Goal: Task Accomplishment & Management: Manage account settings

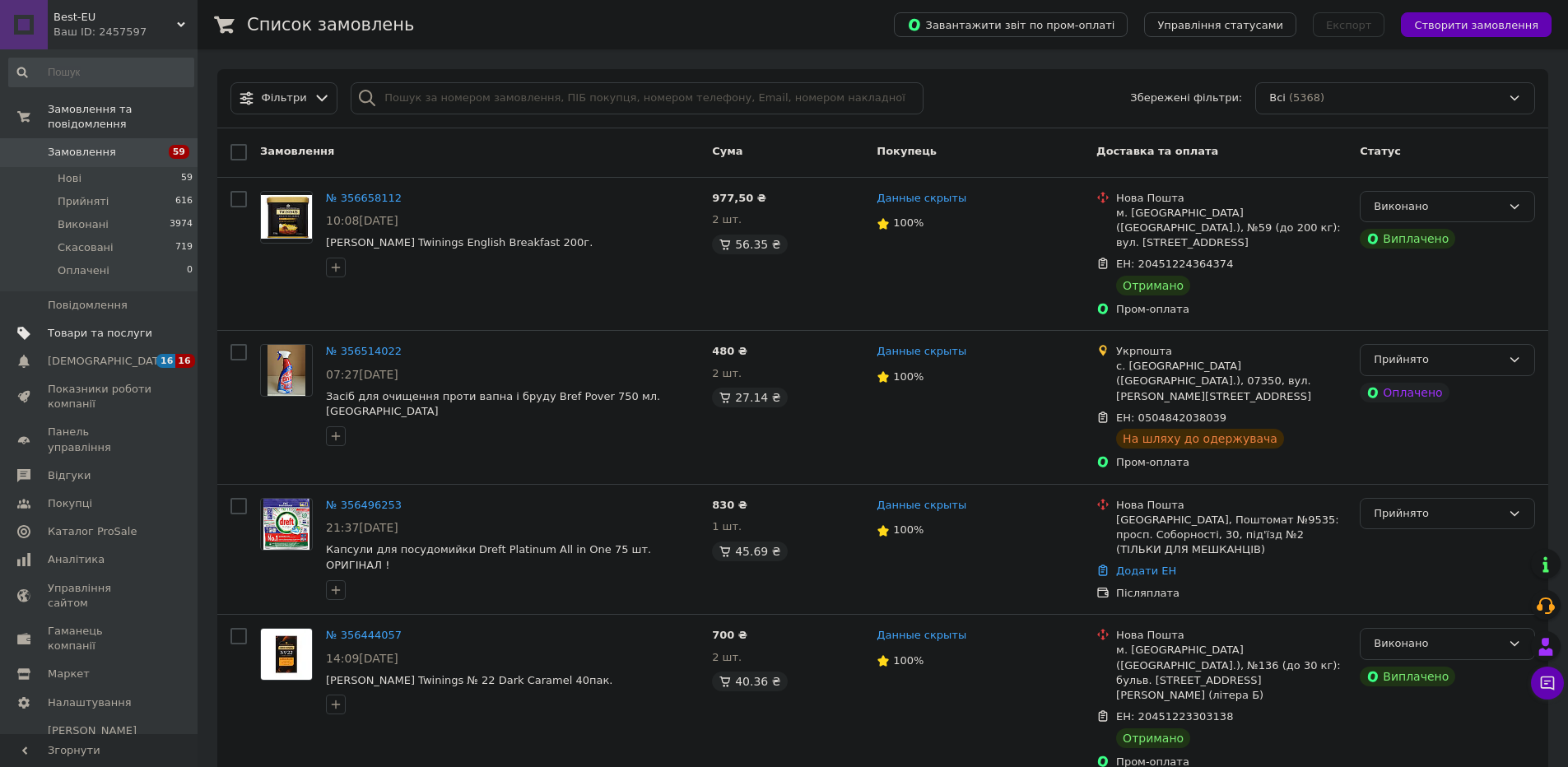
click at [96, 339] on span "Товари та послуги" at bounding box center [99, 333] width 104 height 14
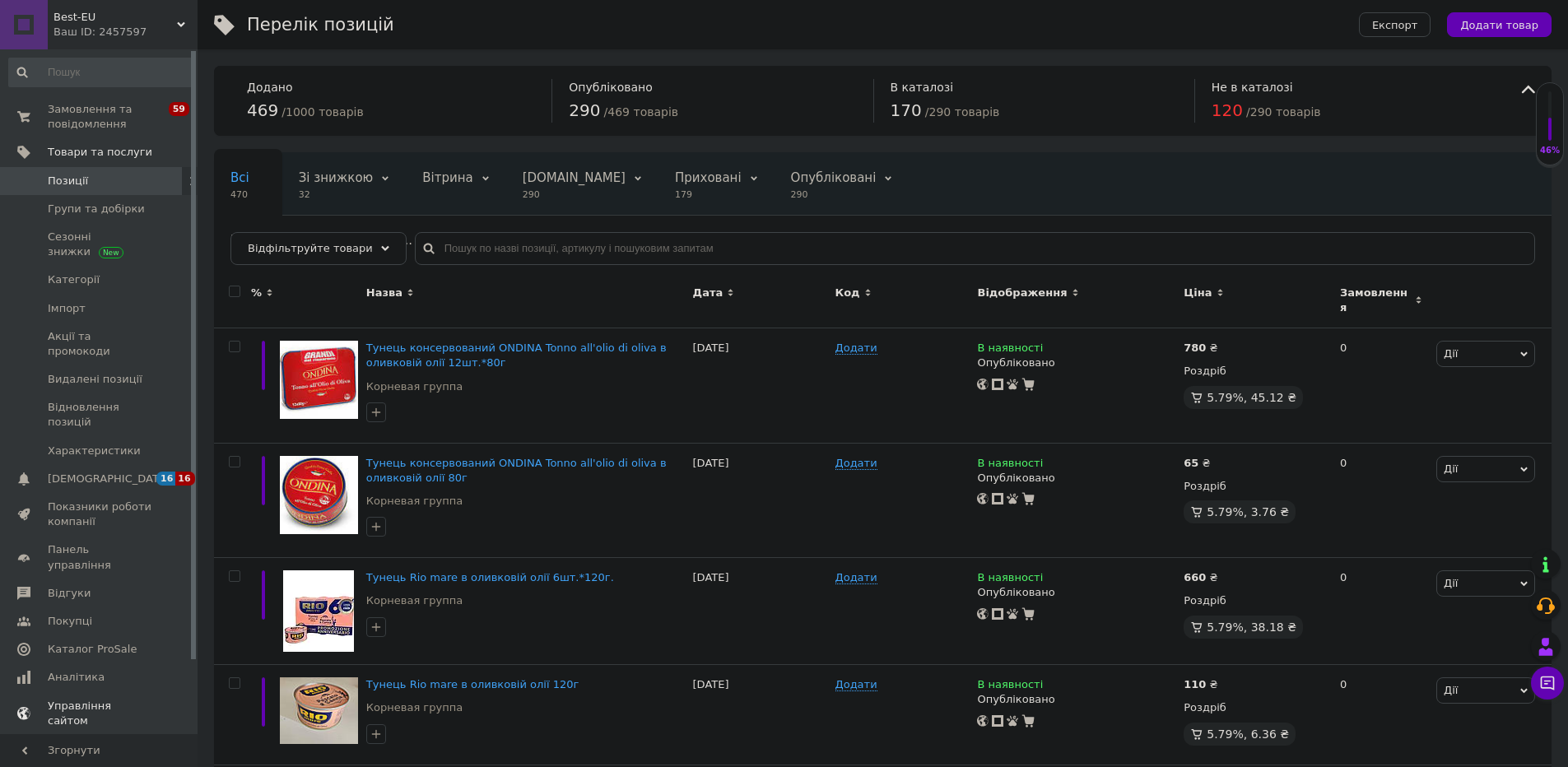
click at [123, 699] on span "Управління сайтом" at bounding box center [99, 714] width 104 height 30
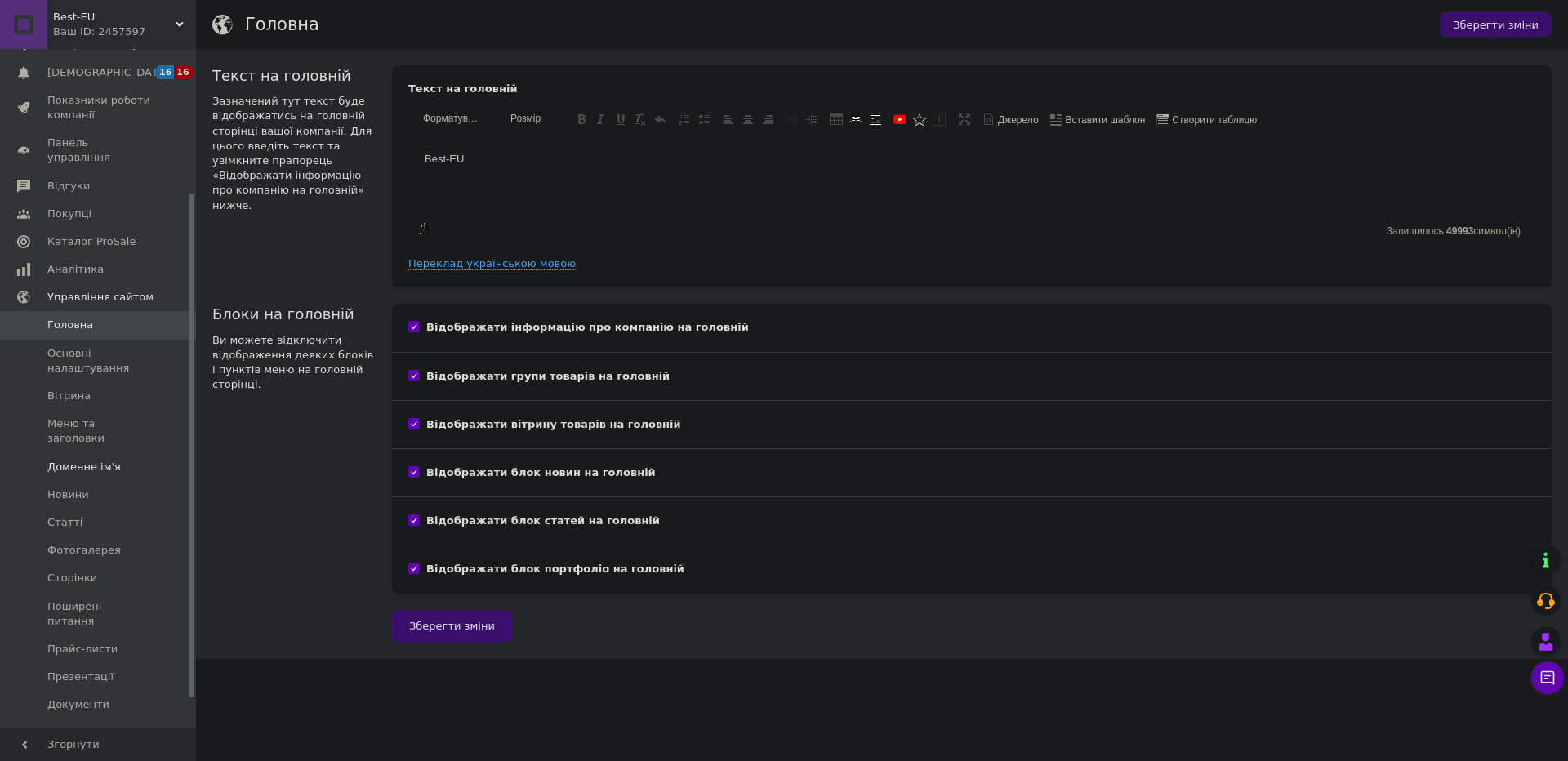
scroll to position [235, 0]
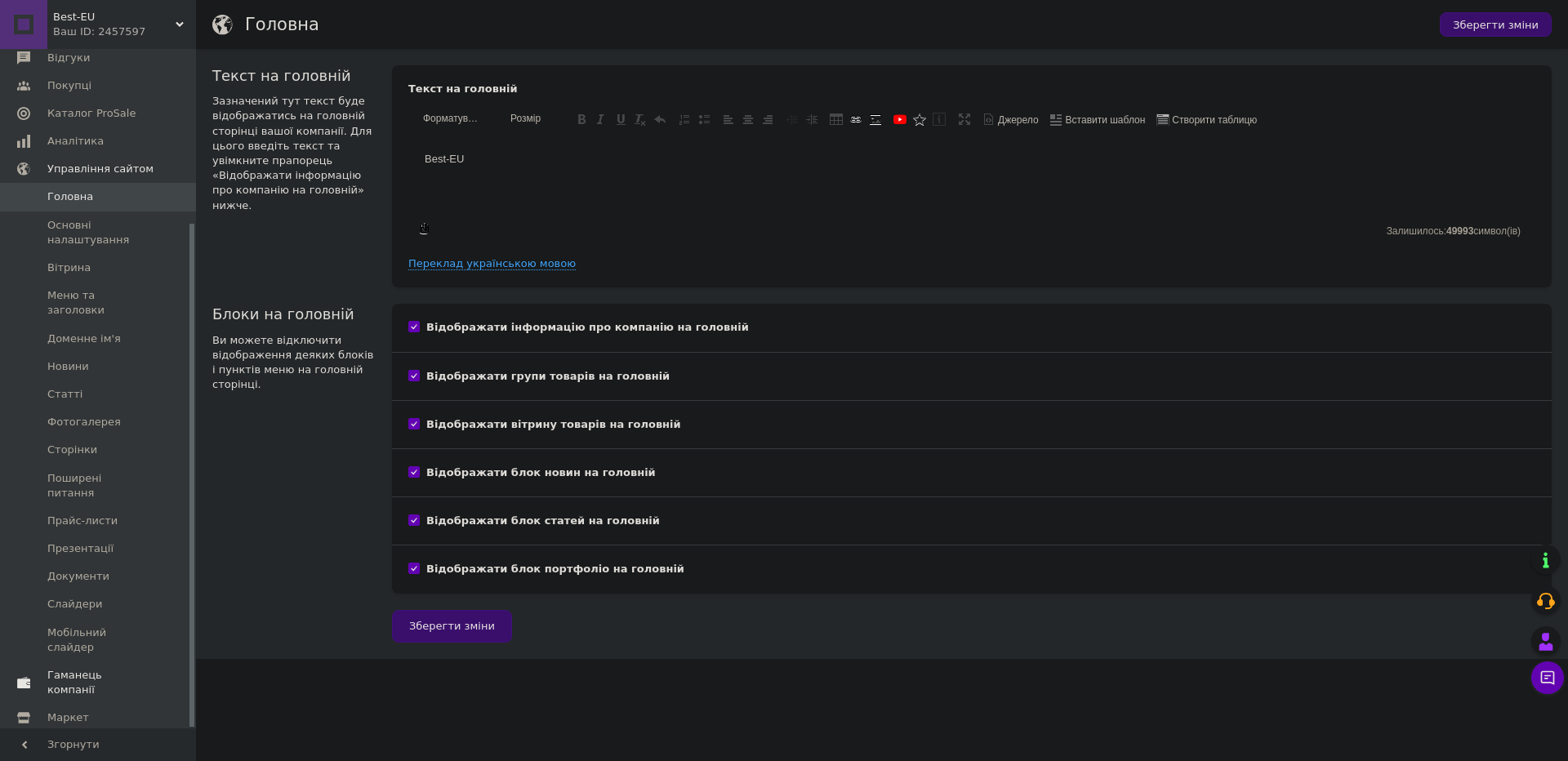
click at [113, 668] on span "Гаманець компанії" at bounding box center [98, 683] width 104 height 29
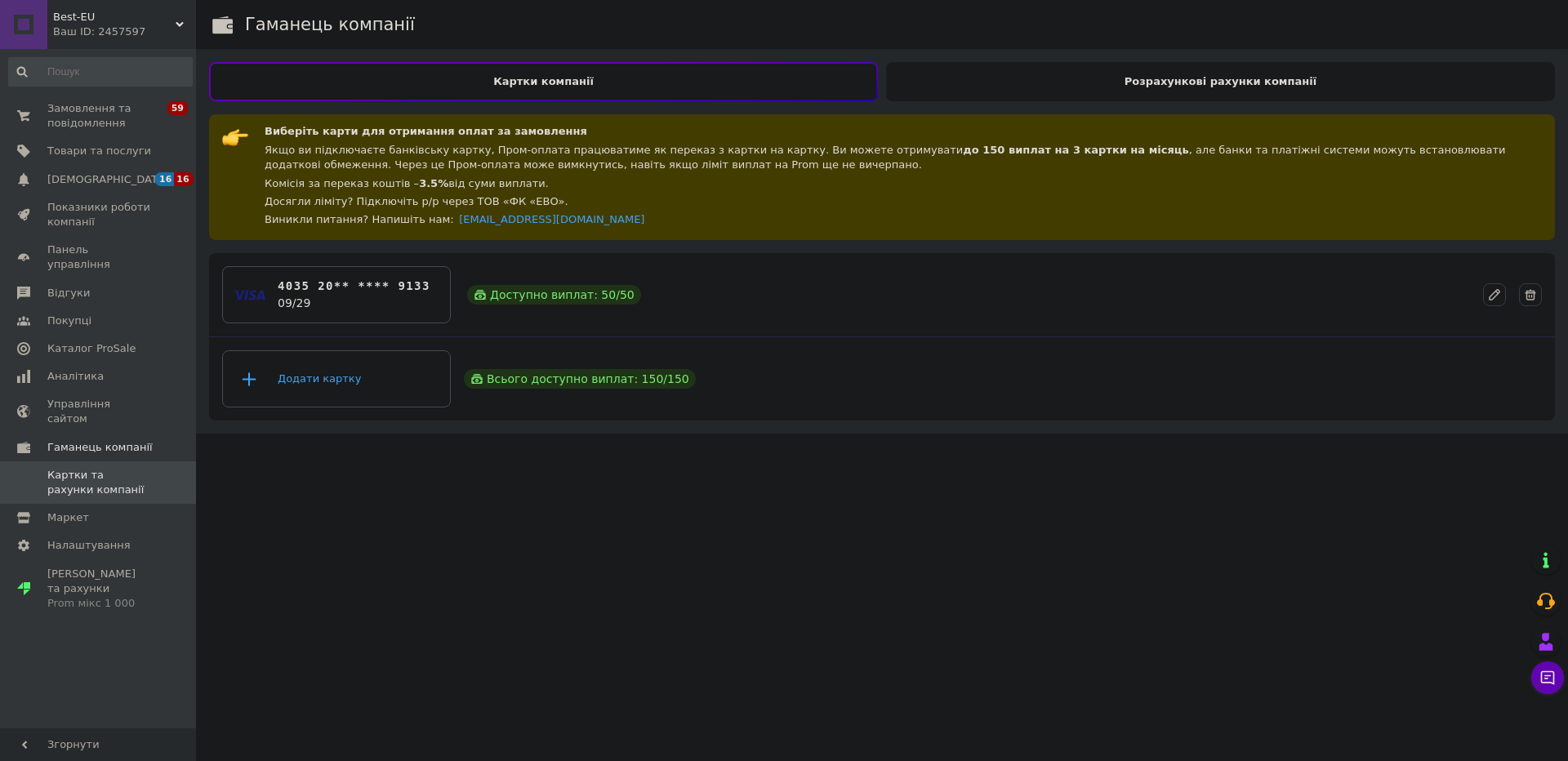
click at [947, 95] on div "Розрахункові рахунки компанії" at bounding box center [1220, 82] width 669 height 40
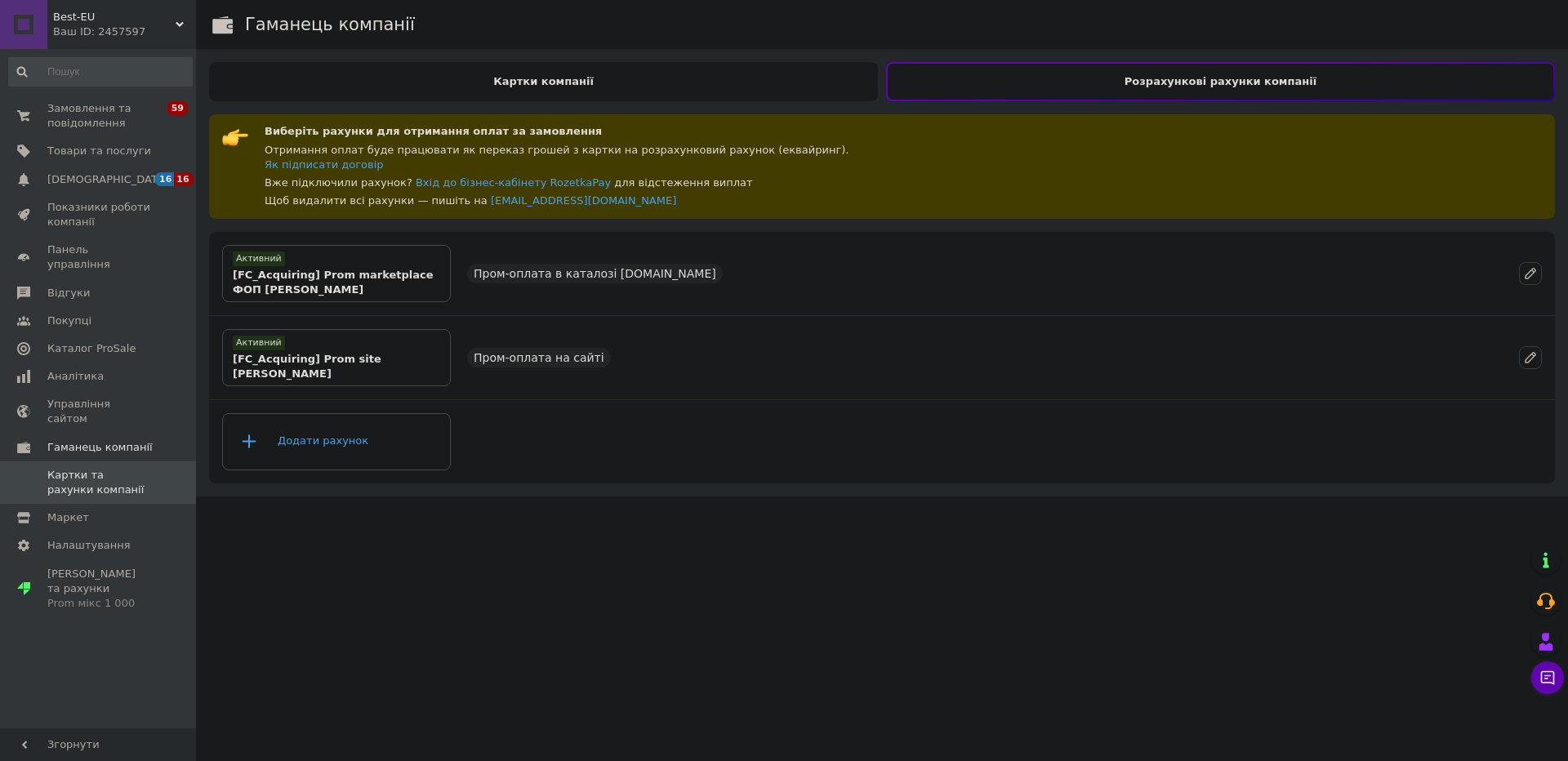
click at [750, 78] on div "Картки компанії" at bounding box center [543, 82] width 669 height 40
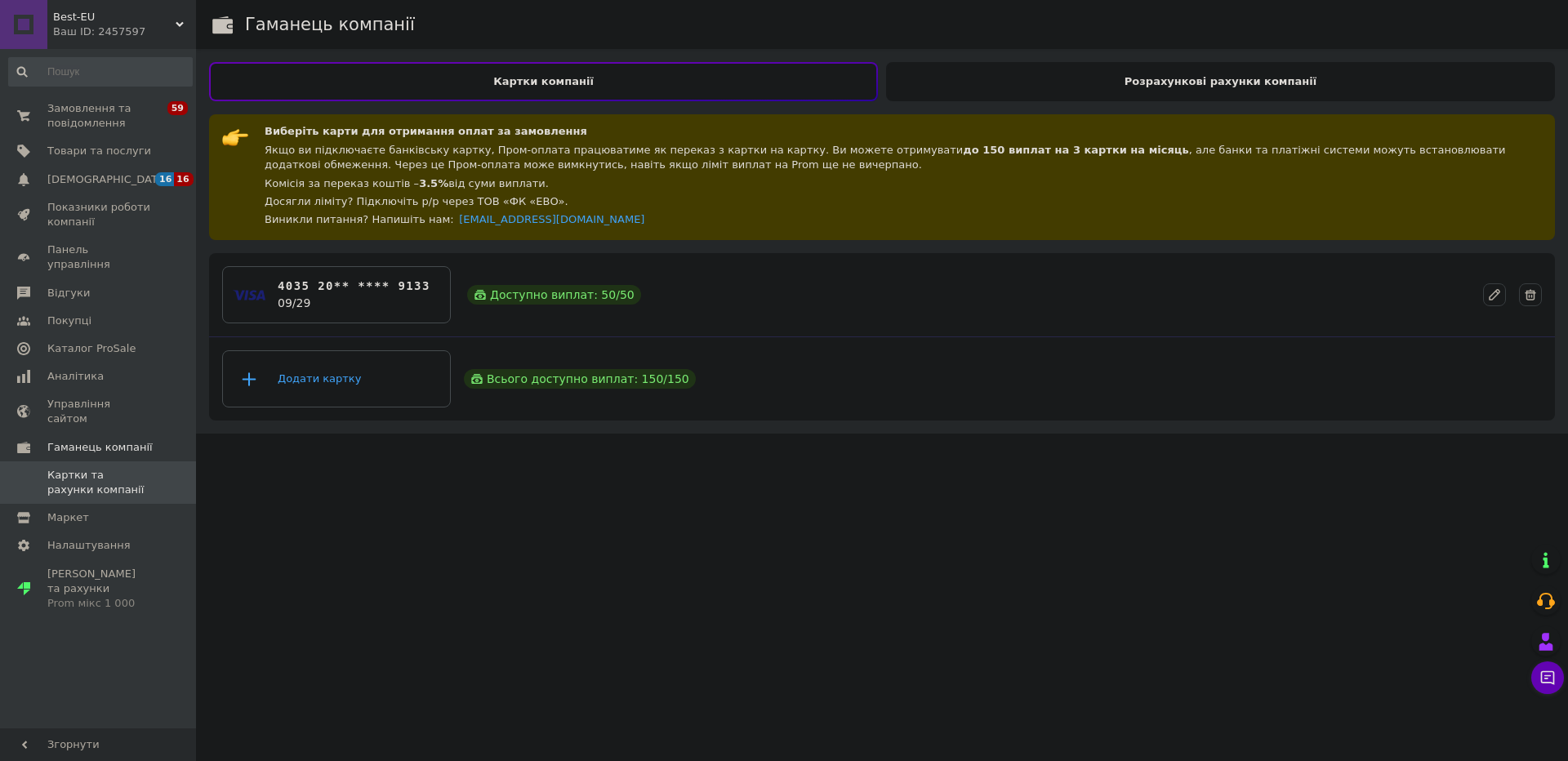
click at [999, 88] on div "Розрахункові рахунки компанії" at bounding box center [1220, 82] width 669 height 40
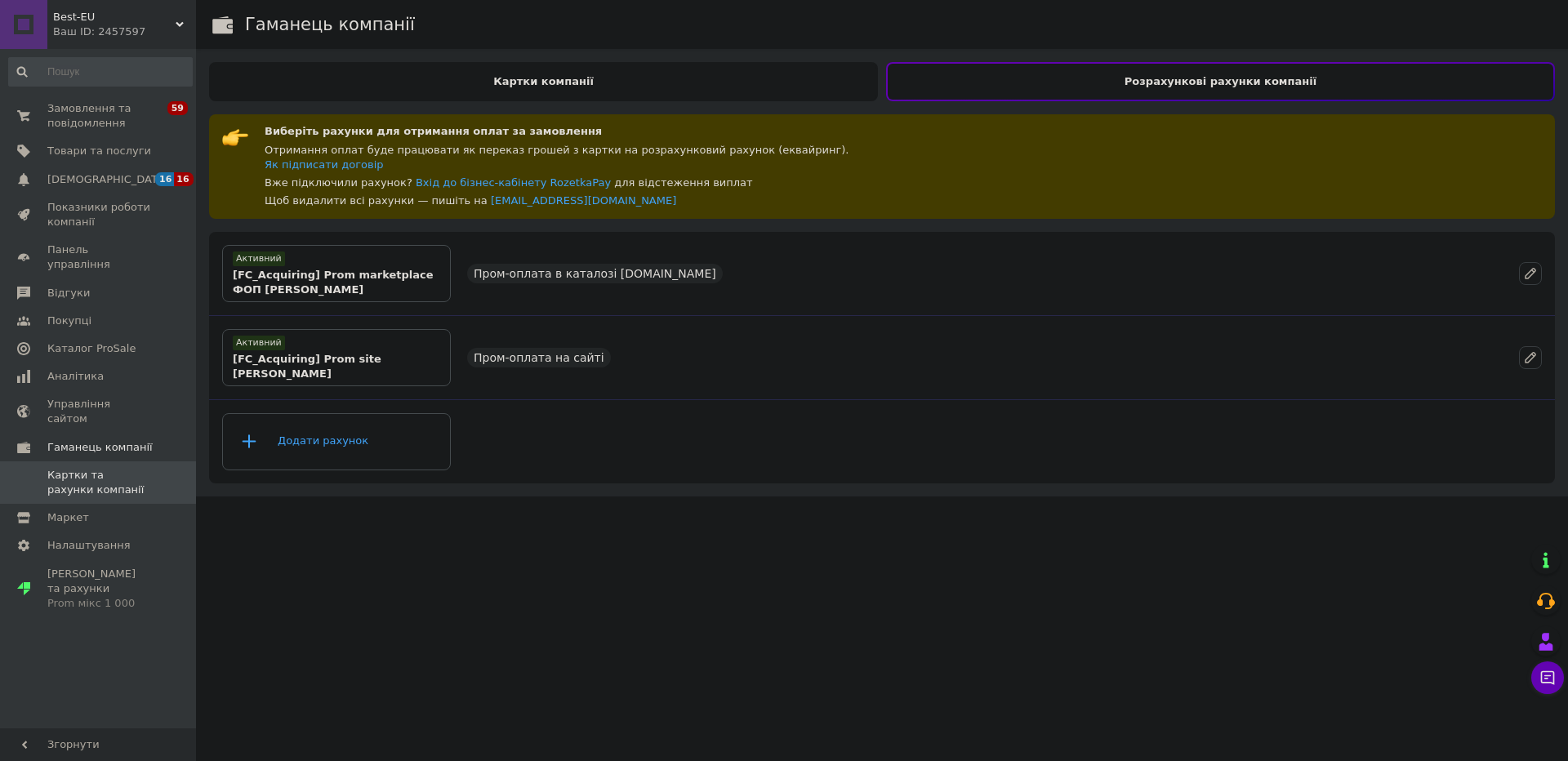
click at [737, 89] on div "Картки компанії" at bounding box center [543, 82] width 669 height 40
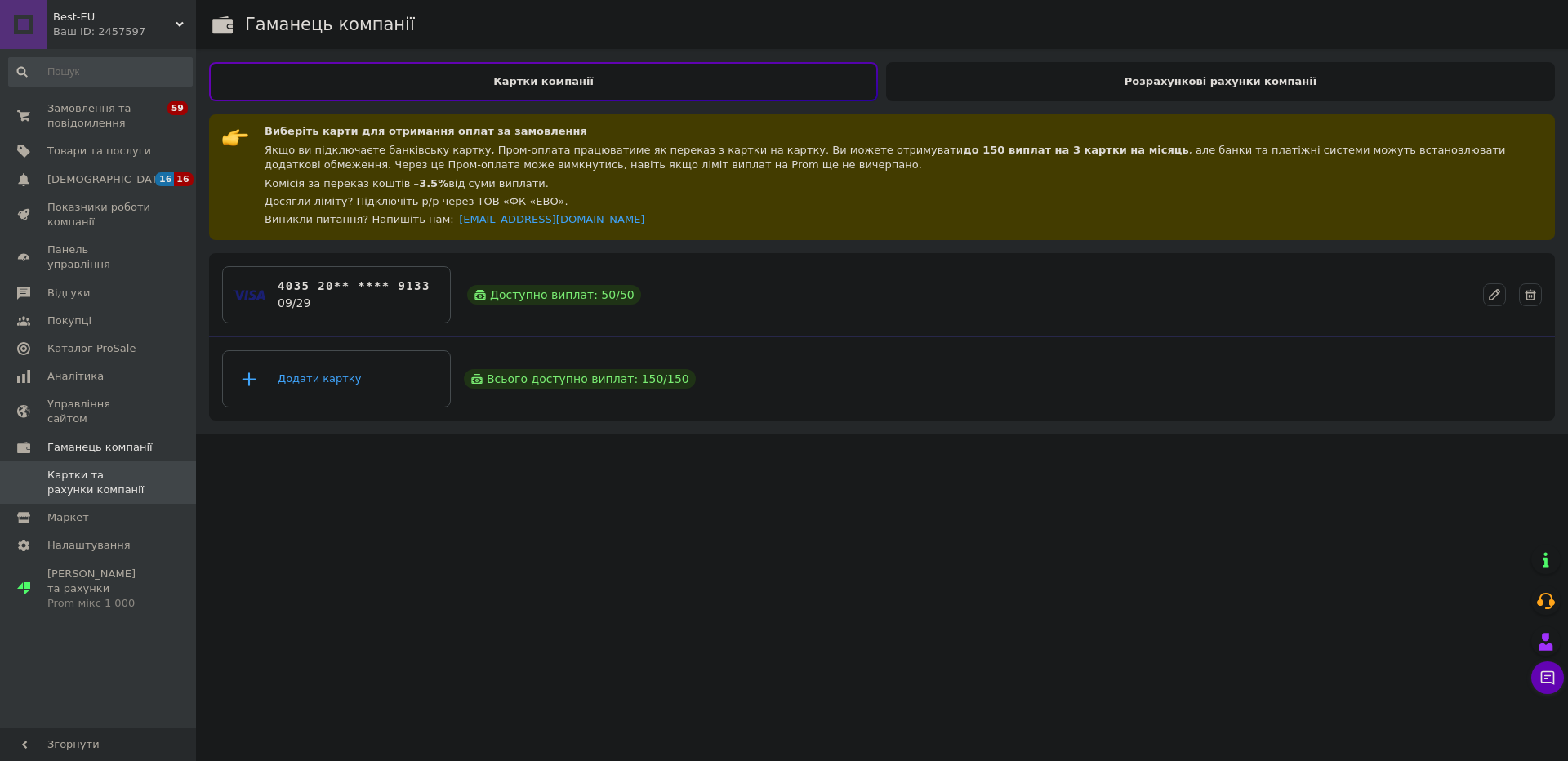
click at [987, 93] on div "Розрахункові рахунки компанії" at bounding box center [1220, 82] width 669 height 40
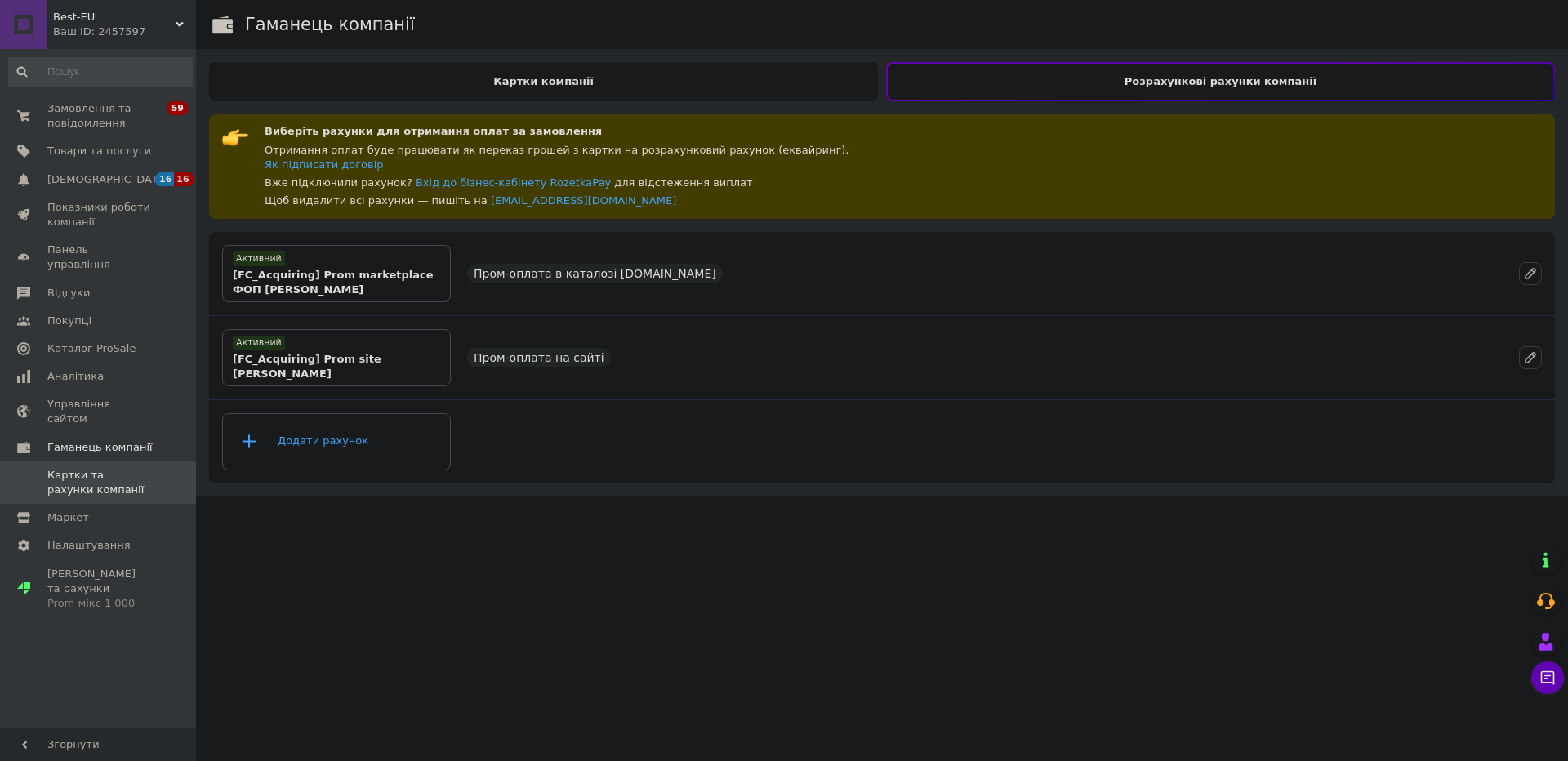
click at [720, 64] on div "Картки компанії" at bounding box center [543, 82] width 669 height 40
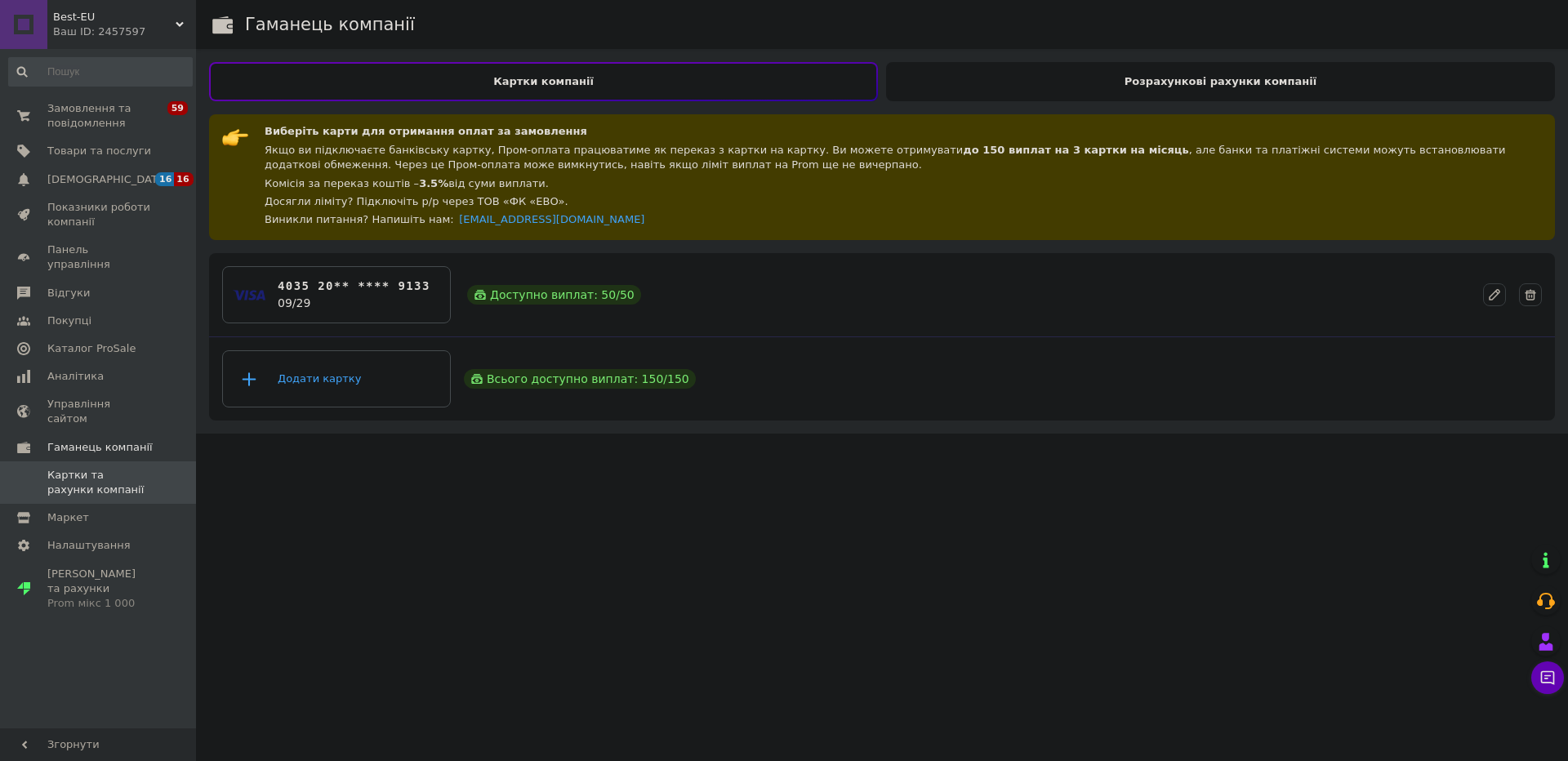
click at [997, 78] on div "Розрахункові рахунки компанії" at bounding box center [1220, 82] width 669 height 40
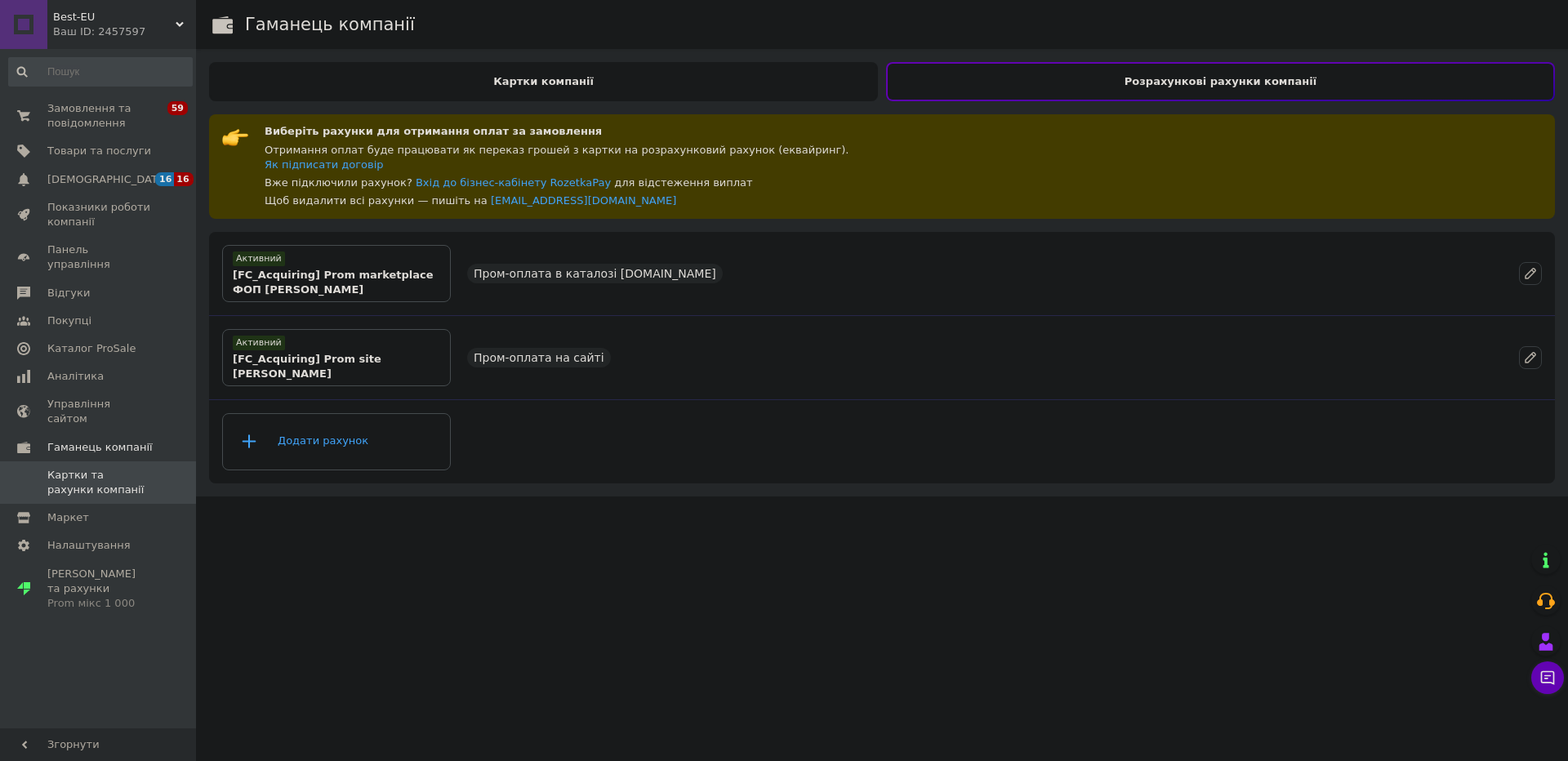
click at [845, 84] on div "Картки компанії" at bounding box center [543, 82] width 669 height 40
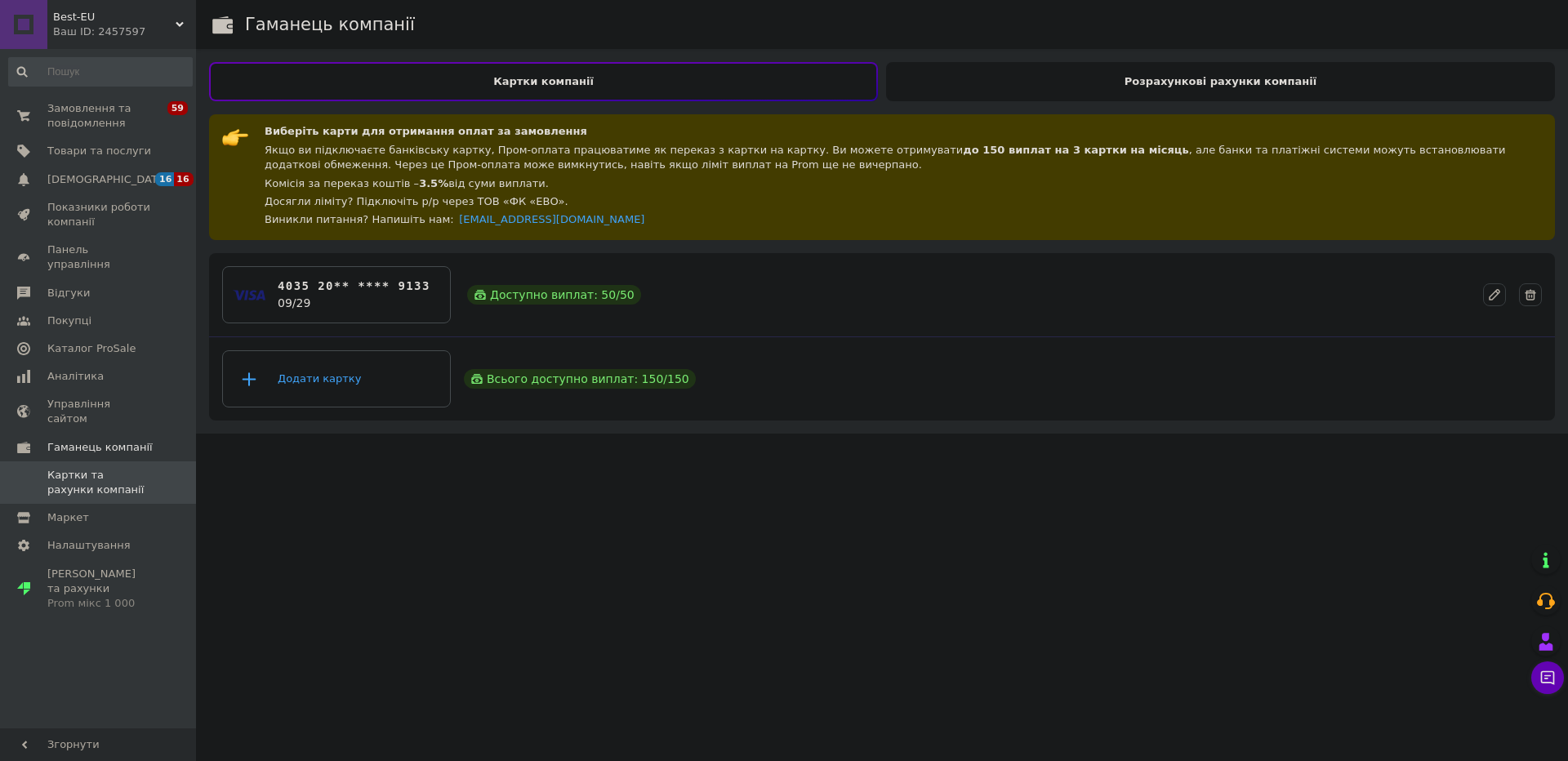
click at [950, 90] on div "Розрахункові рахунки компанії" at bounding box center [1220, 82] width 669 height 40
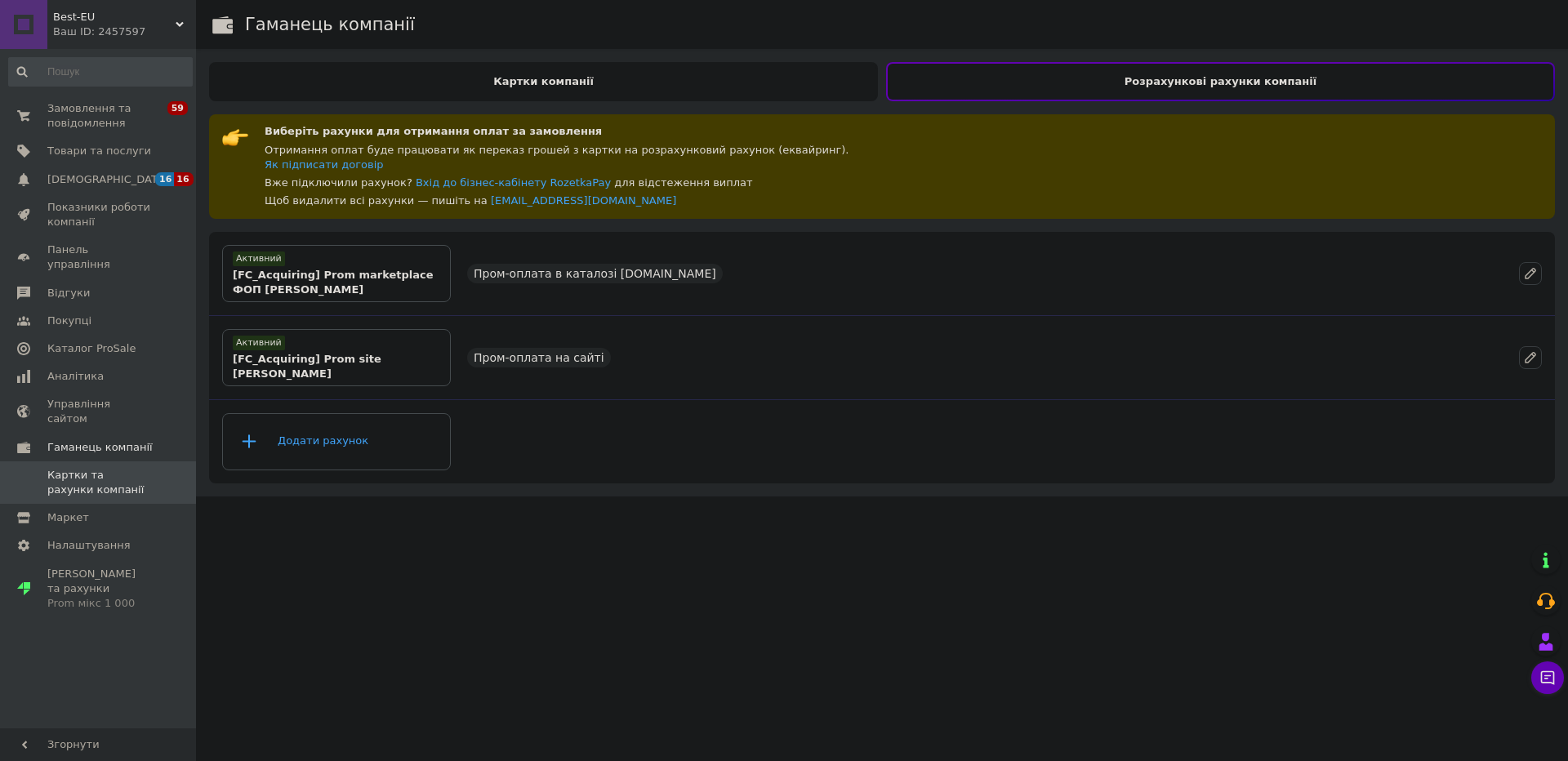
click at [826, 91] on div "Картки компанії" at bounding box center [543, 82] width 669 height 40
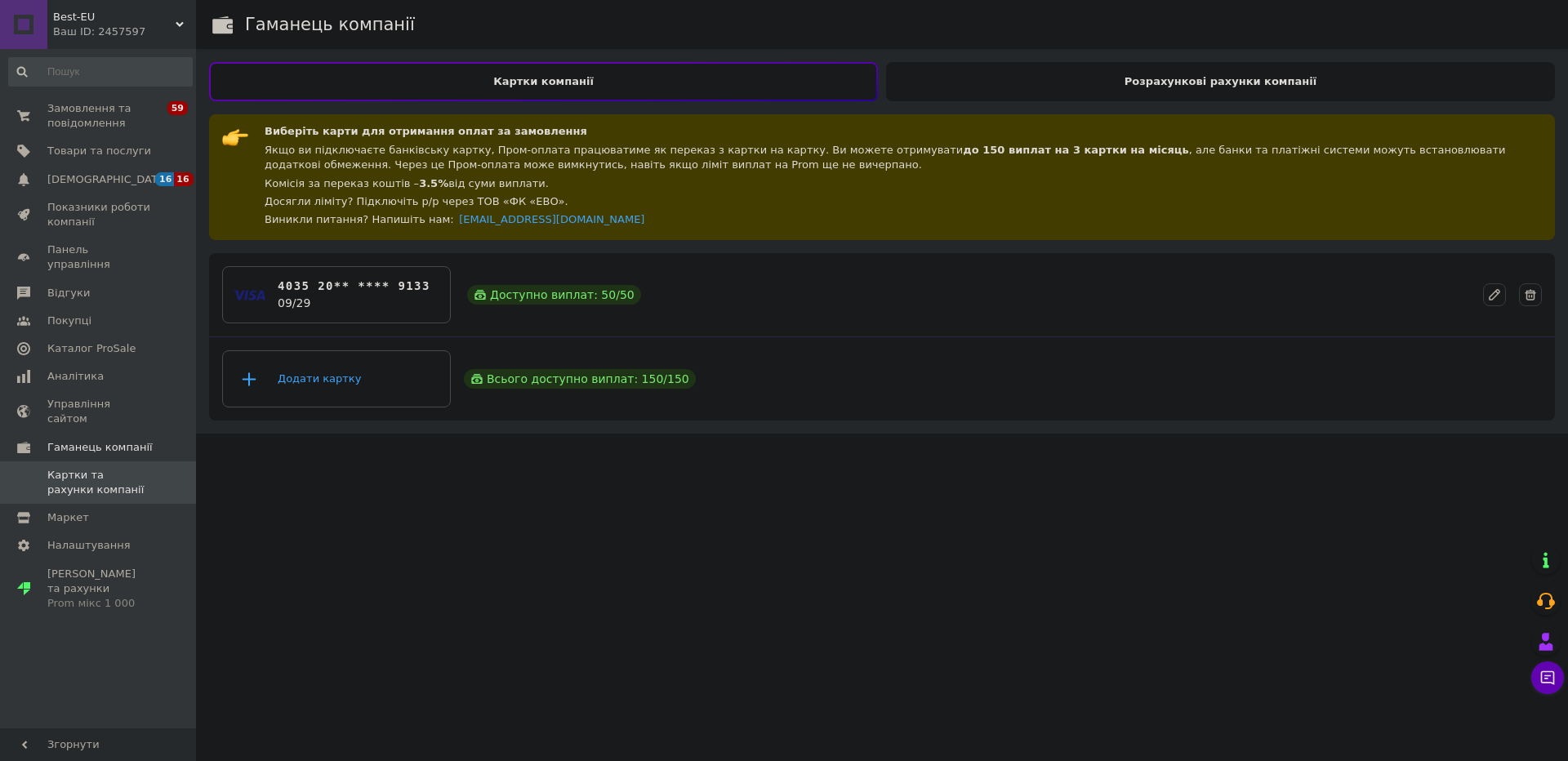
click at [972, 87] on div "Розрахункові рахунки компанії" at bounding box center [1220, 82] width 669 height 40
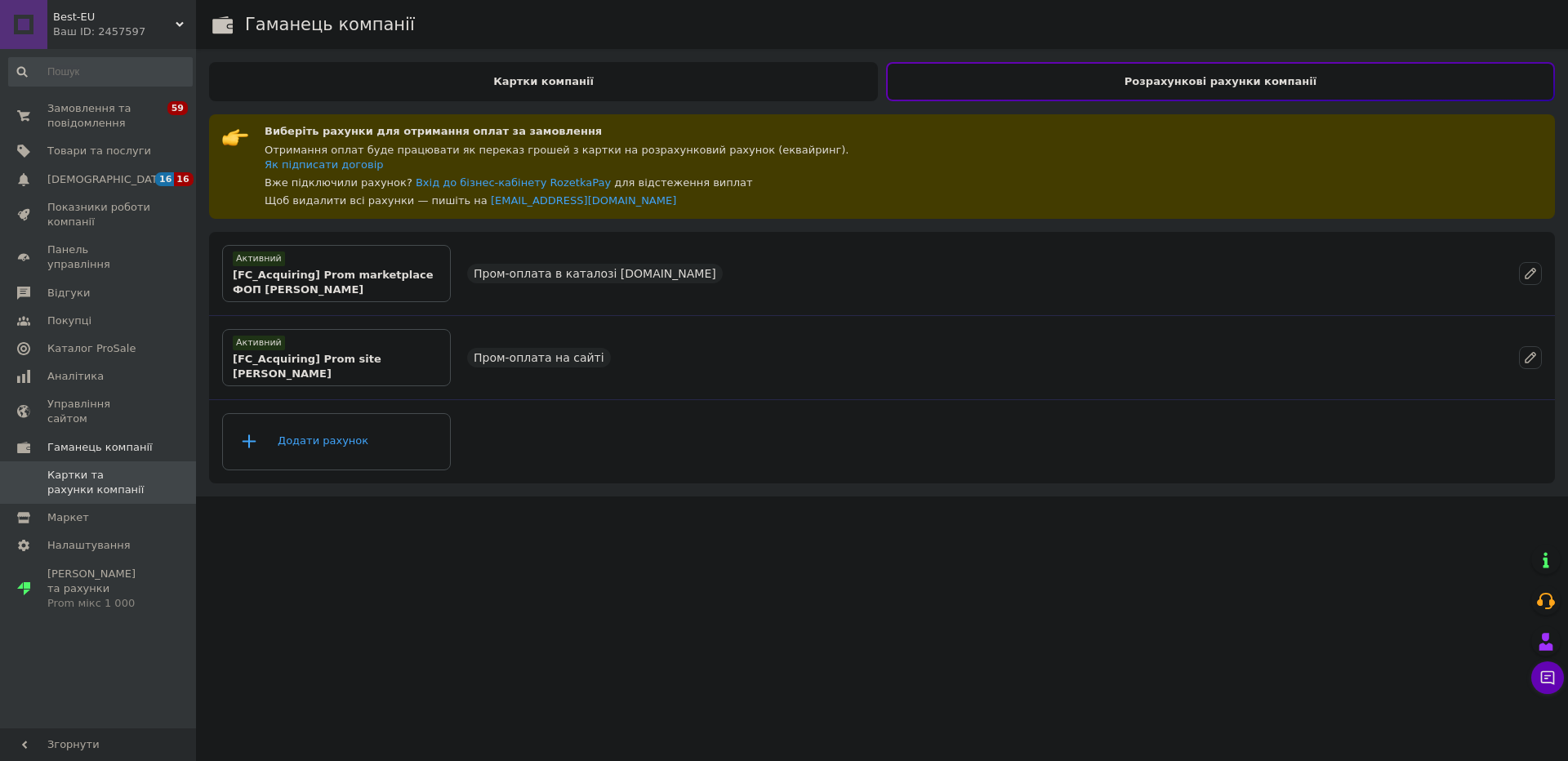
click at [821, 79] on div "Картки компанії" at bounding box center [543, 82] width 669 height 40
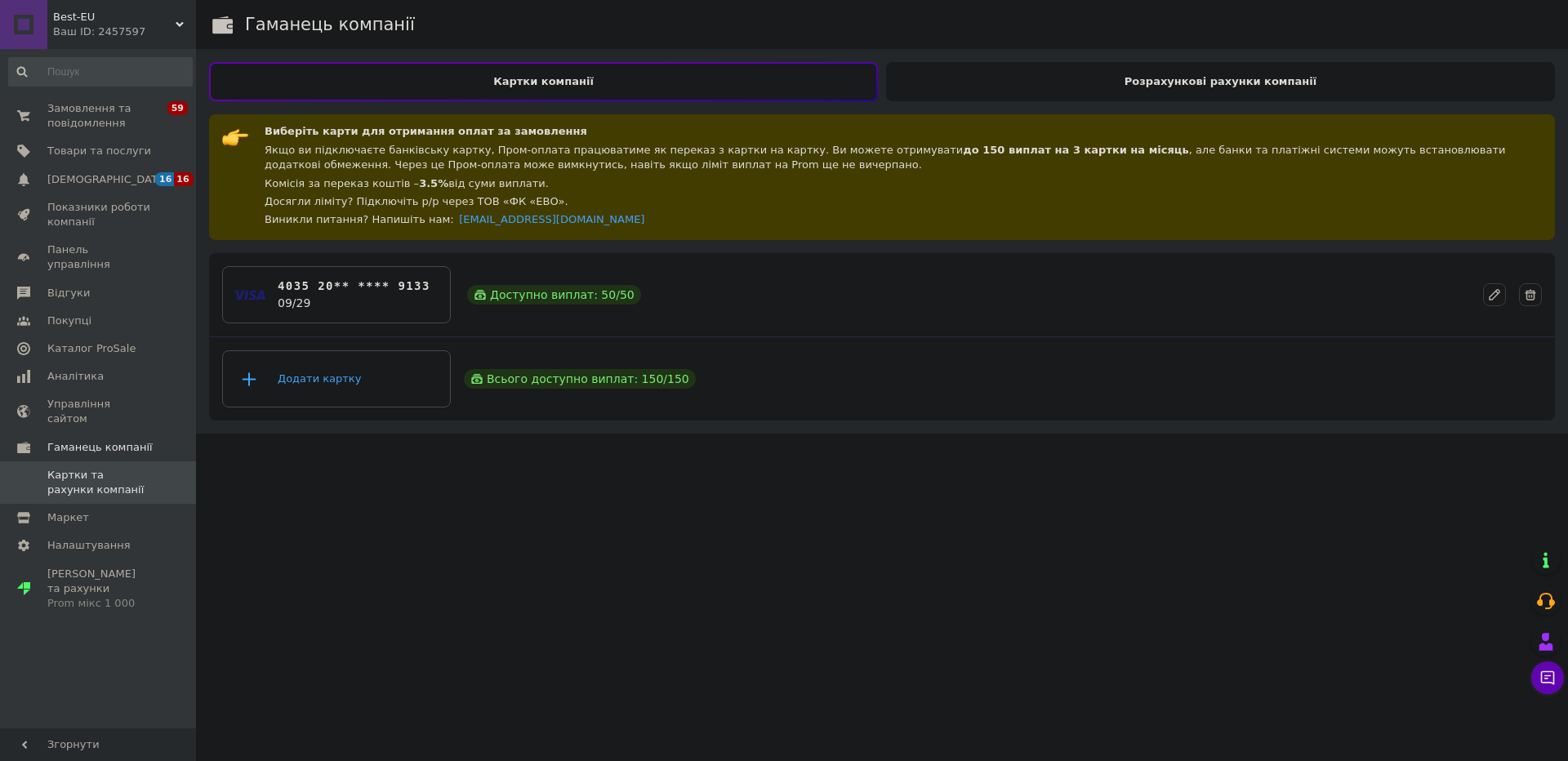
click at [979, 88] on div "Розрахункові рахунки компанії" at bounding box center [1220, 82] width 669 height 40
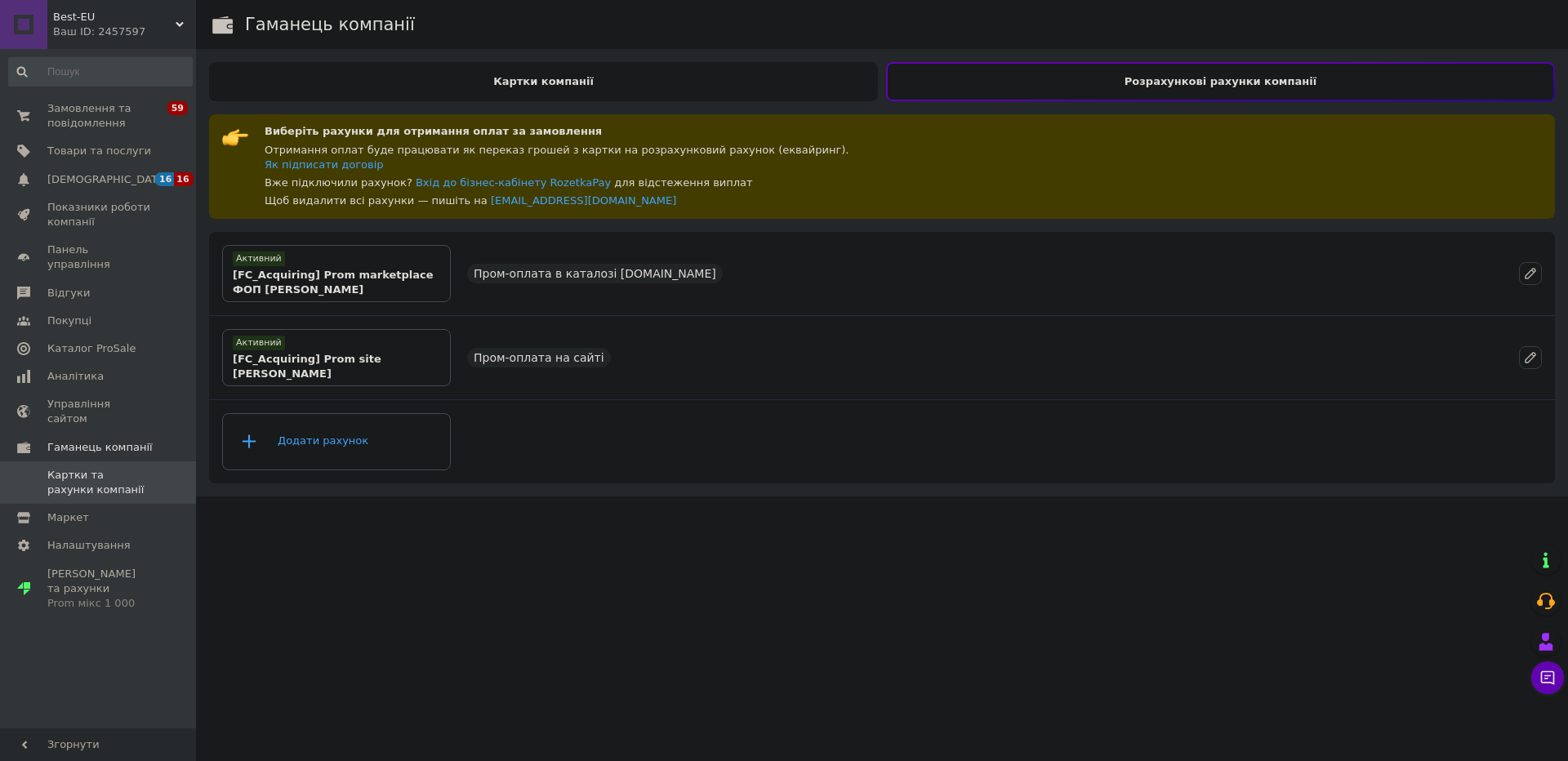
click at [768, 81] on div "Картки компанії" at bounding box center [543, 82] width 669 height 40
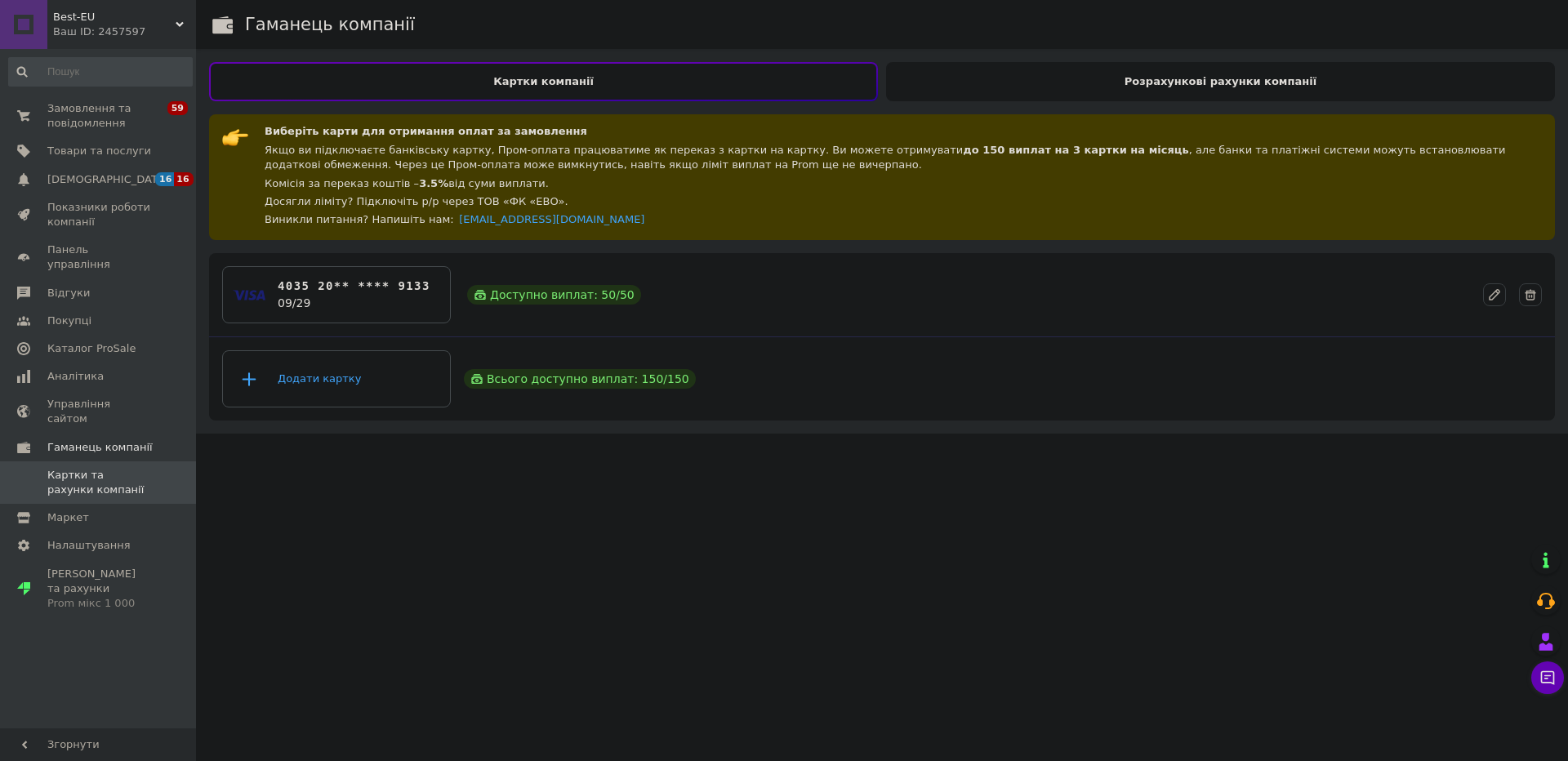
click at [960, 90] on div "Розрахункові рахунки компанії" at bounding box center [1220, 82] width 669 height 40
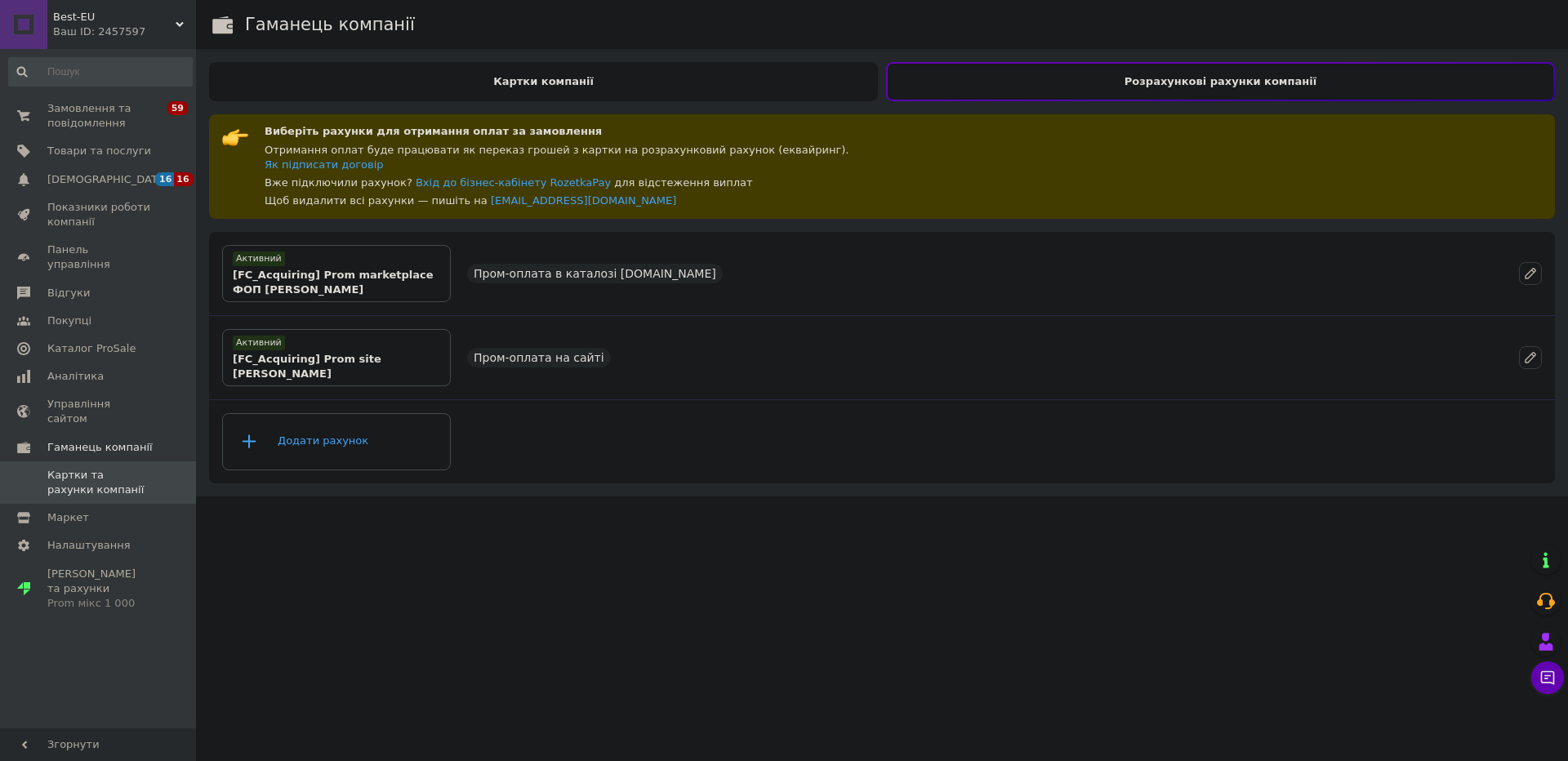
click at [768, 90] on div "Картки компанії" at bounding box center [543, 82] width 669 height 40
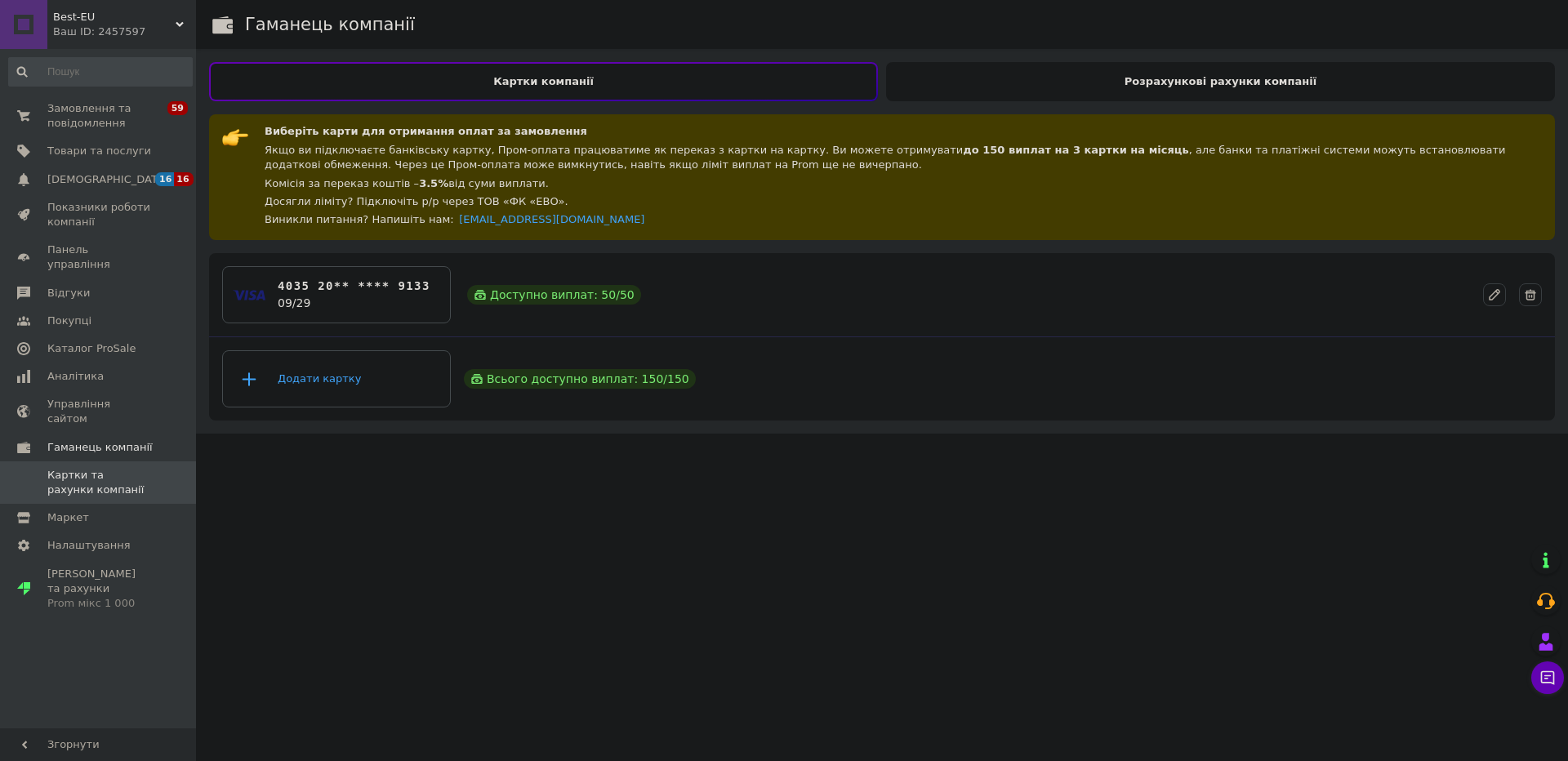
click at [926, 90] on div "Розрахункові рахунки компанії" at bounding box center [1220, 82] width 669 height 40
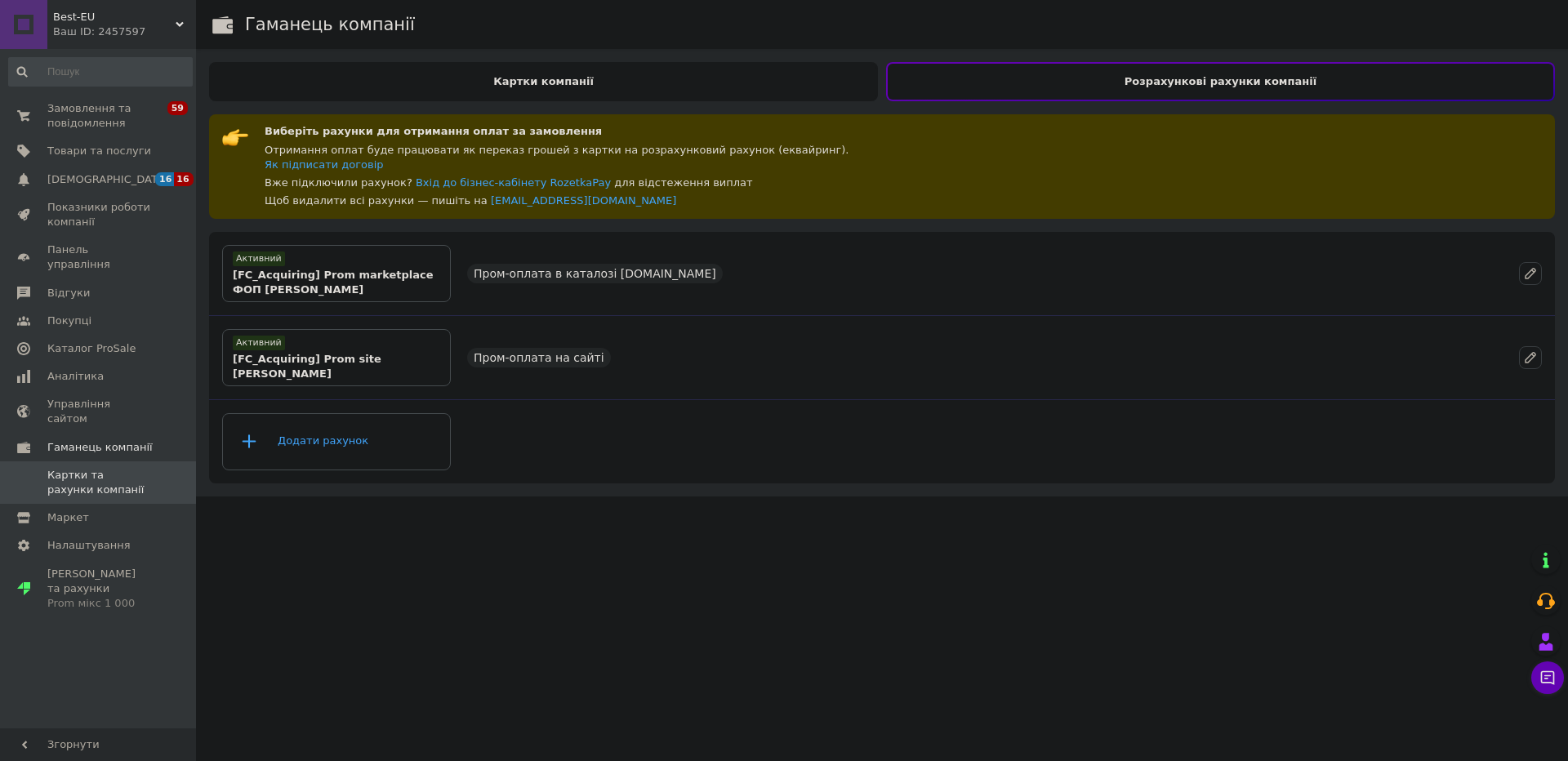
click at [770, 90] on div "Картки компанії" at bounding box center [543, 82] width 669 height 40
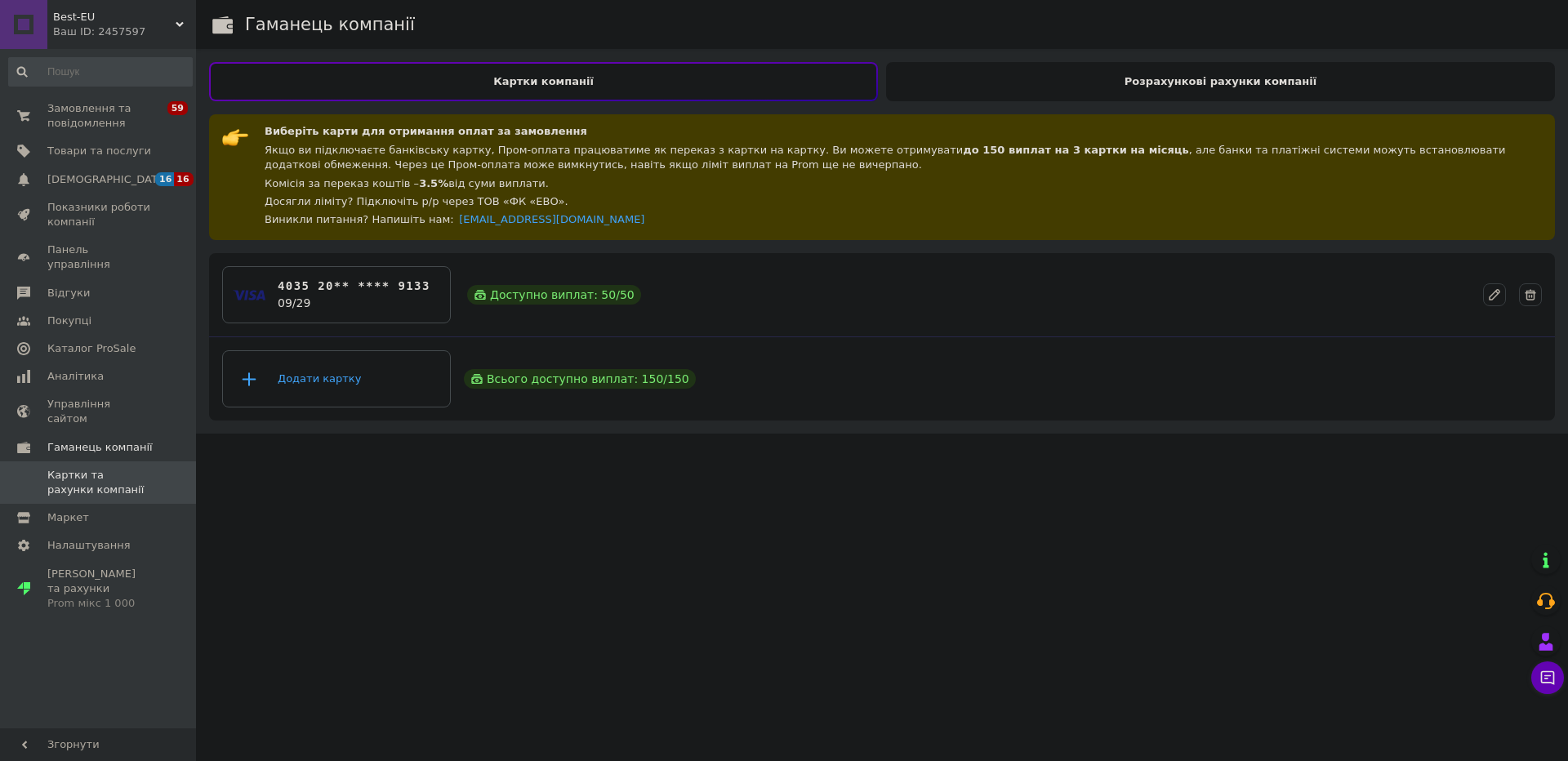
click at [955, 85] on div "Розрахункові рахунки компанії" at bounding box center [1220, 82] width 669 height 40
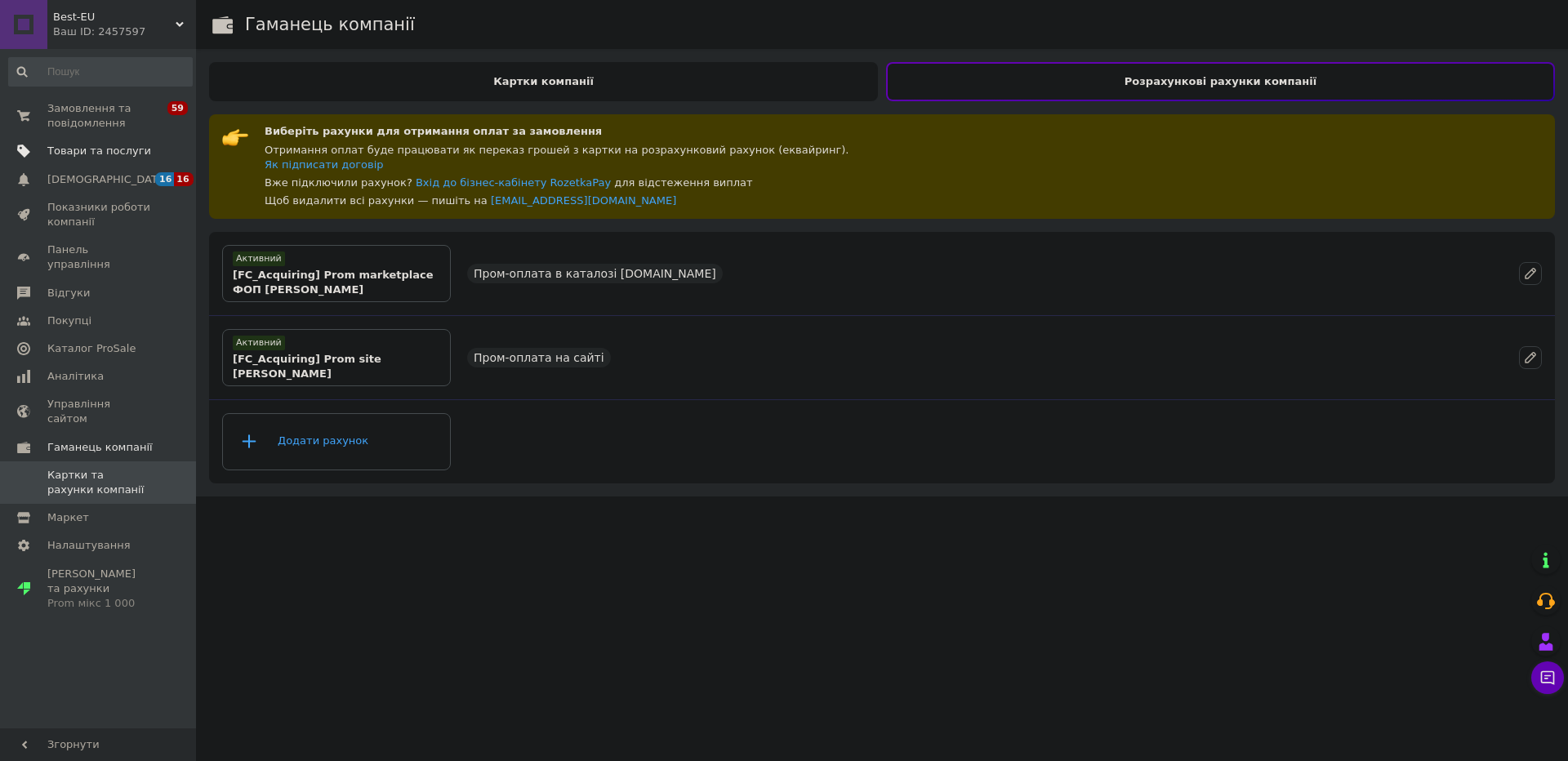
click at [102, 146] on span "Товари та послуги" at bounding box center [98, 151] width 104 height 14
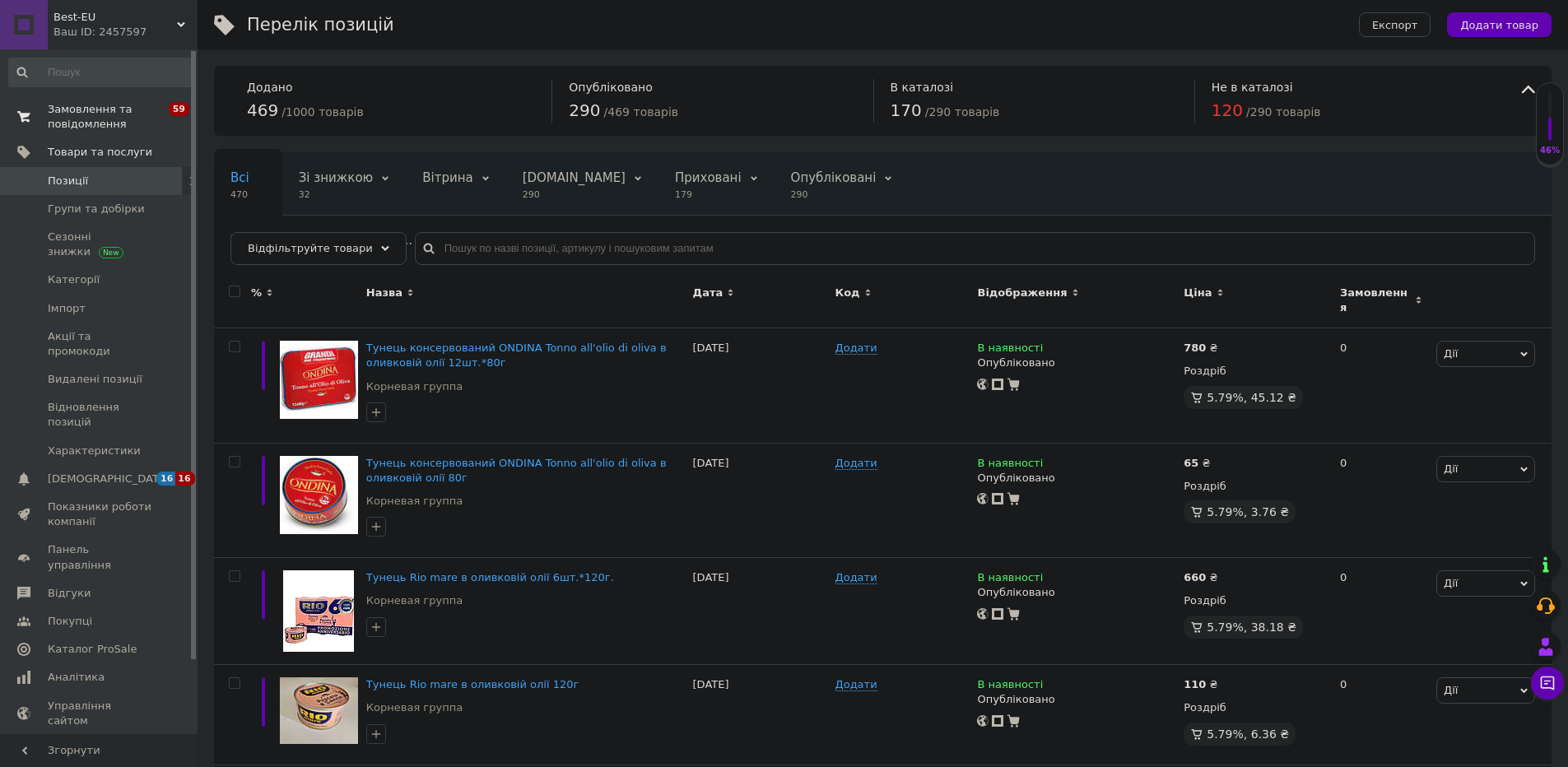
click at [97, 104] on span "Замовлення та повідомлення" at bounding box center [99, 116] width 104 height 30
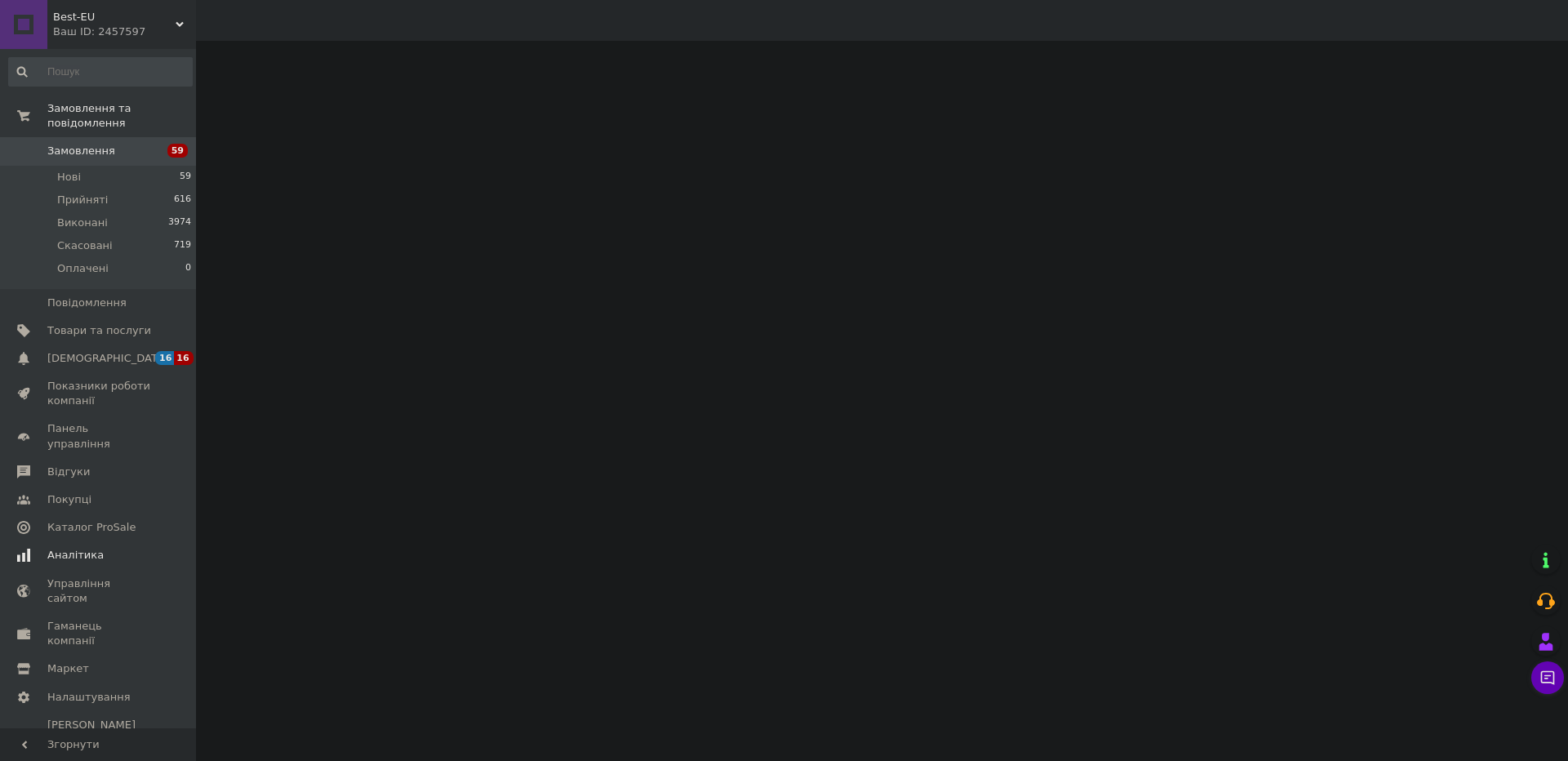
click at [89, 548] on span "Аналітика" at bounding box center [75, 555] width 56 height 14
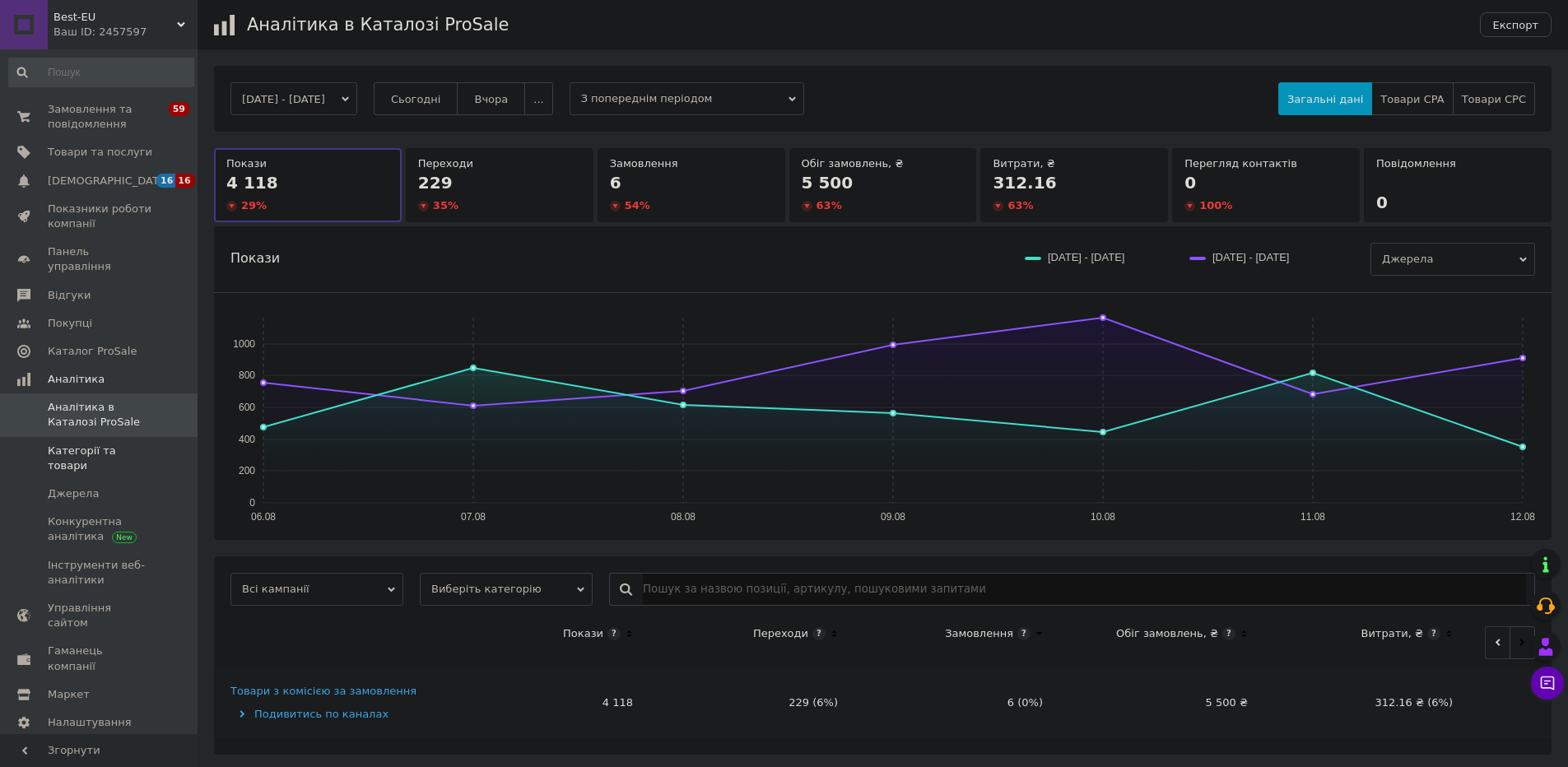
click at [122, 444] on span "Категорії та товари" at bounding box center [99, 458] width 104 height 30
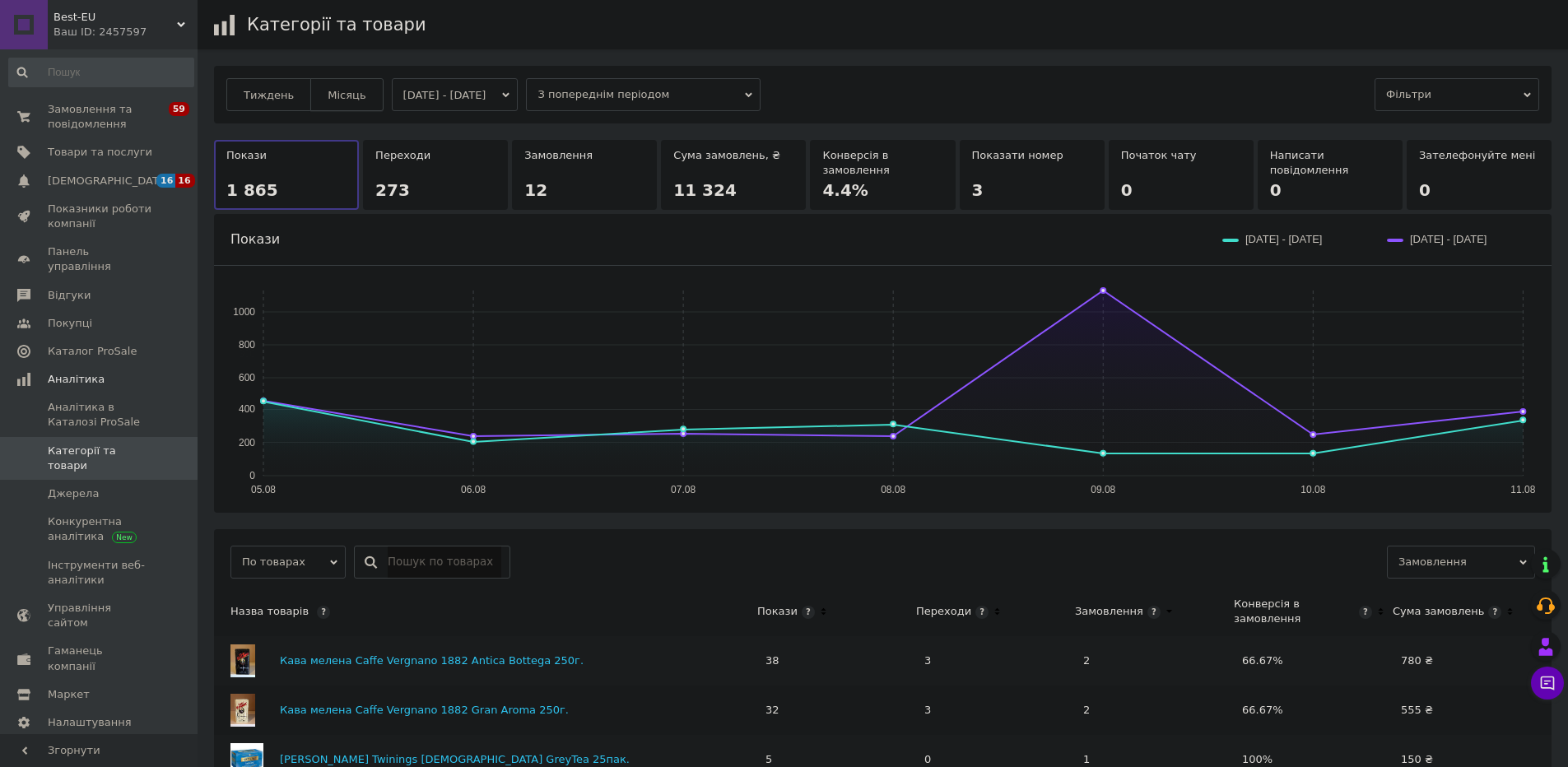
click at [335, 103] on button "Місяць" at bounding box center [346, 94] width 72 height 33
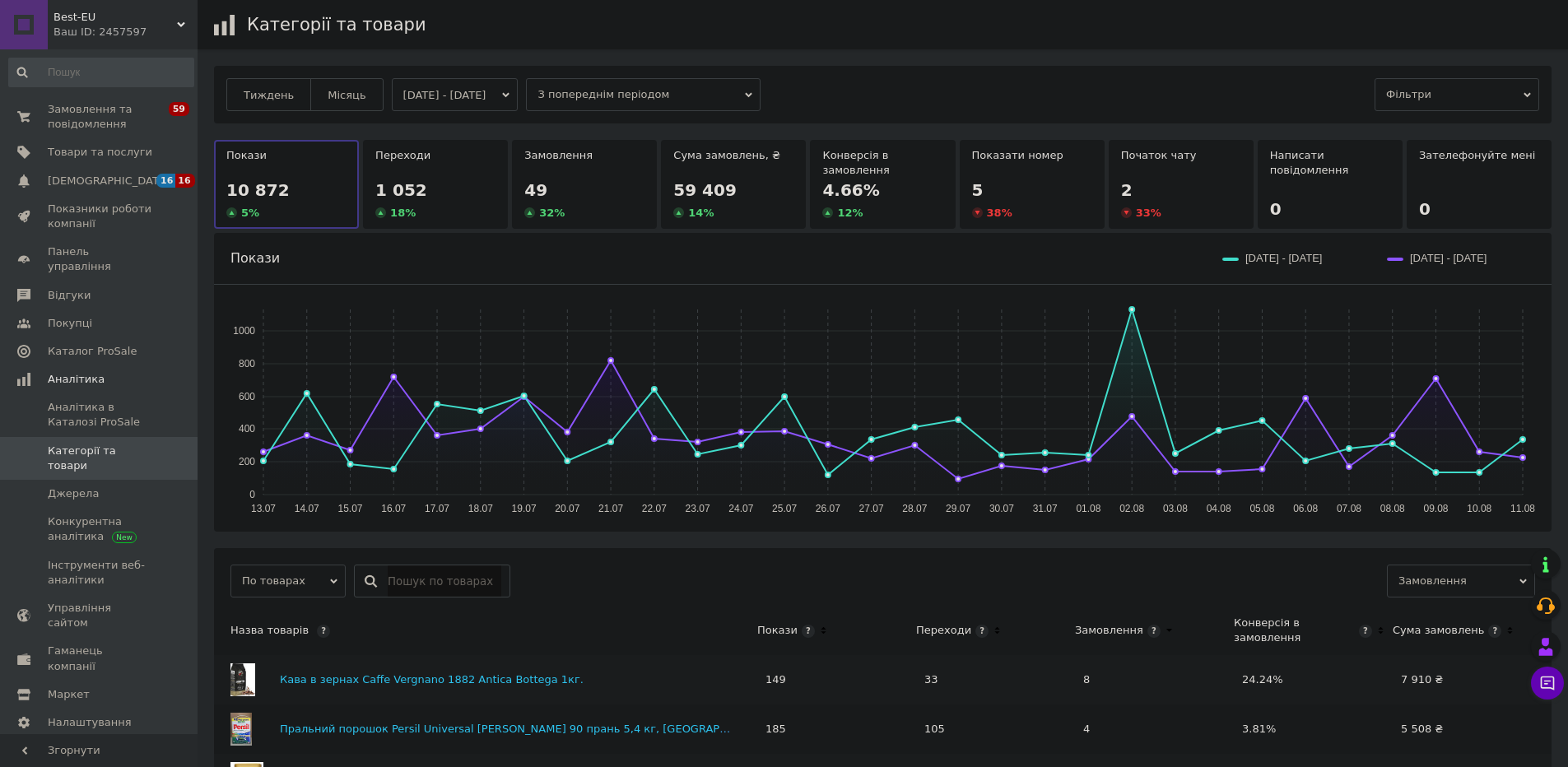
click at [1442, 98] on span "Фільтри" at bounding box center [1457, 94] width 165 height 33
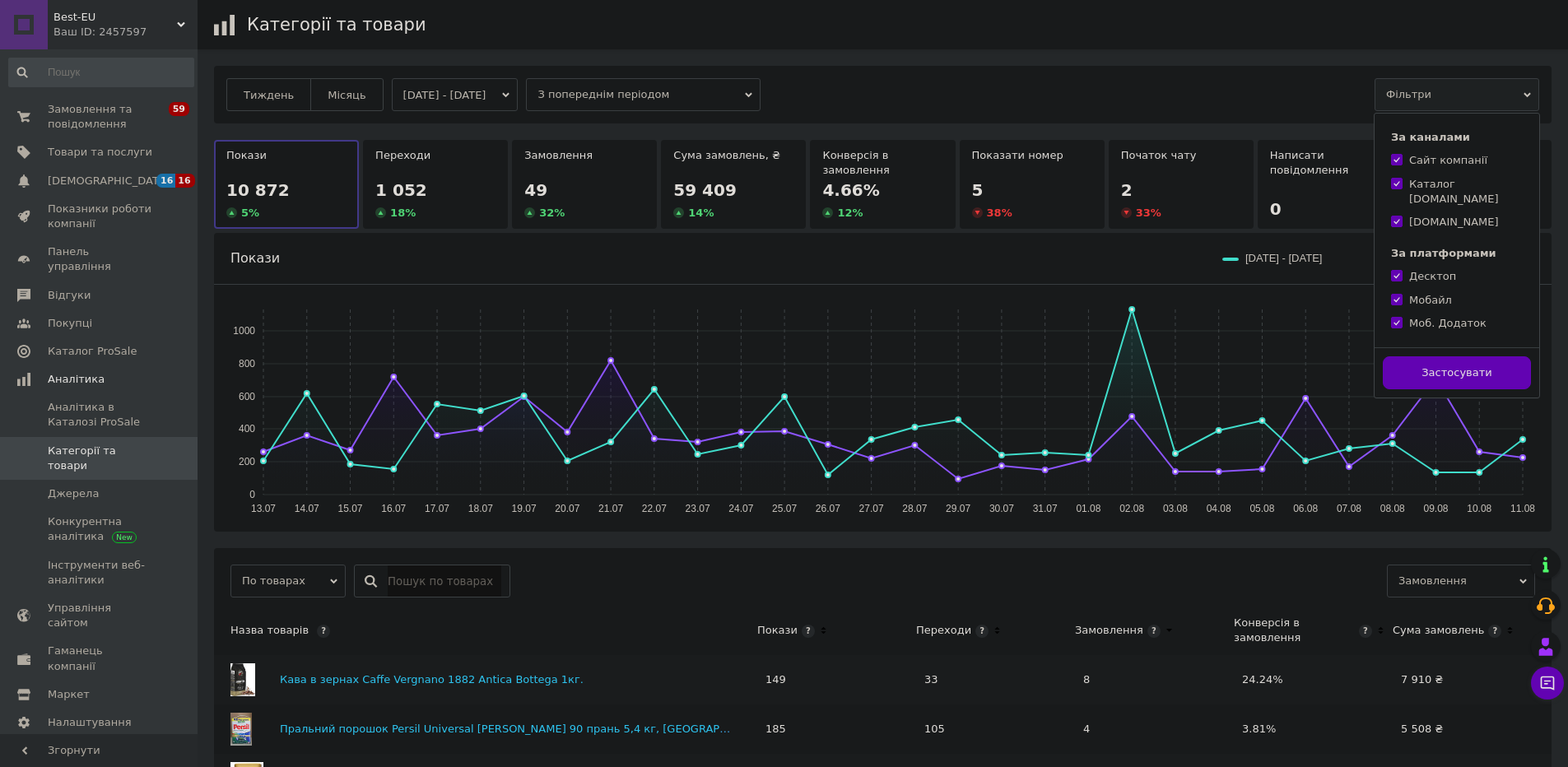
drag, startPoint x: 1411, startPoint y: 160, endPoint x: 1407, endPoint y: 209, distance: 49.2
click at [1411, 160] on div "Сайт компанії" at bounding box center [1448, 160] width 78 height 14
click at [1402, 160] on input "Сайт компанії" at bounding box center [1397, 159] width 11 height 11
checkbox input "false"
click at [1429, 367] on span "Застосувати" at bounding box center [1457, 372] width 70 height 13
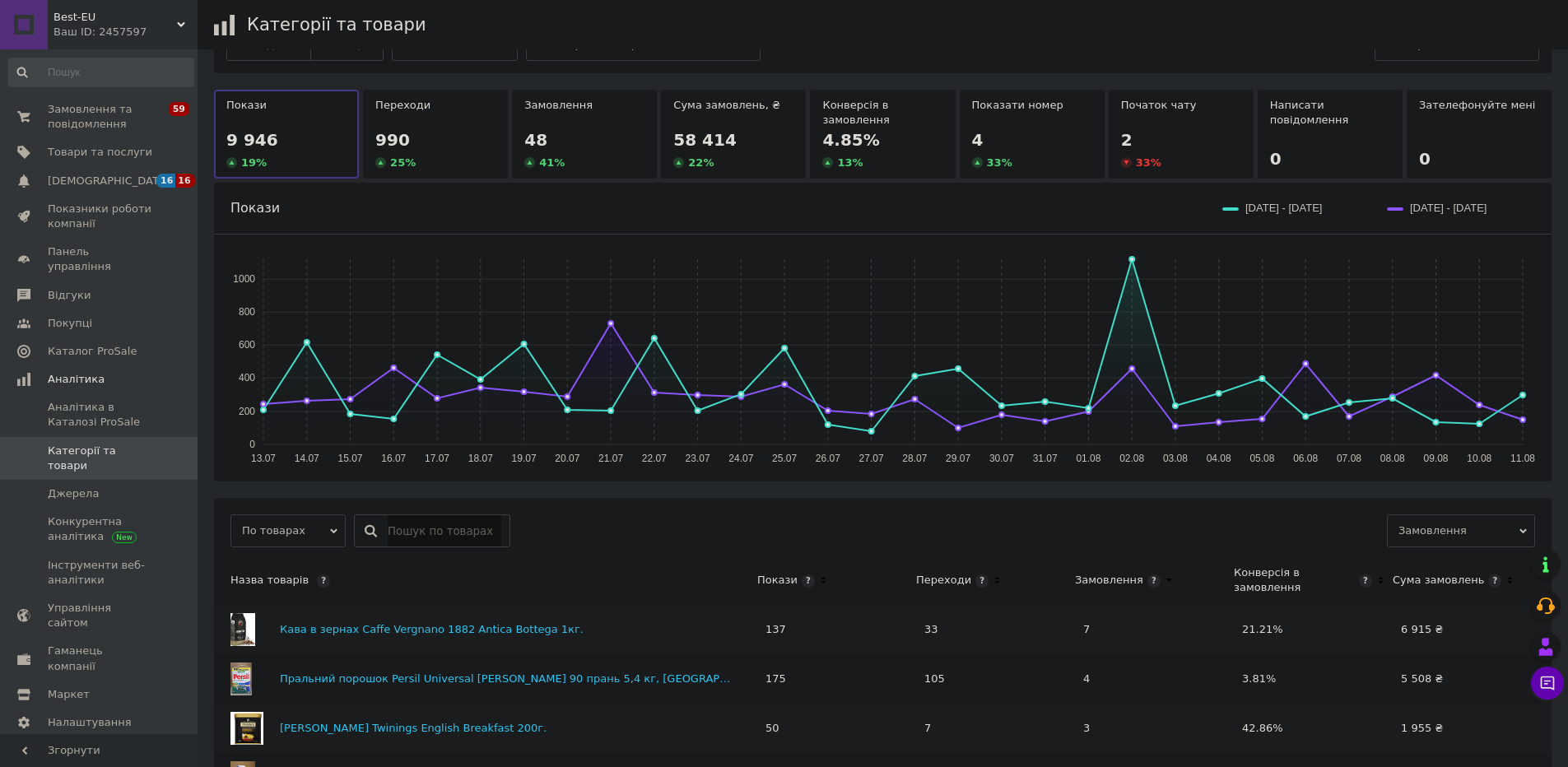
scroll to position [98, 0]
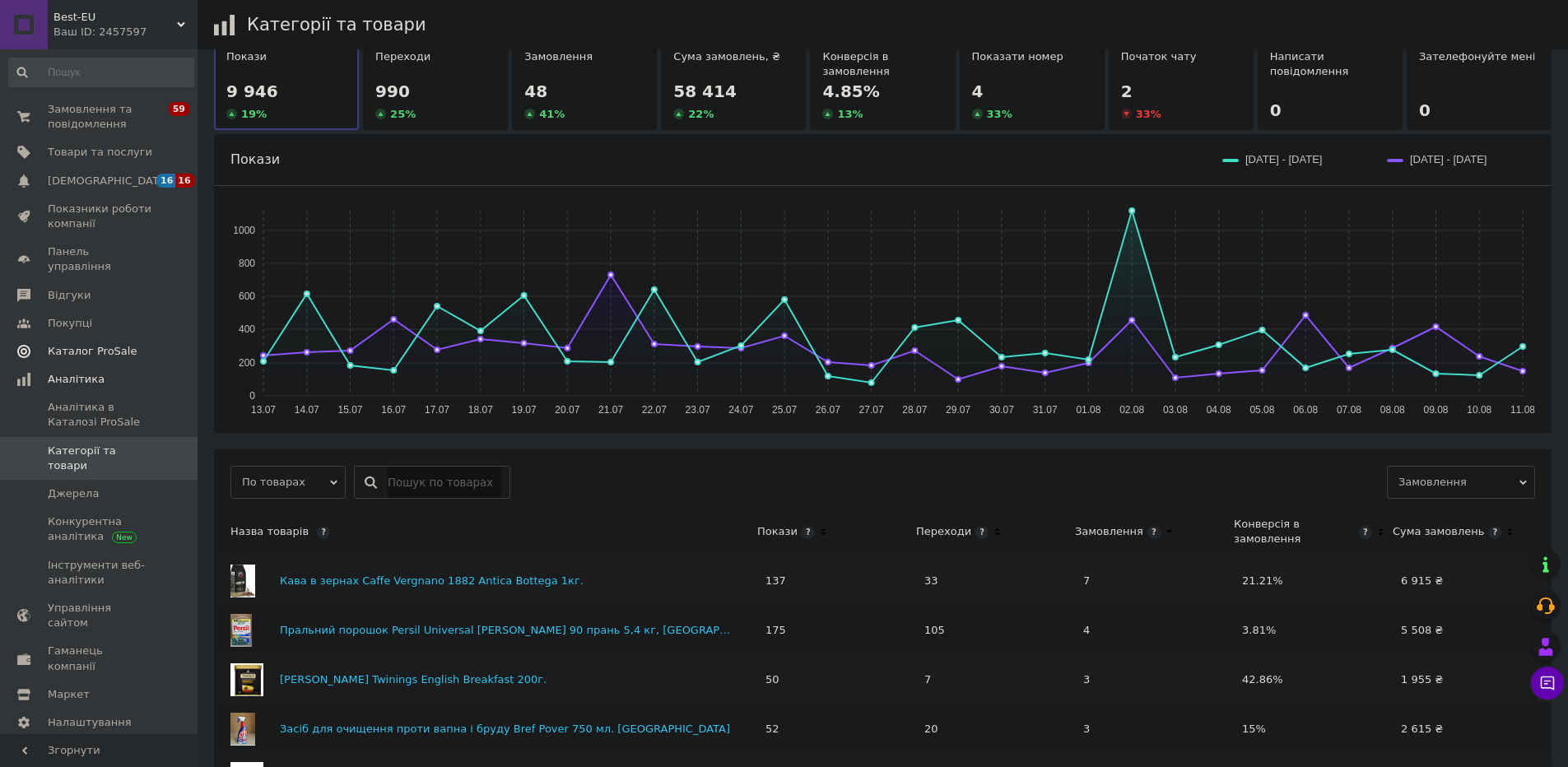
click at [75, 344] on span "Каталог ProSale" at bounding box center [92, 351] width 89 height 14
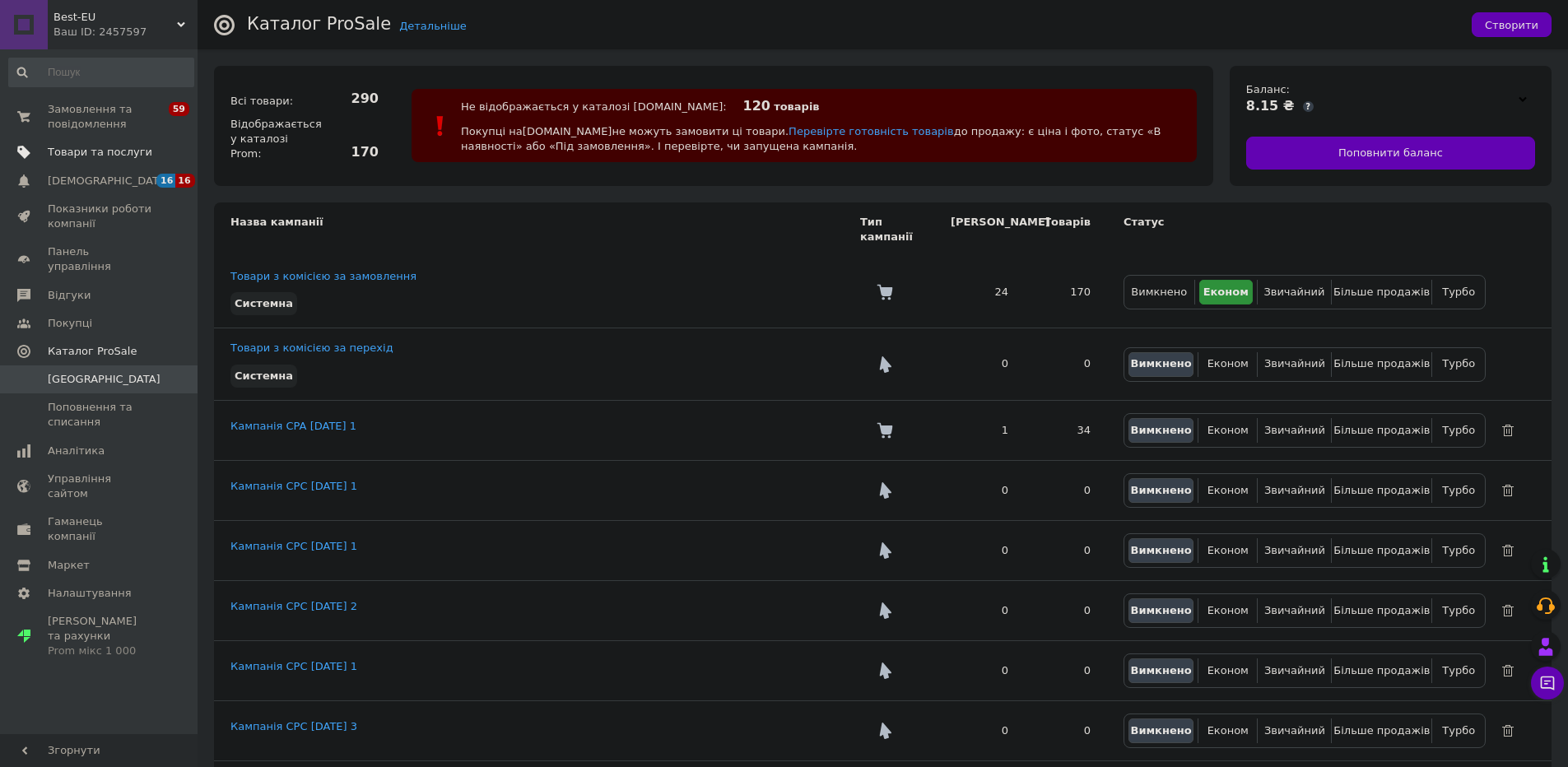
click at [115, 148] on span "Товари та послуги" at bounding box center [99, 152] width 104 height 14
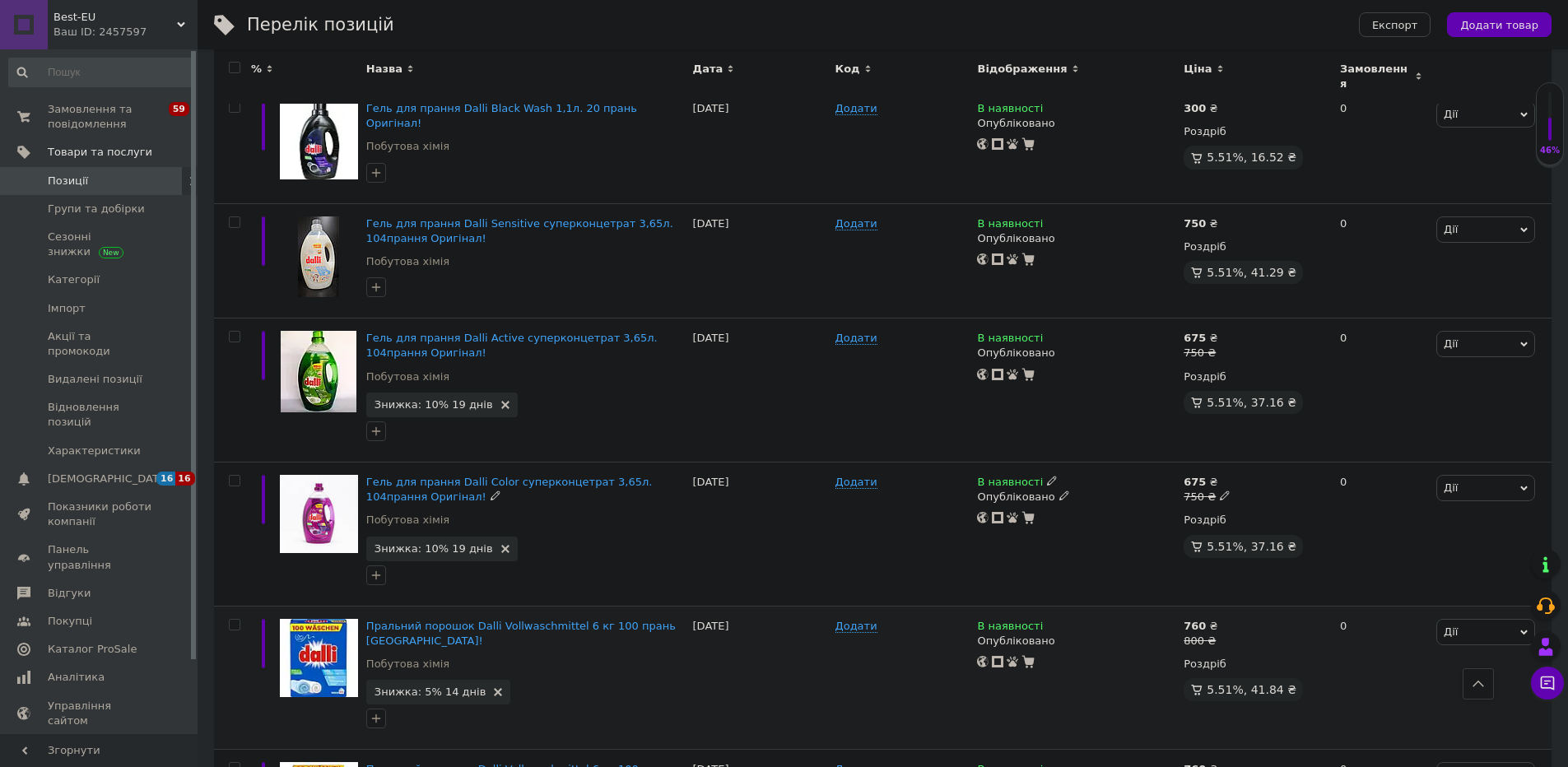
scroll to position [1679, 0]
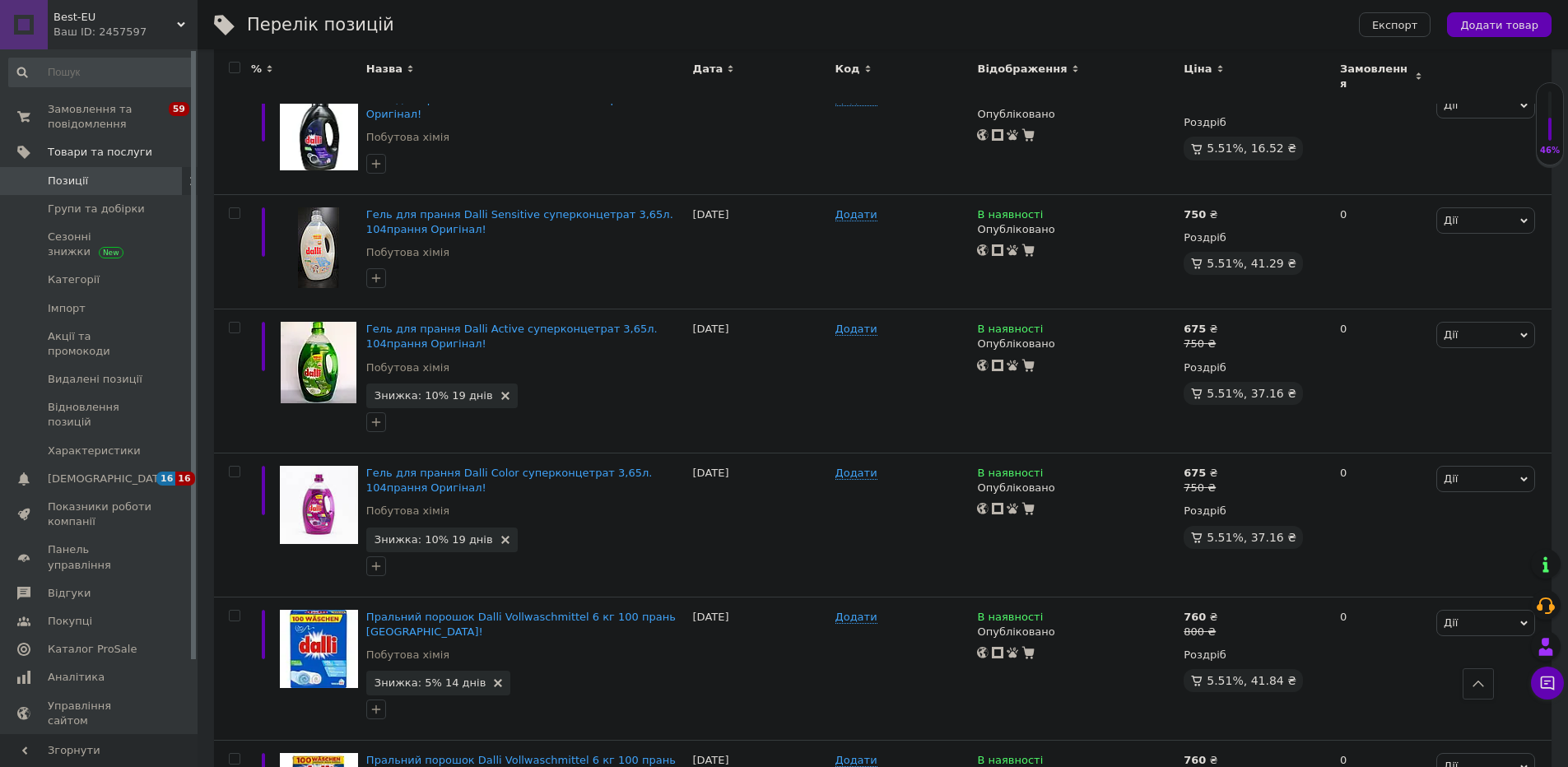
click at [88, 36] on div "Ваш ID: 2457597" at bounding box center [126, 31] width 144 height 14
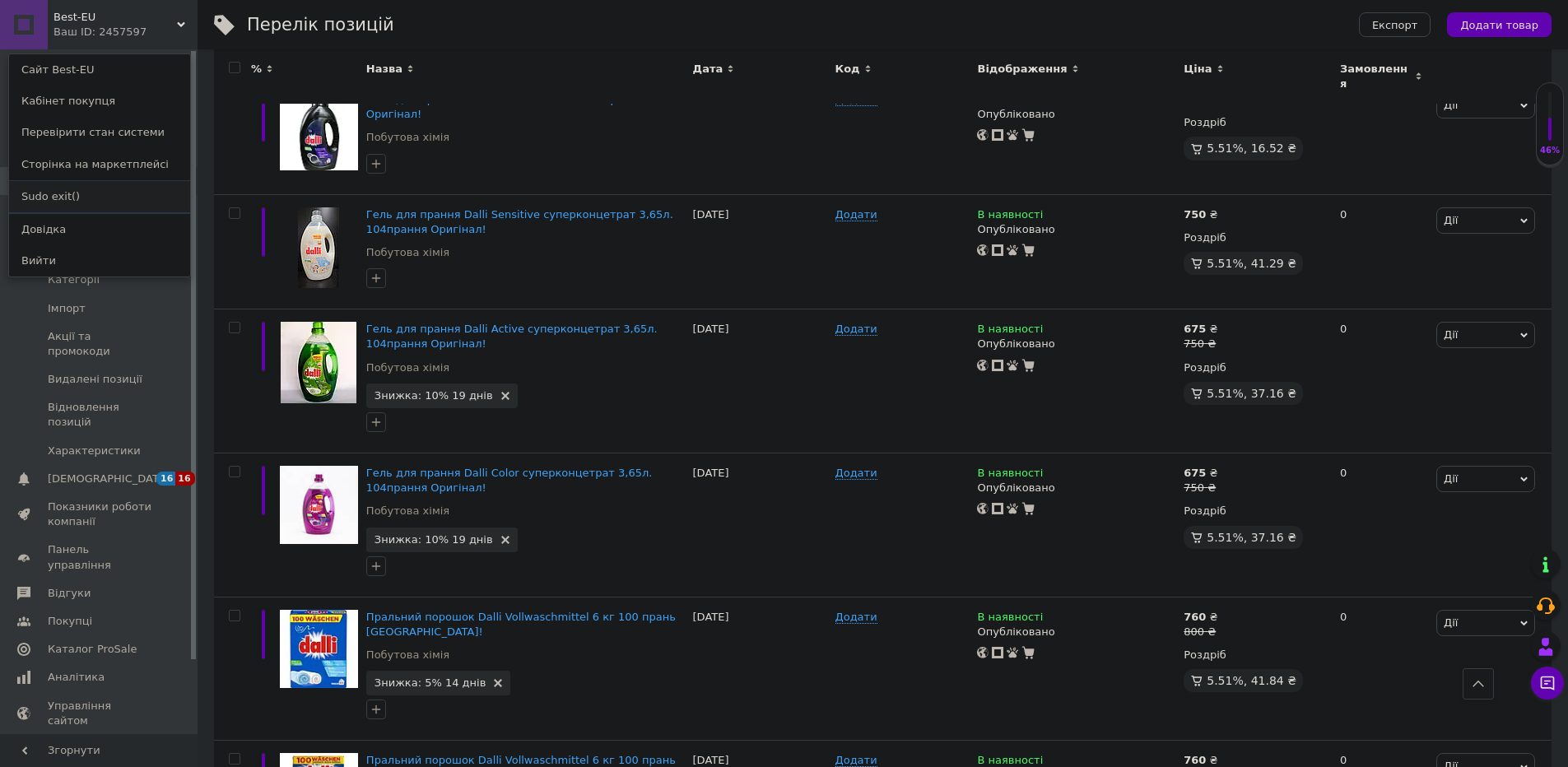
click at [86, 188] on link "Sudo exit()" at bounding box center [99, 196] width 181 height 31
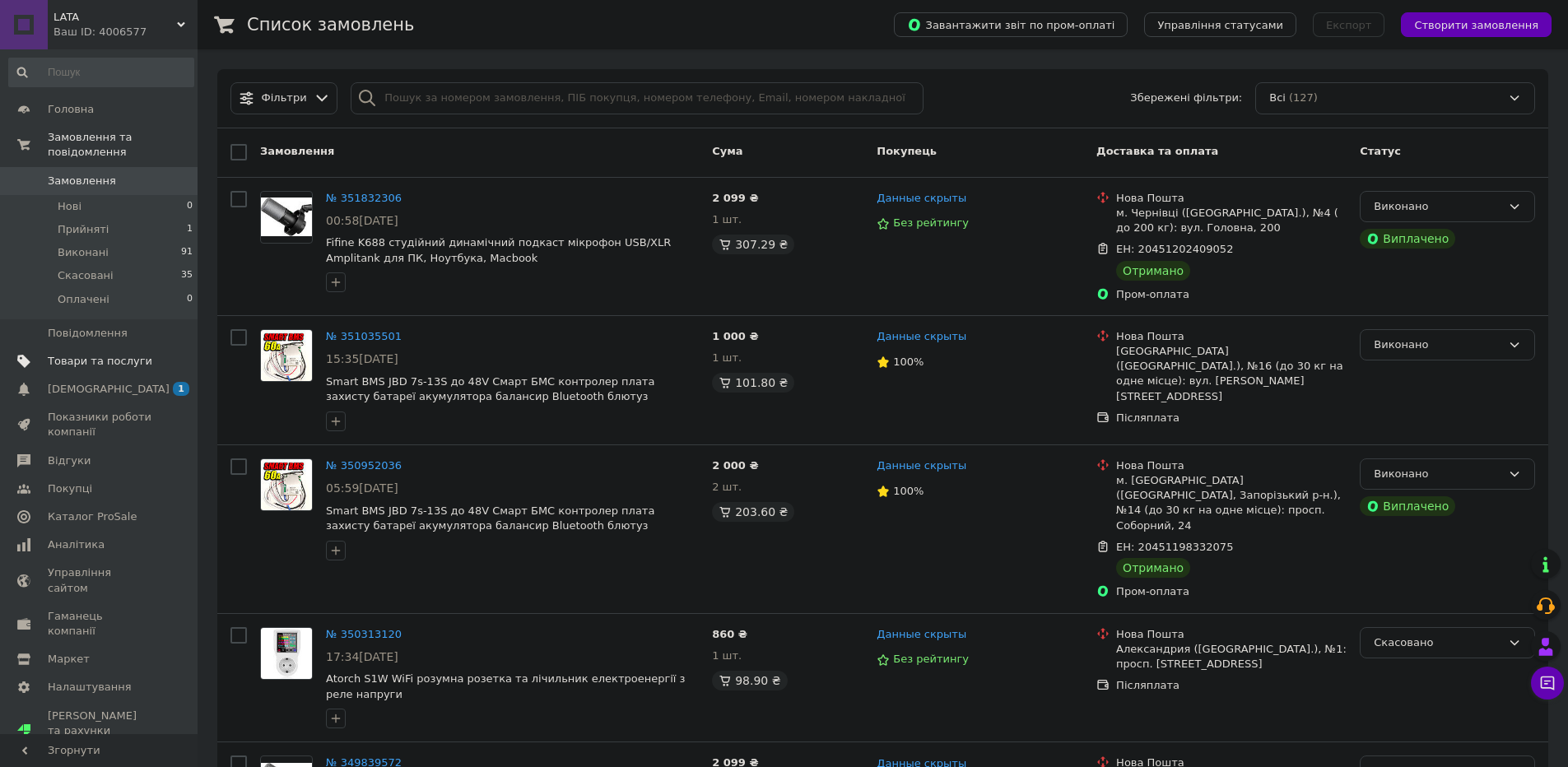
click at [93, 371] on link "Товари та послуги" at bounding box center [101, 361] width 203 height 28
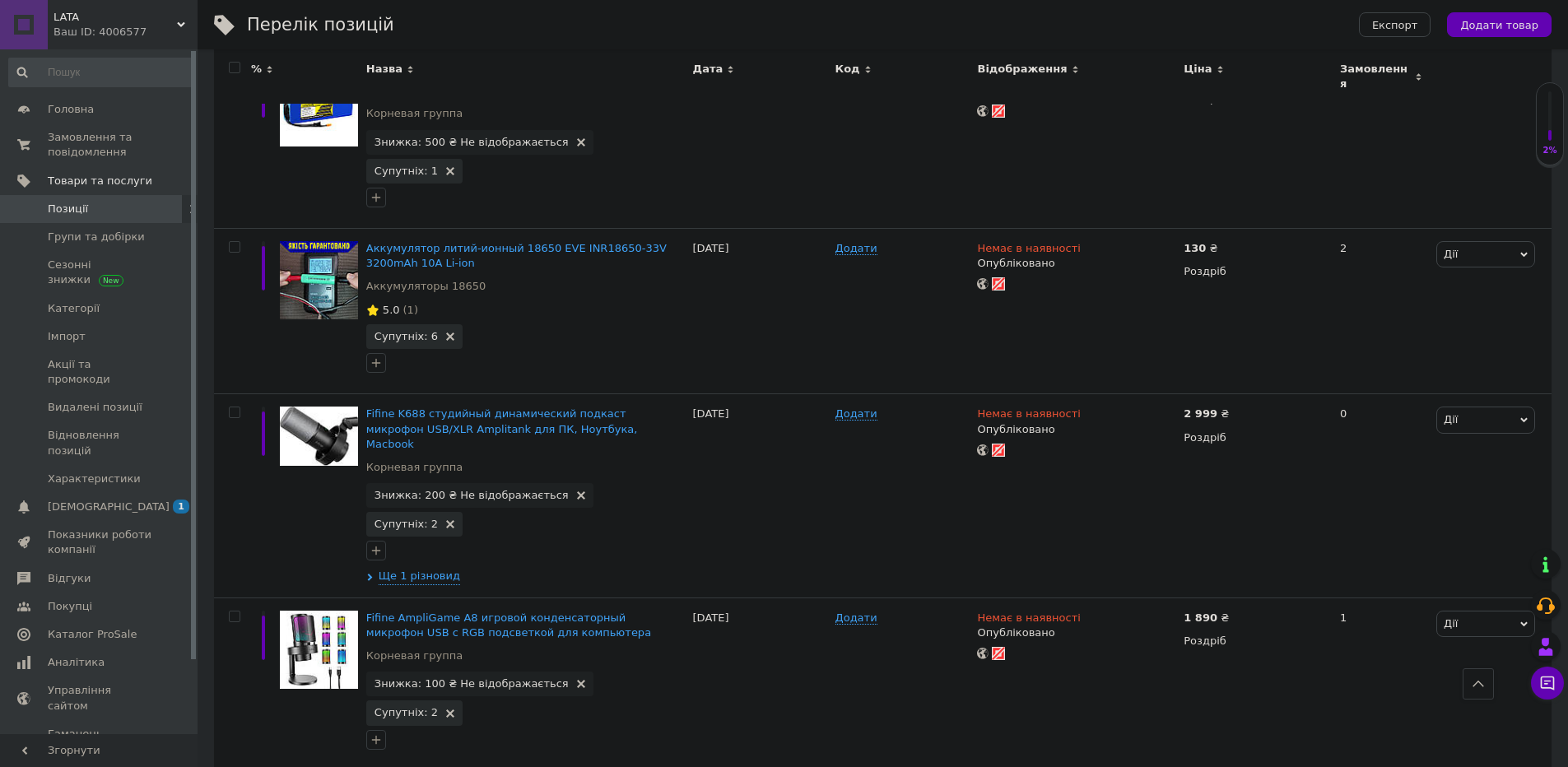
scroll to position [2593, 0]
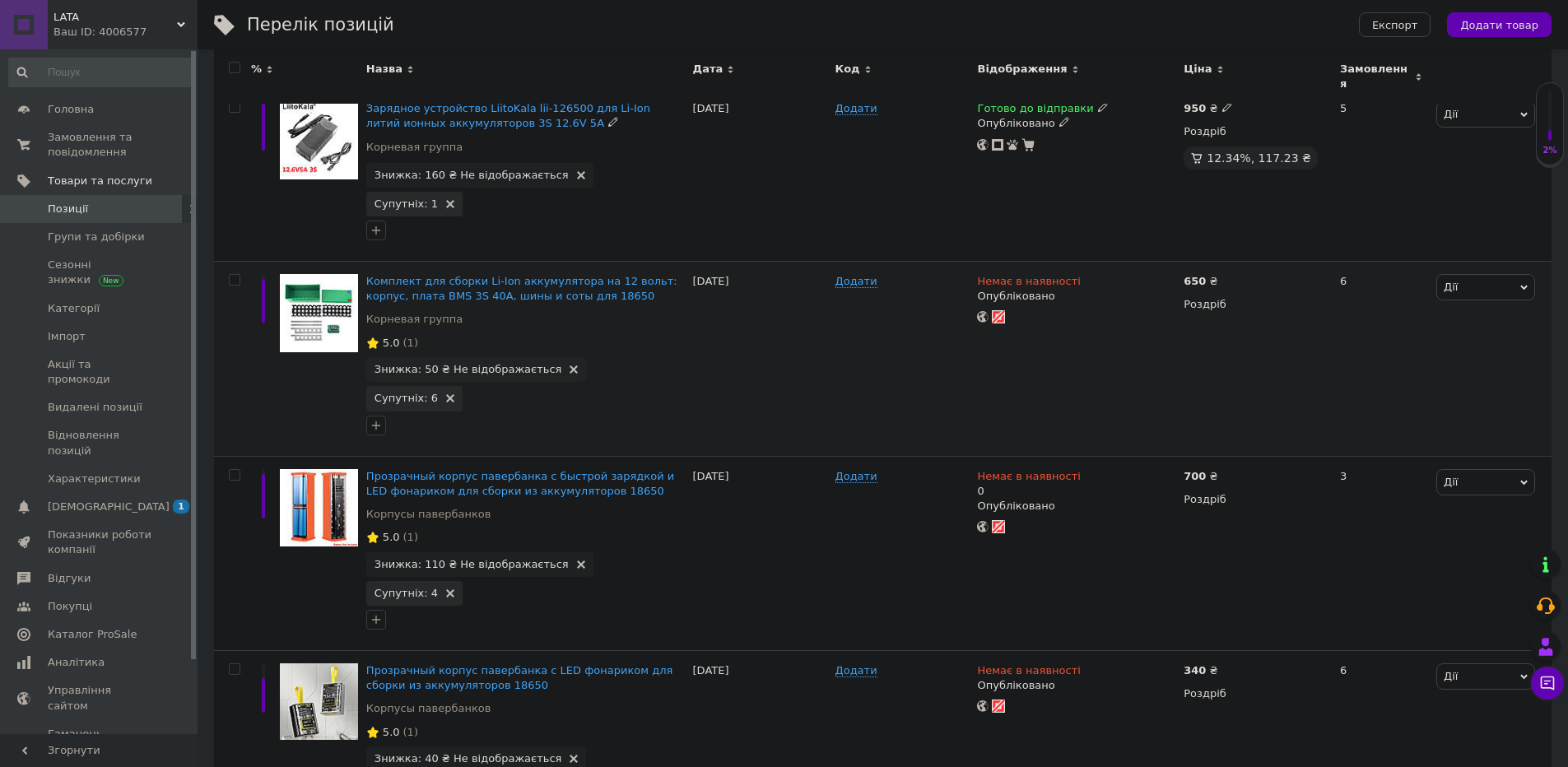
scroll to position [428, 0]
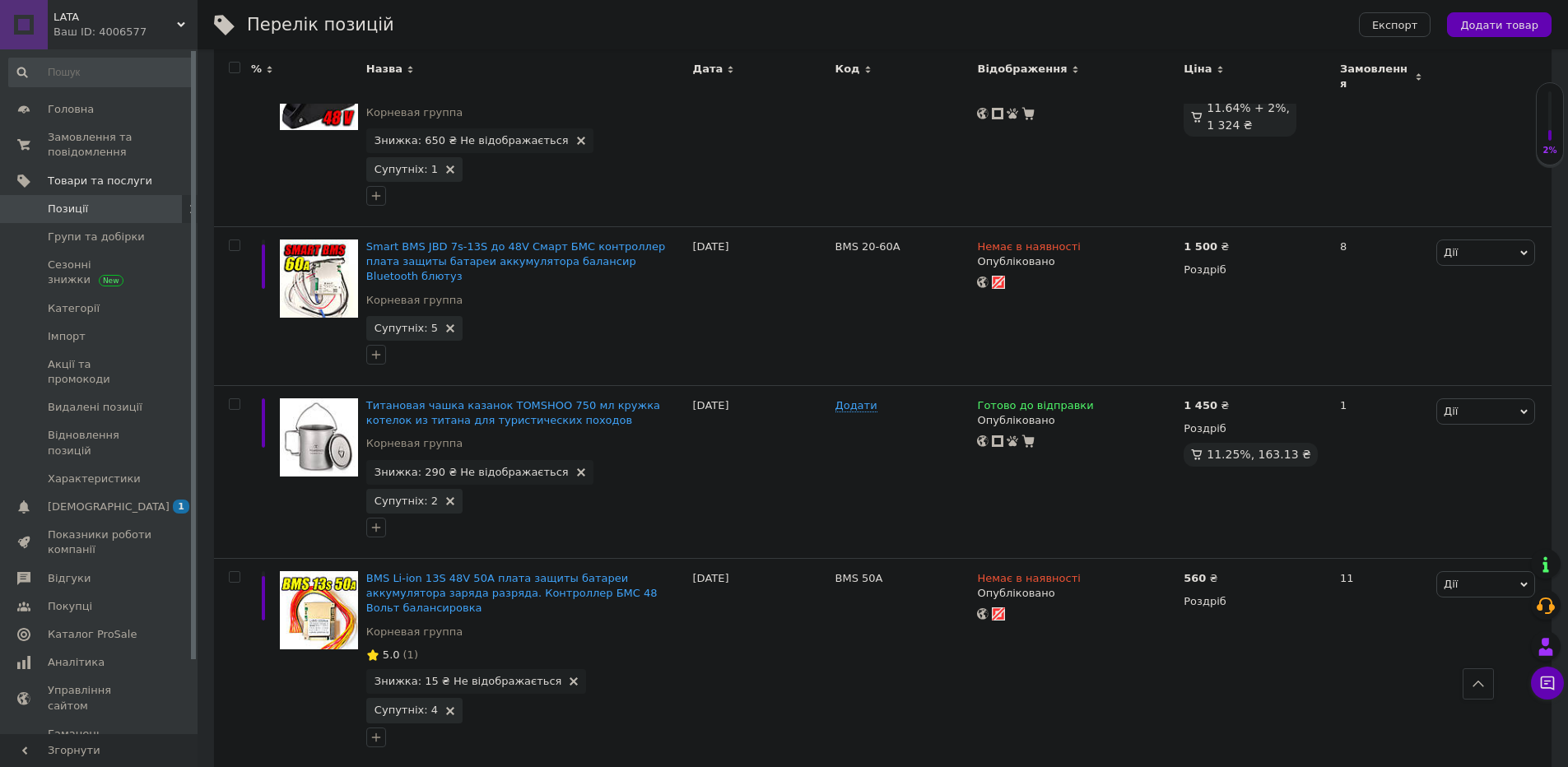
click at [69, 15] on span "LATA" at bounding box center [115, 17] width 124 height 14
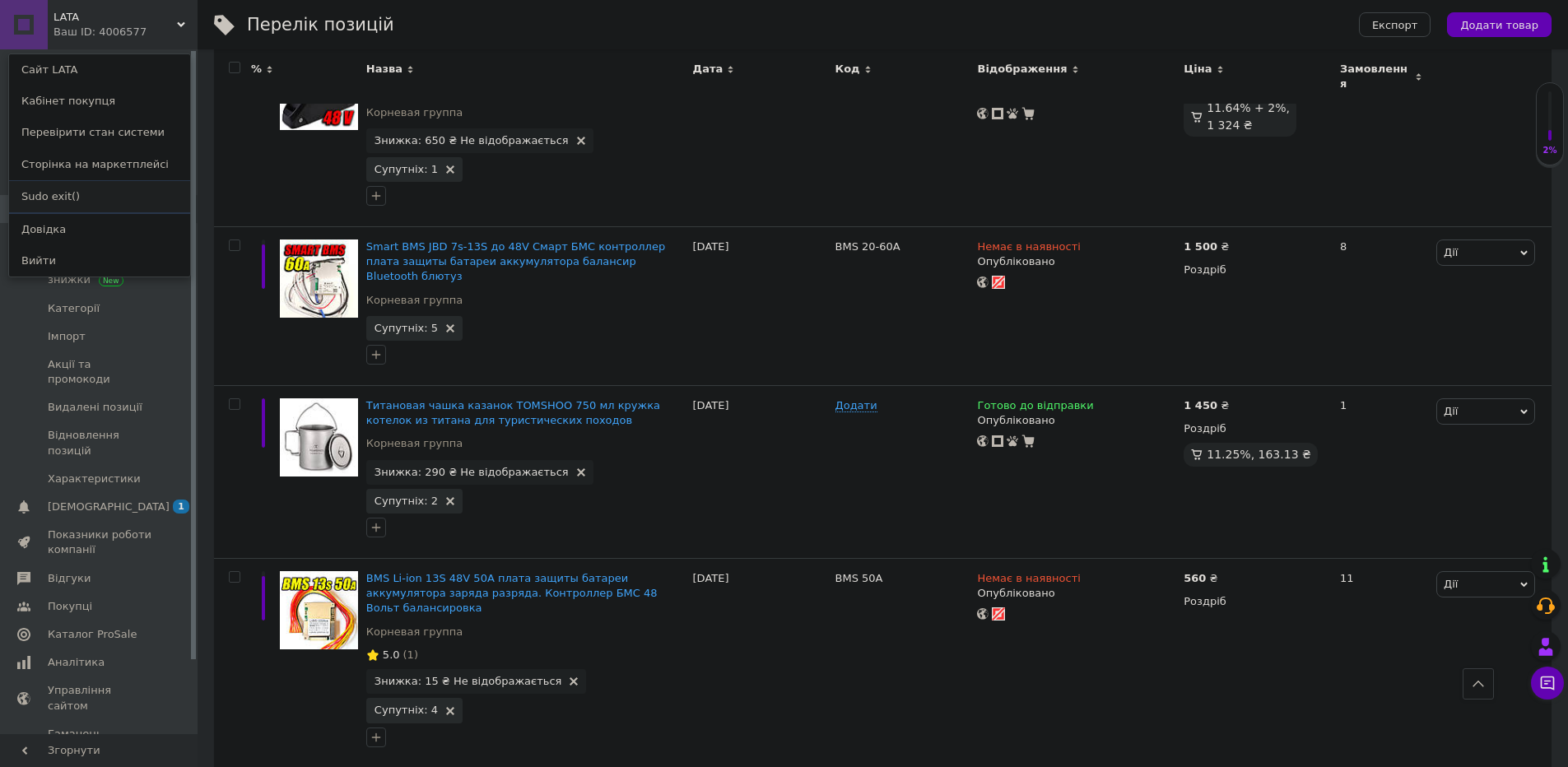
click at [72, 190] on link "Sudo exit()" at bounding box center [99, 196] width 181 height 31
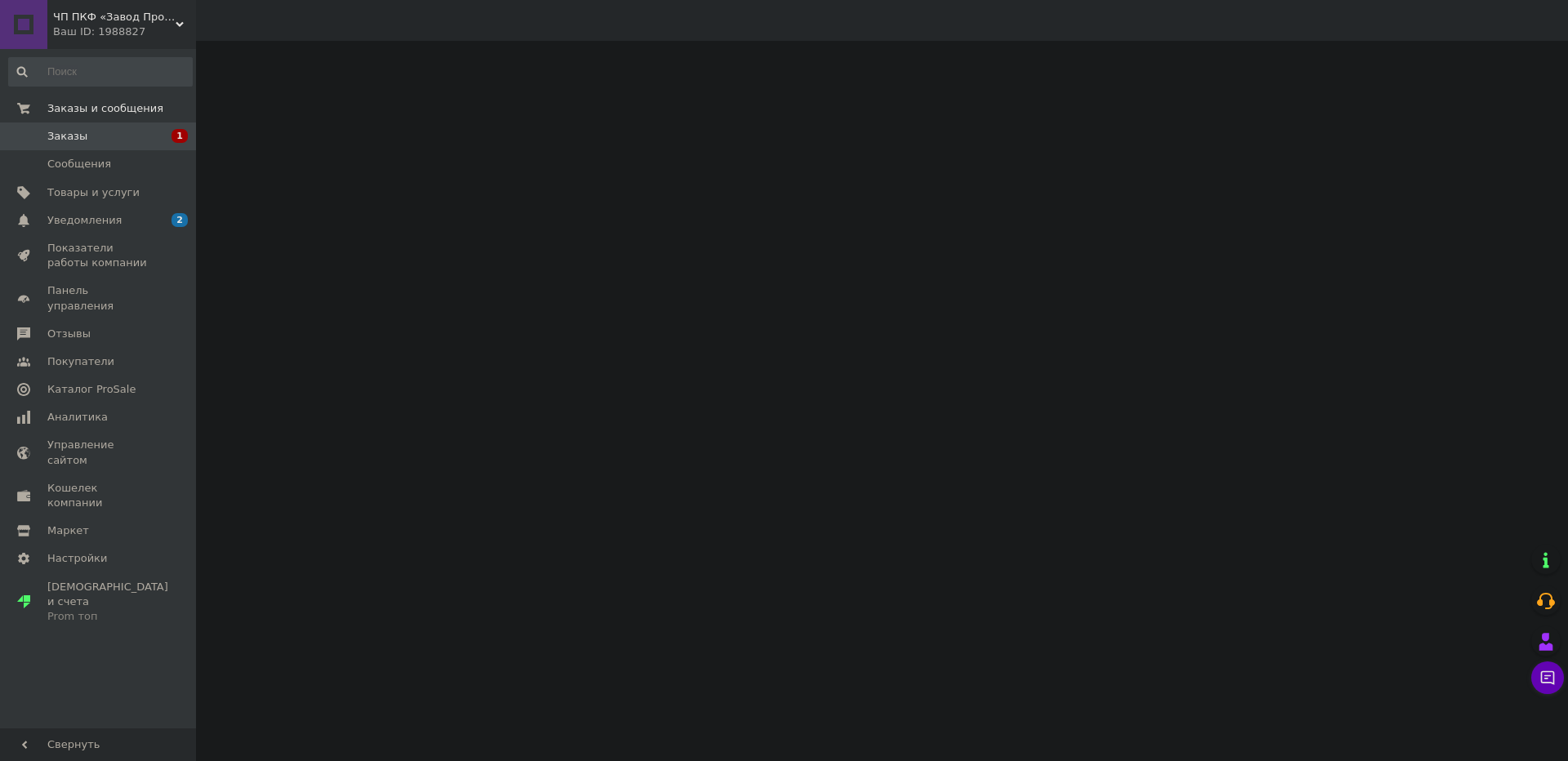
click at [108, 190] on span "Товары и услуги" at bounding box center [93, 192] width 93 height 14
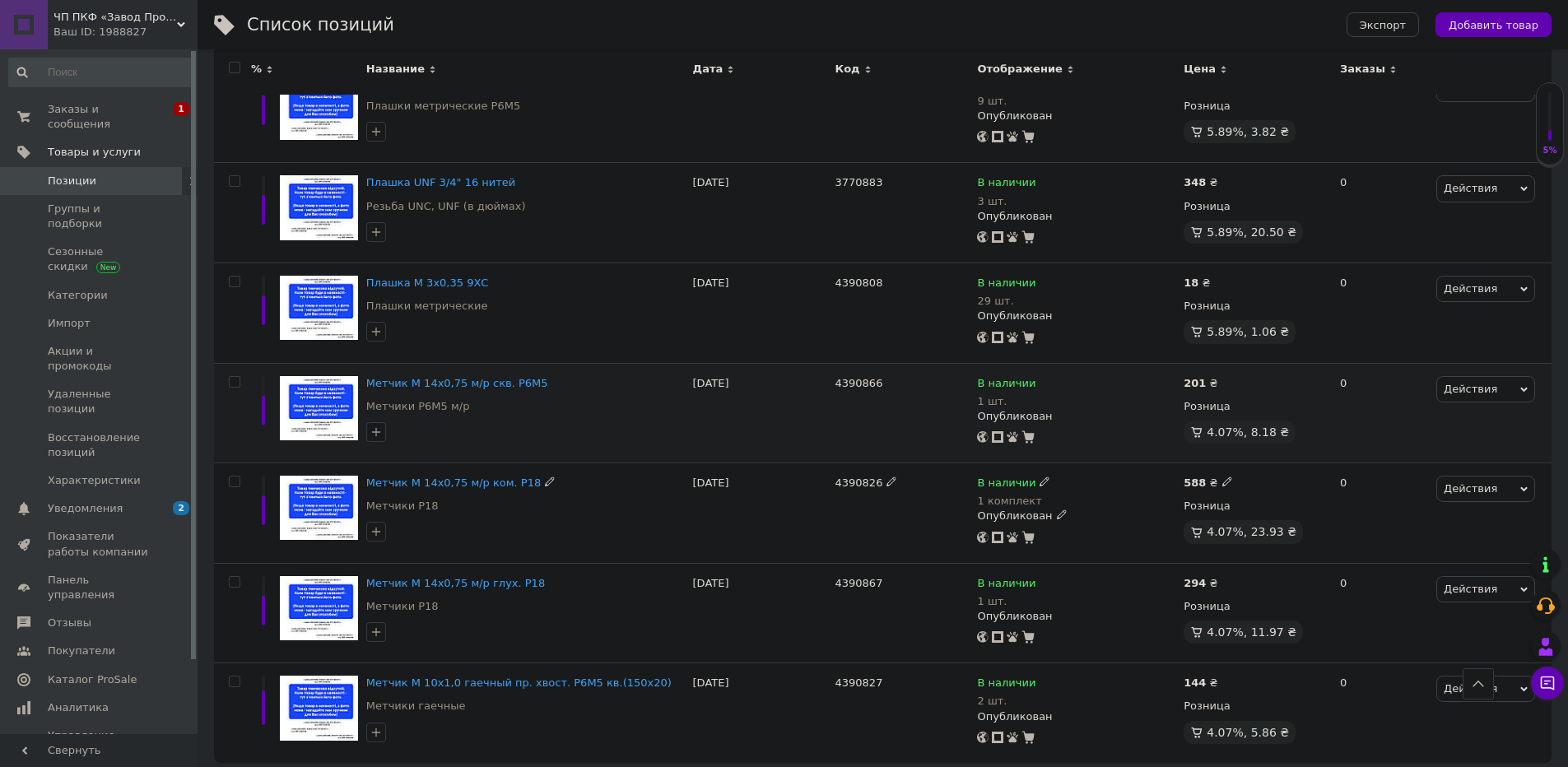
scroll to position [1716, 0]
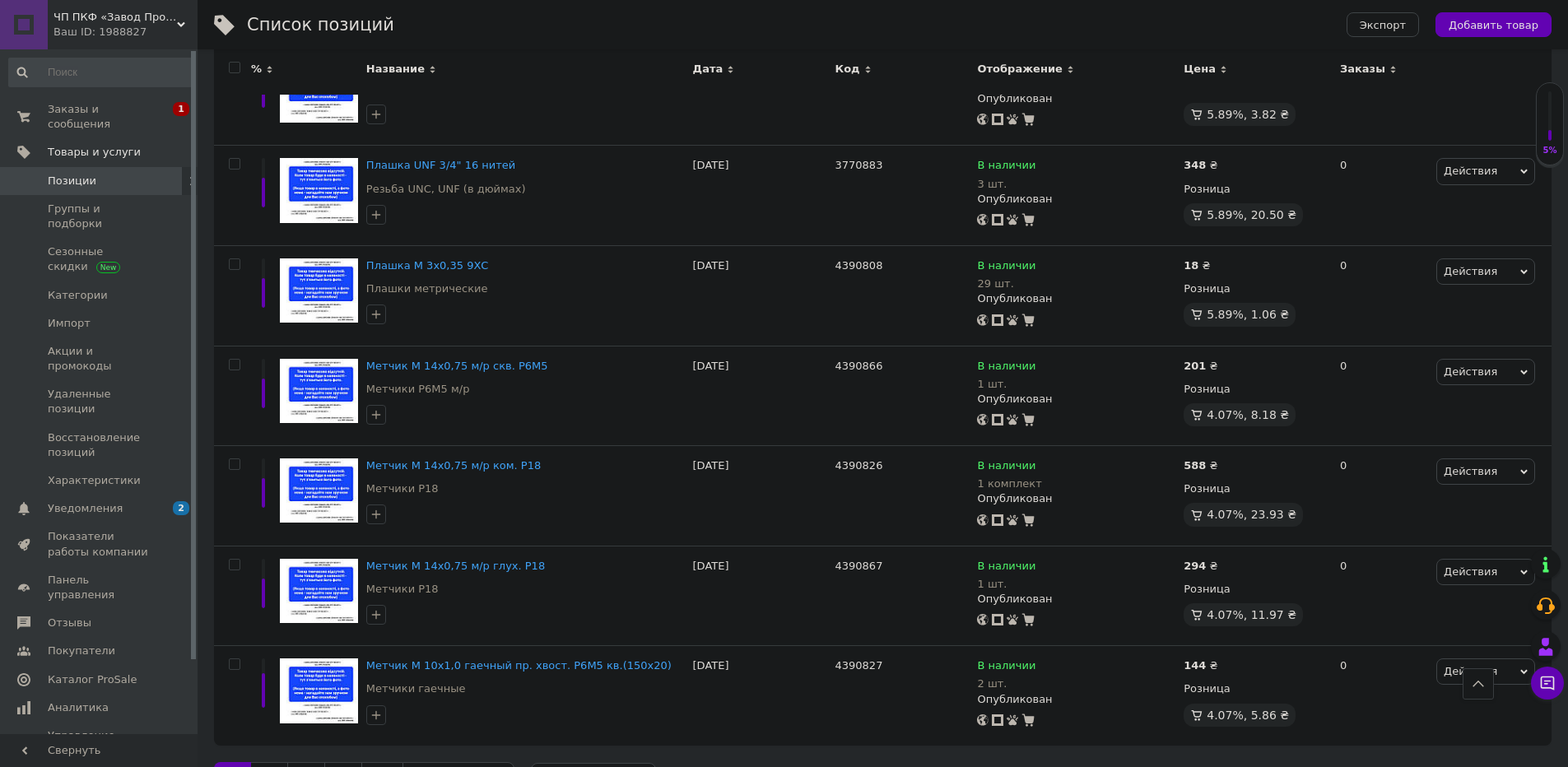
click at [312, 762] on link "3" at bounding box center [306, 779] width 38 height 35
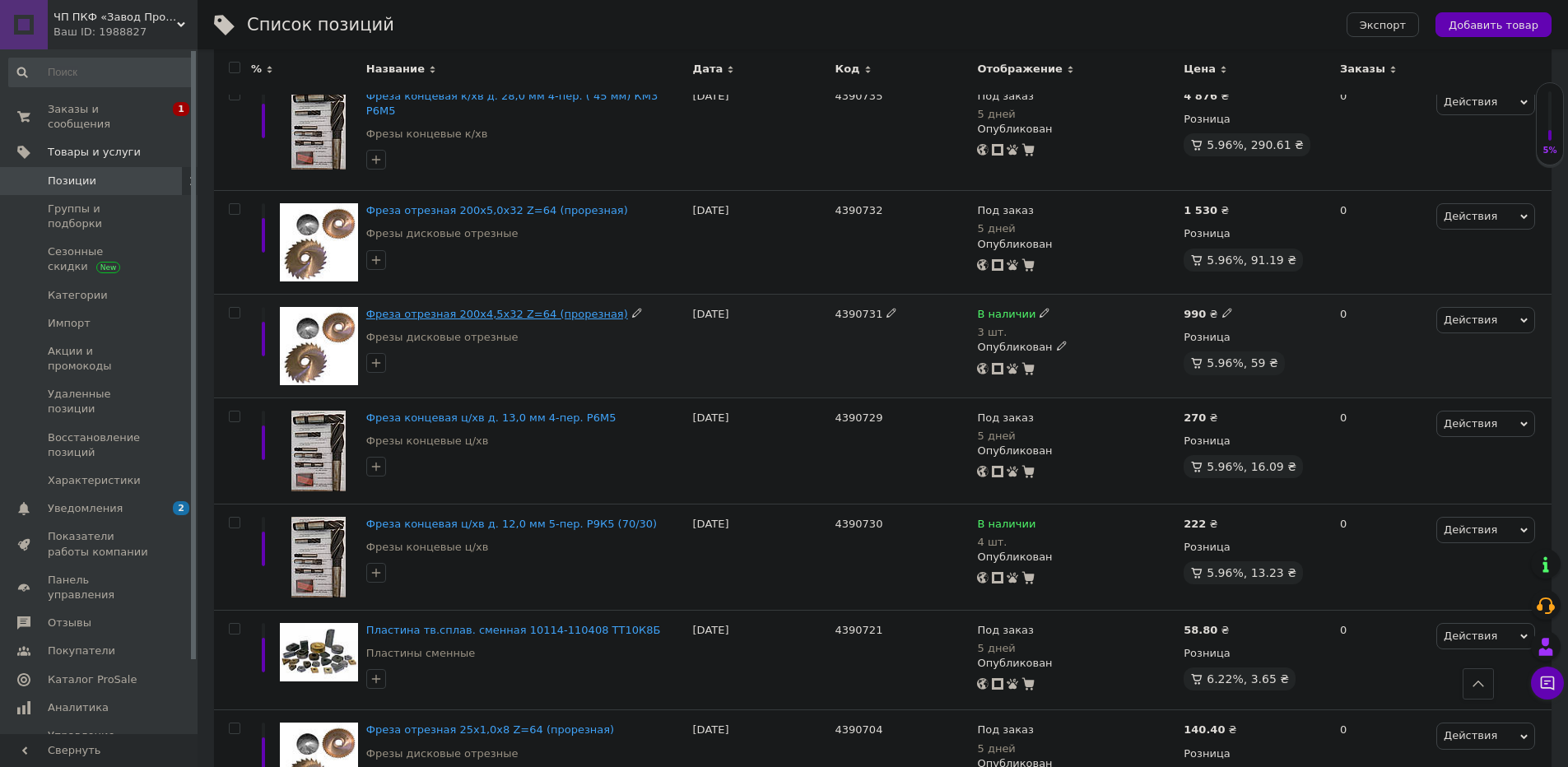
click at [445, 308] on span "Фреза отрезная 200х4,5х32 Z=64 (прорезная)" at bounding box center [497, 314] width 262 height 13
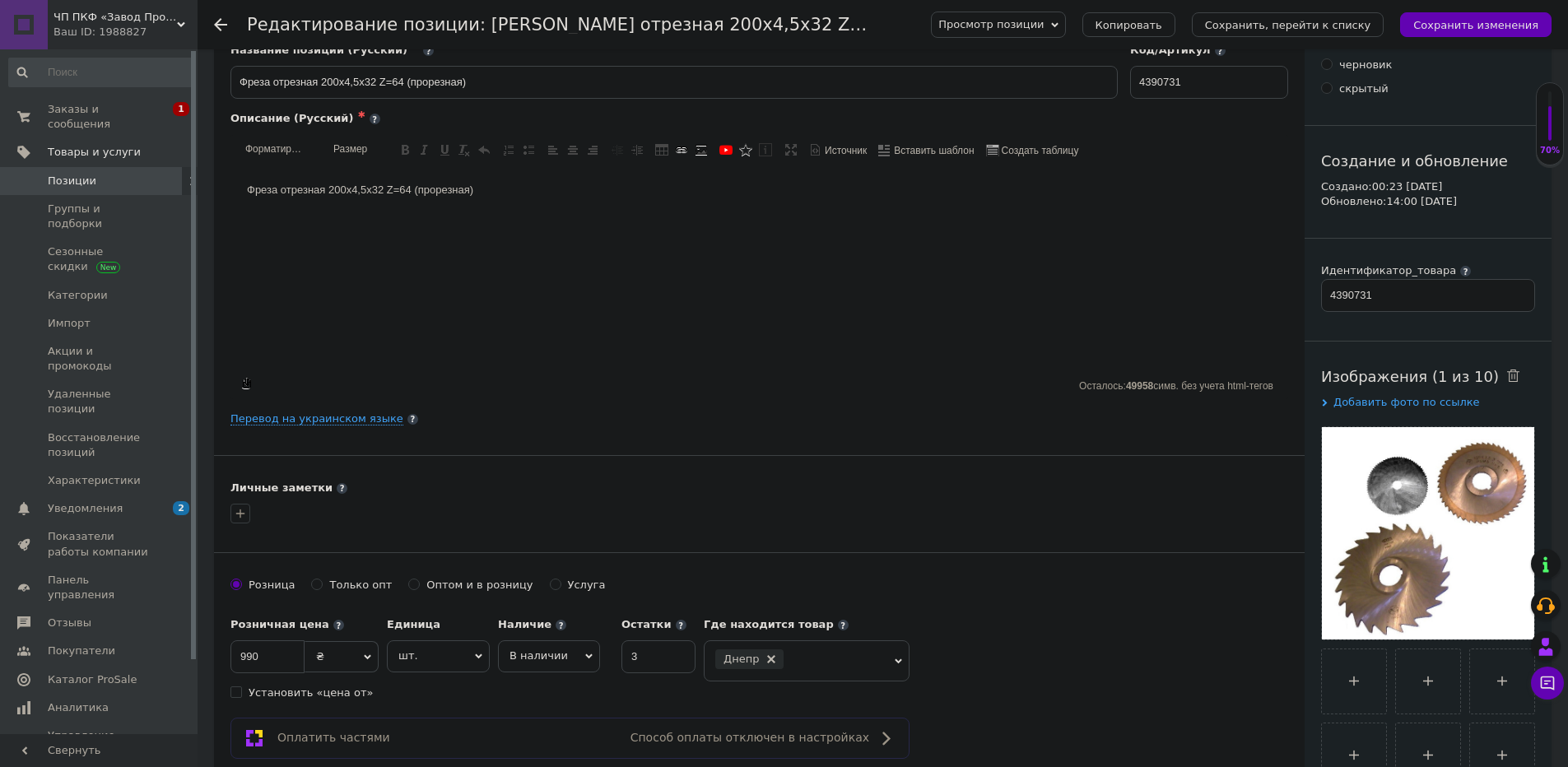
scroll to position [296, 0]
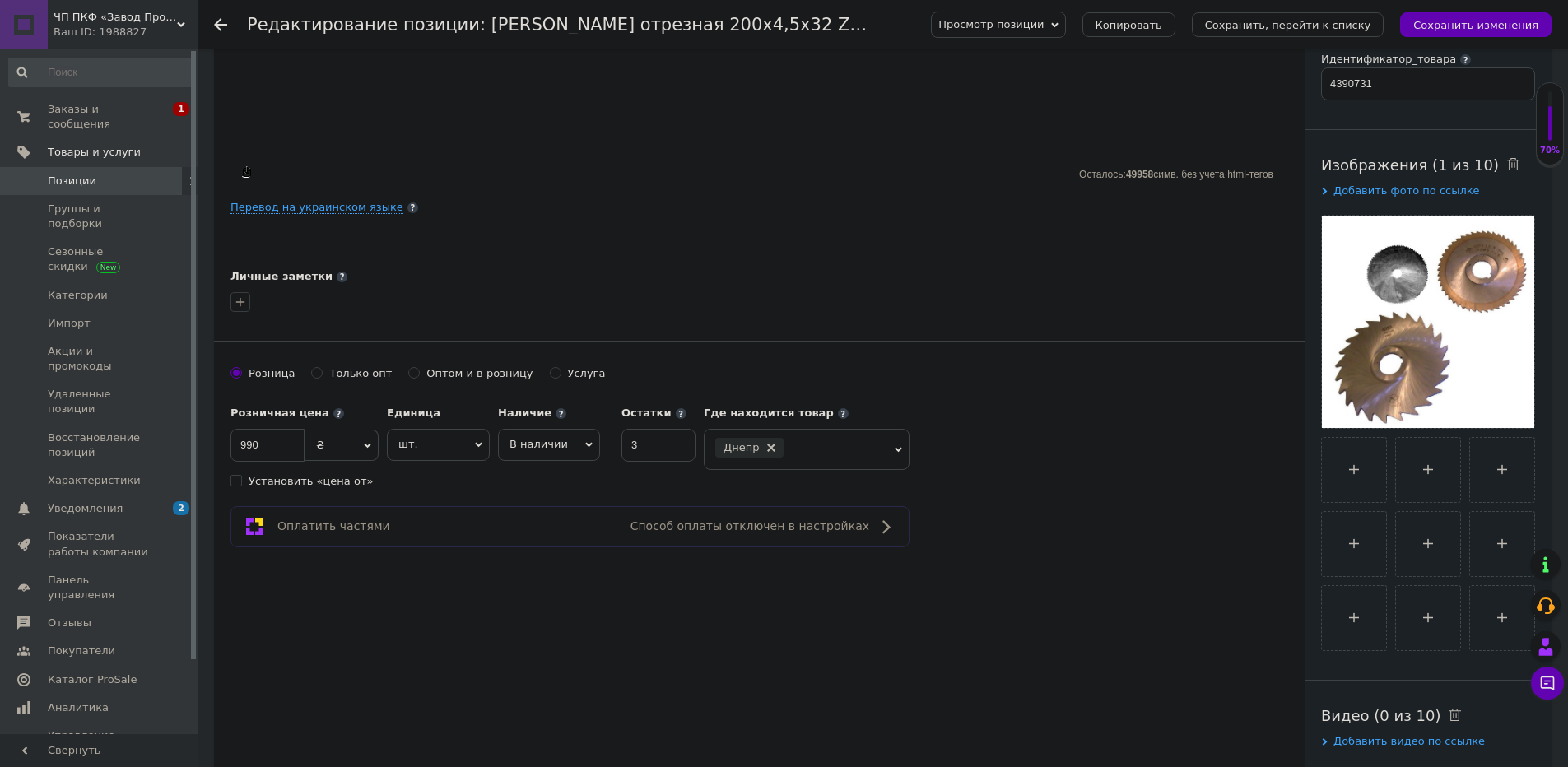
click at [521, 452] on span "В наличии" at bounding box center [549, 444] width 102 height 31
click at [522, 451] on span "В наличии" at bounding box center [539, 444] width 59 height 13
click at [433, 446] on span "шт." at bounding box center [438, 444] width 103 height 31
click at [435, 445] on span "шт." at bounding box center [438, 444] width 103 height 31
click at [584, 641] on div "Основная информация Название позиции (Русский) ✱ Фреза отрезная 200х4,5х32 Z=64…" at bounding box center [759, 279] width 1090 height 1021
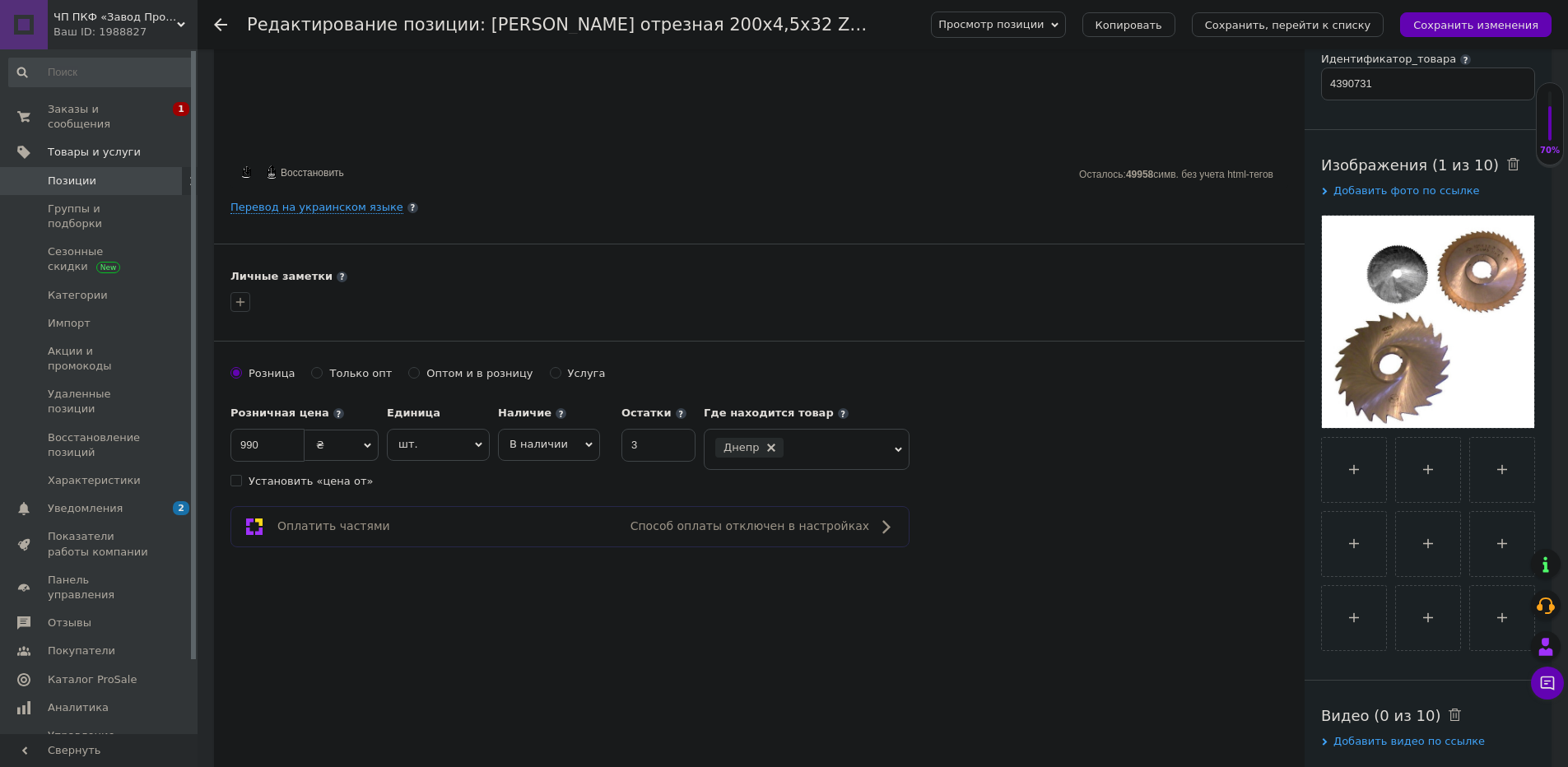
click at [69, 183] on span "Позиции" at bounding box center [71, 181] width 48 height 14
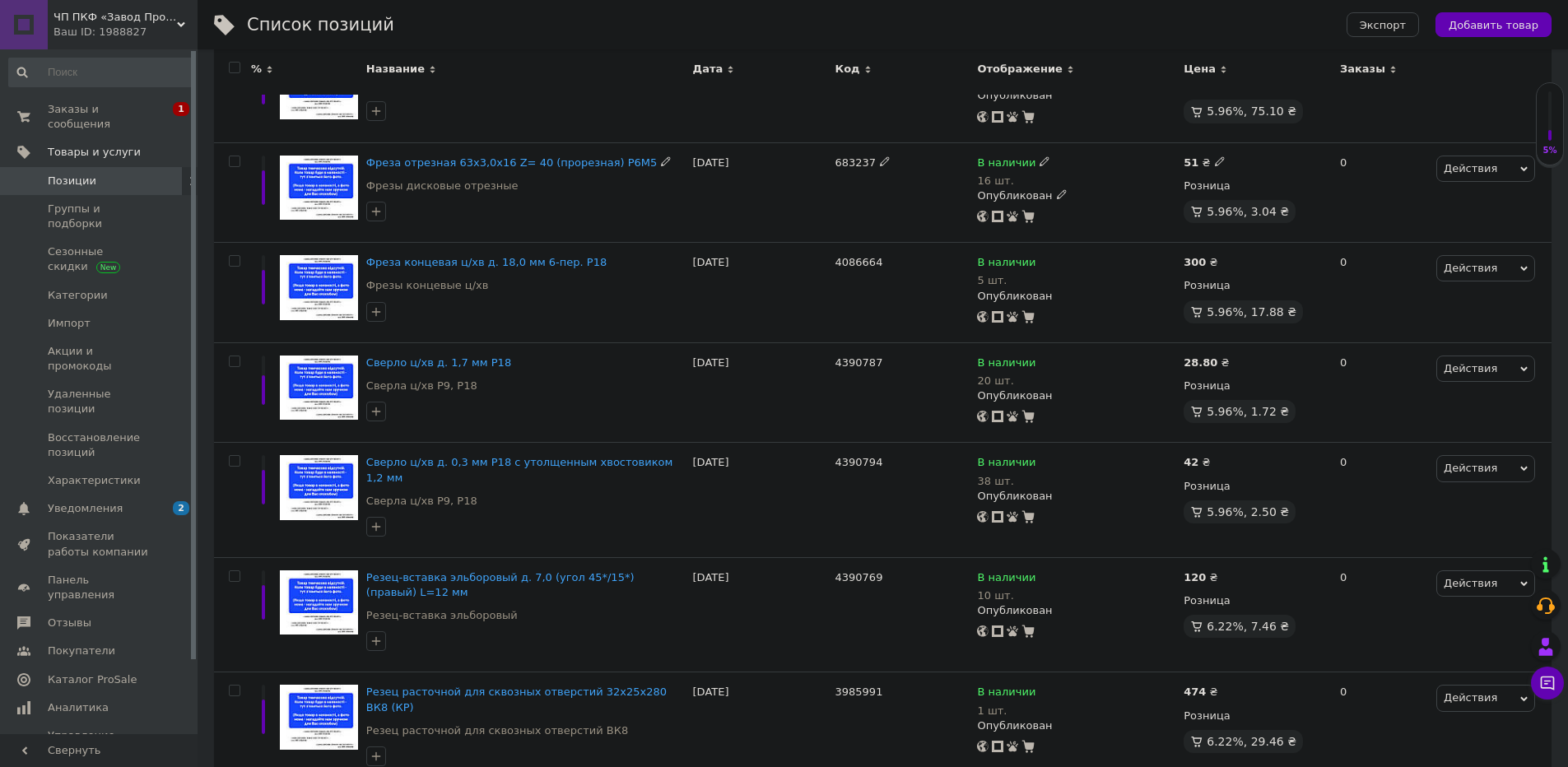
scroll to position [494, 0]
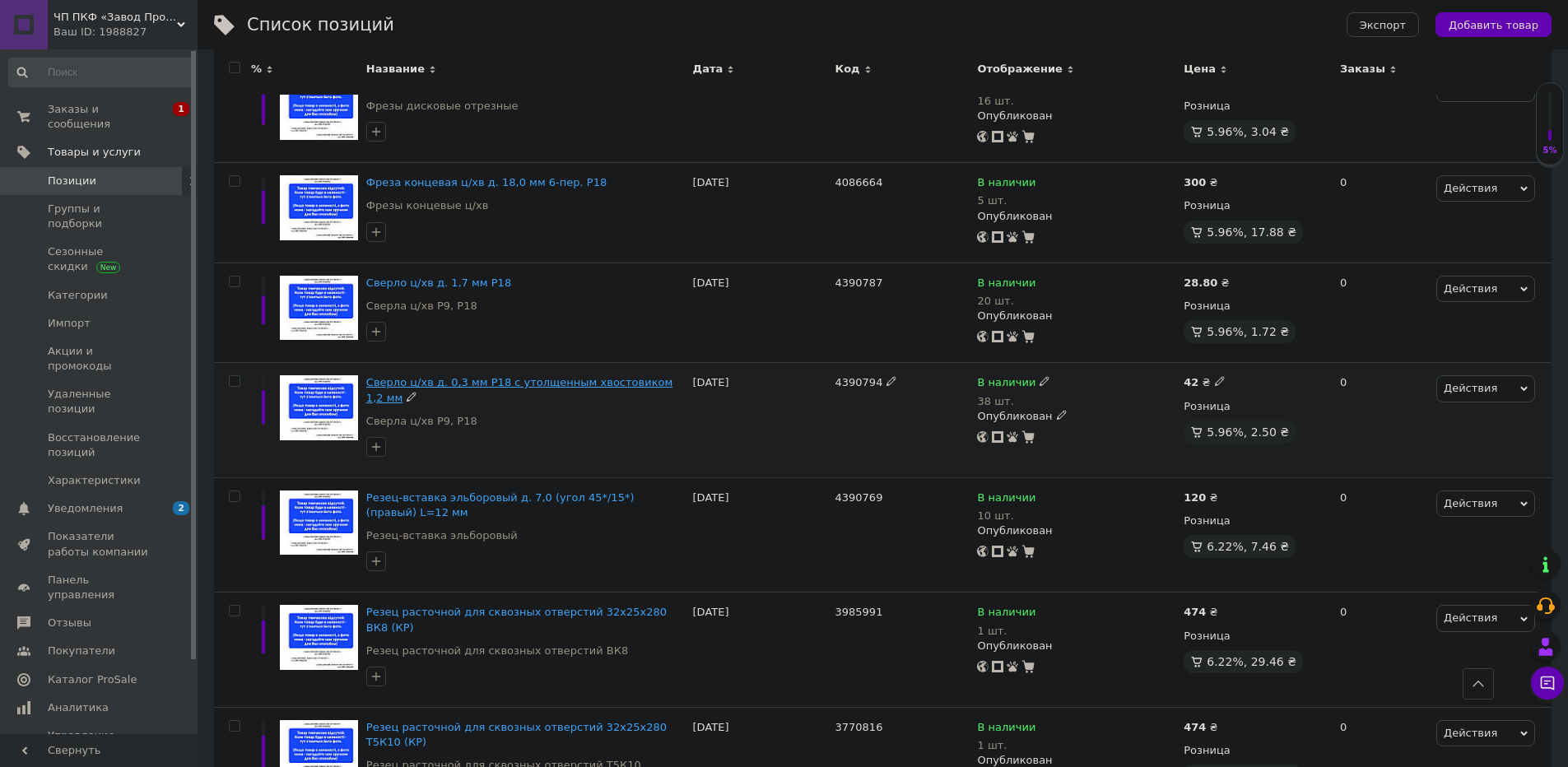
click at [545, 376] on span "Сверло ц/хв д. 0,3 мм Р18 с утолщенным хвостовиком 1,2 мм" at bounding box center [519, 389] width 306 height 27
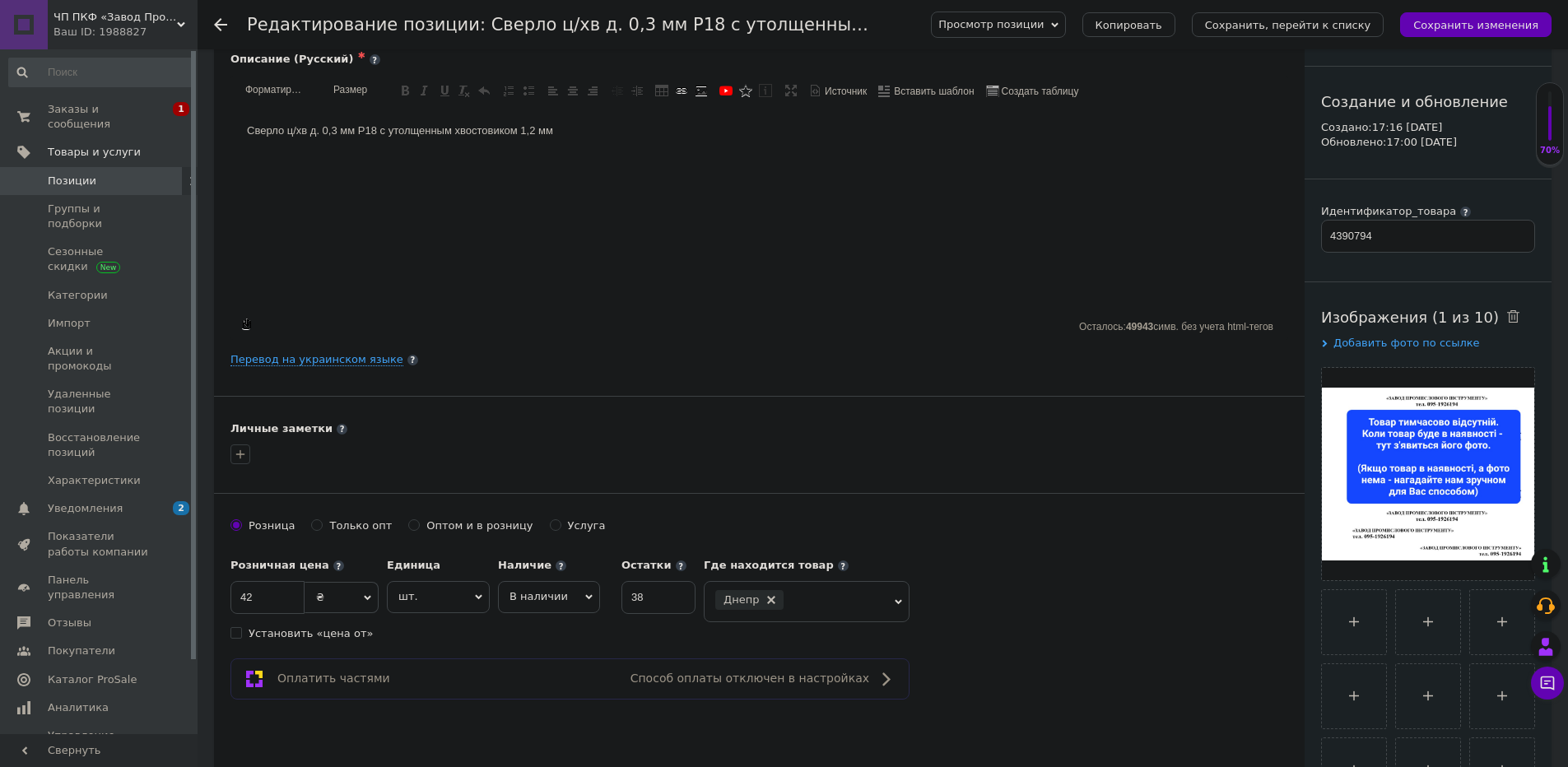
scroll to position [98, 0]
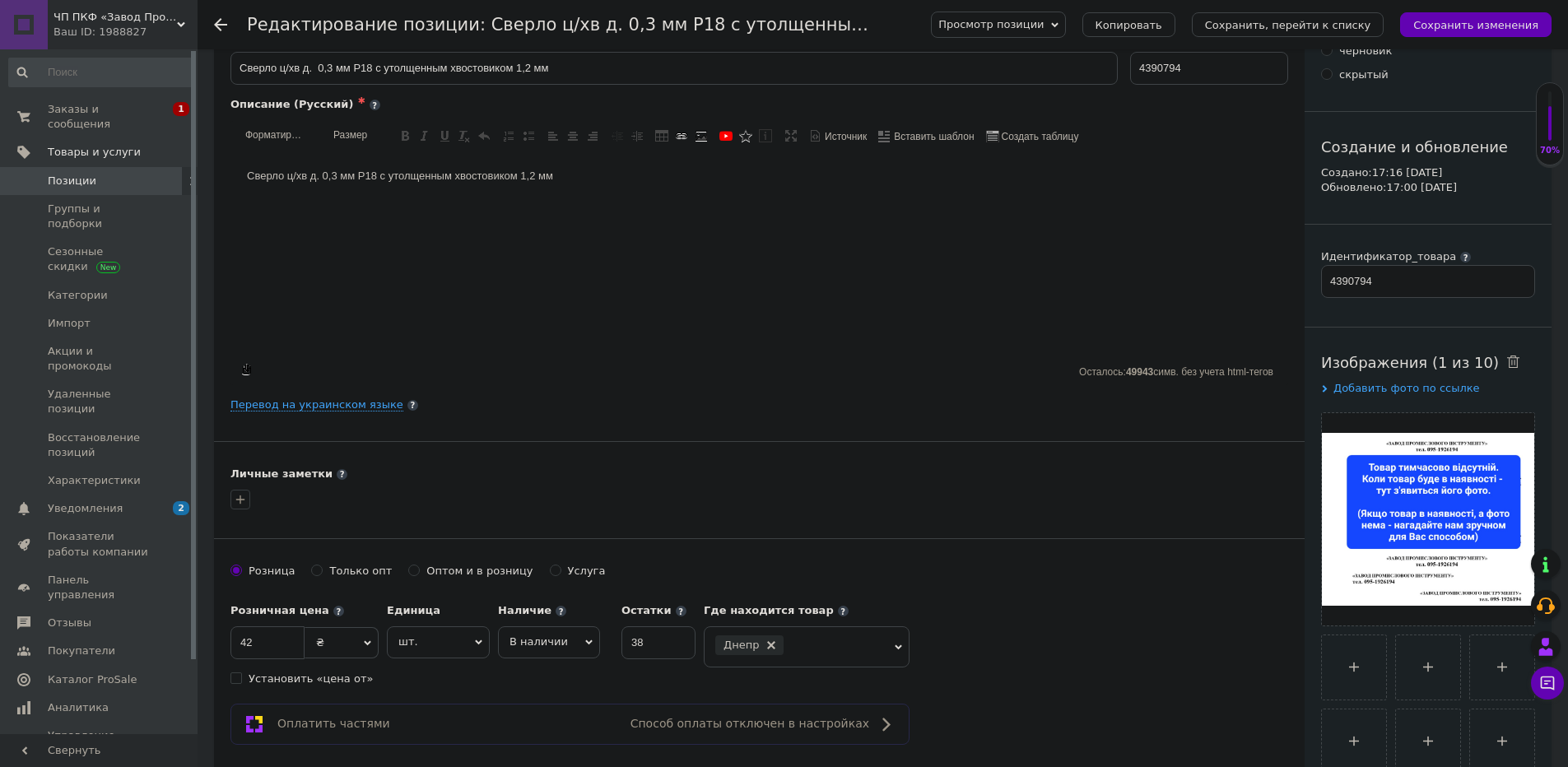
click at [145, 189] on link "Позиции" at bounding box center [101, 181] width 203 height 28
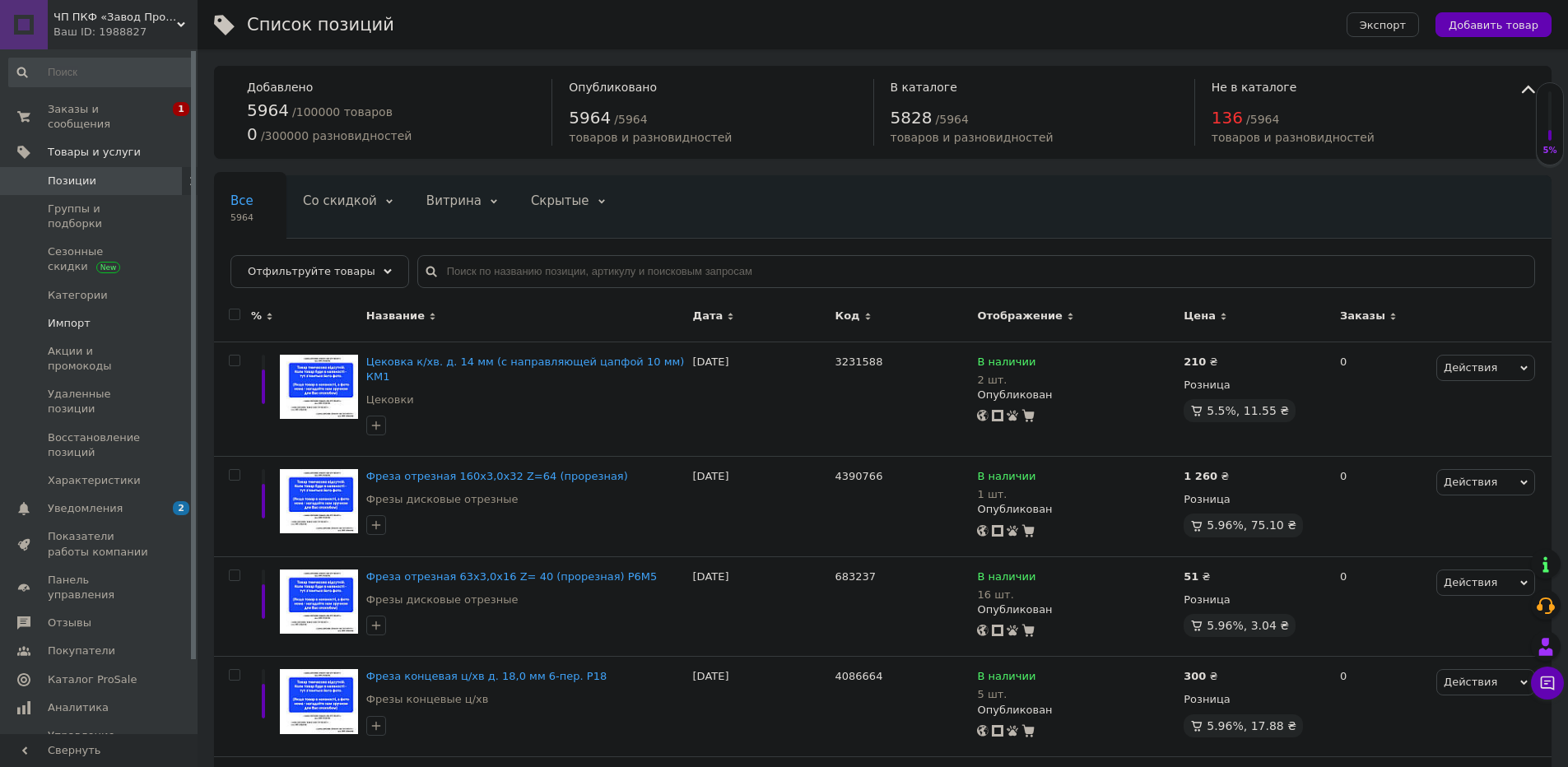
click at [124, 316] on span "Импорт" at bounding box center [99, 323] width 104 height 14
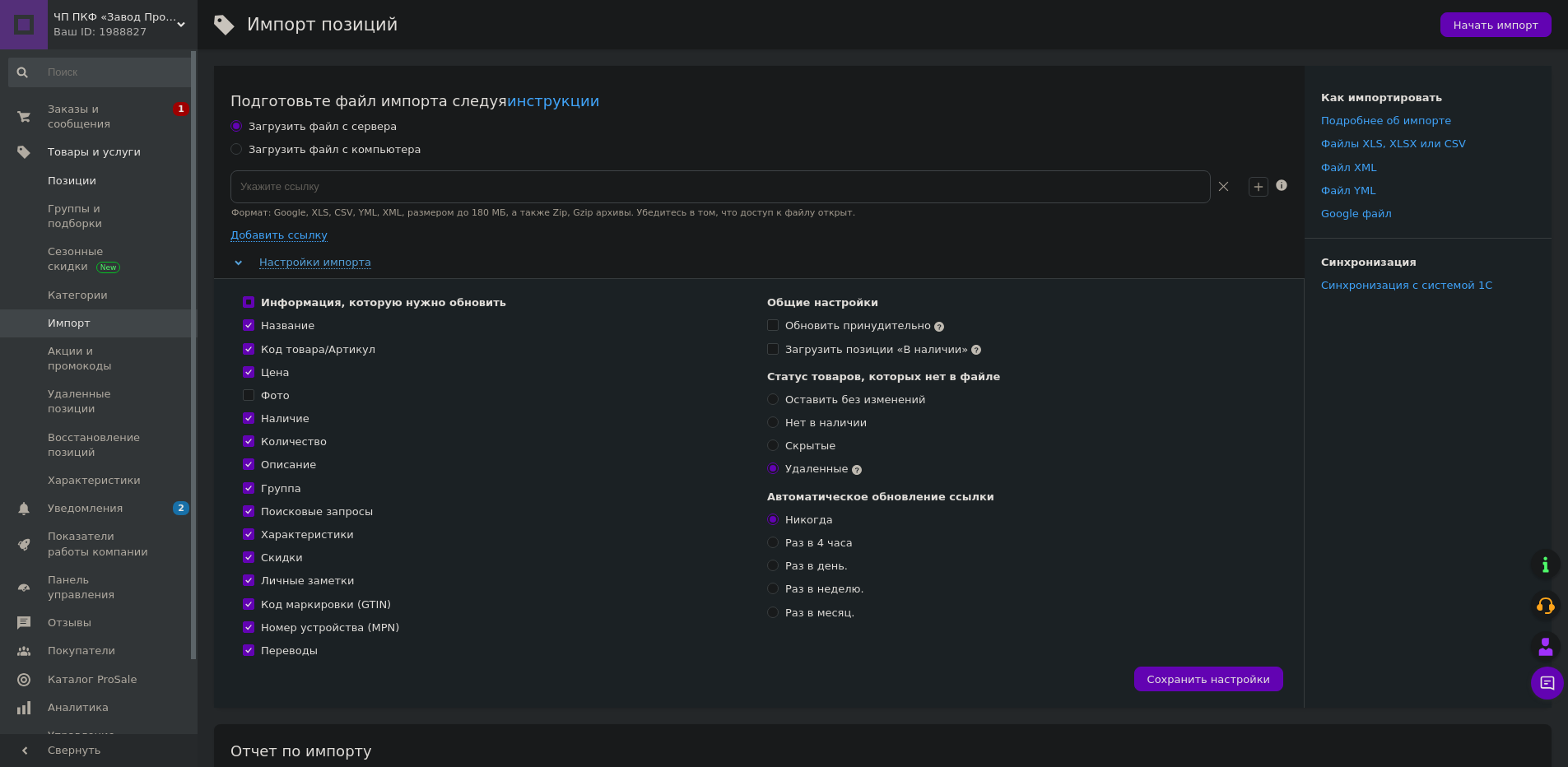
click at [80, 184] on span "Позиции" at bounding box center [71, 181] width 48 height 14
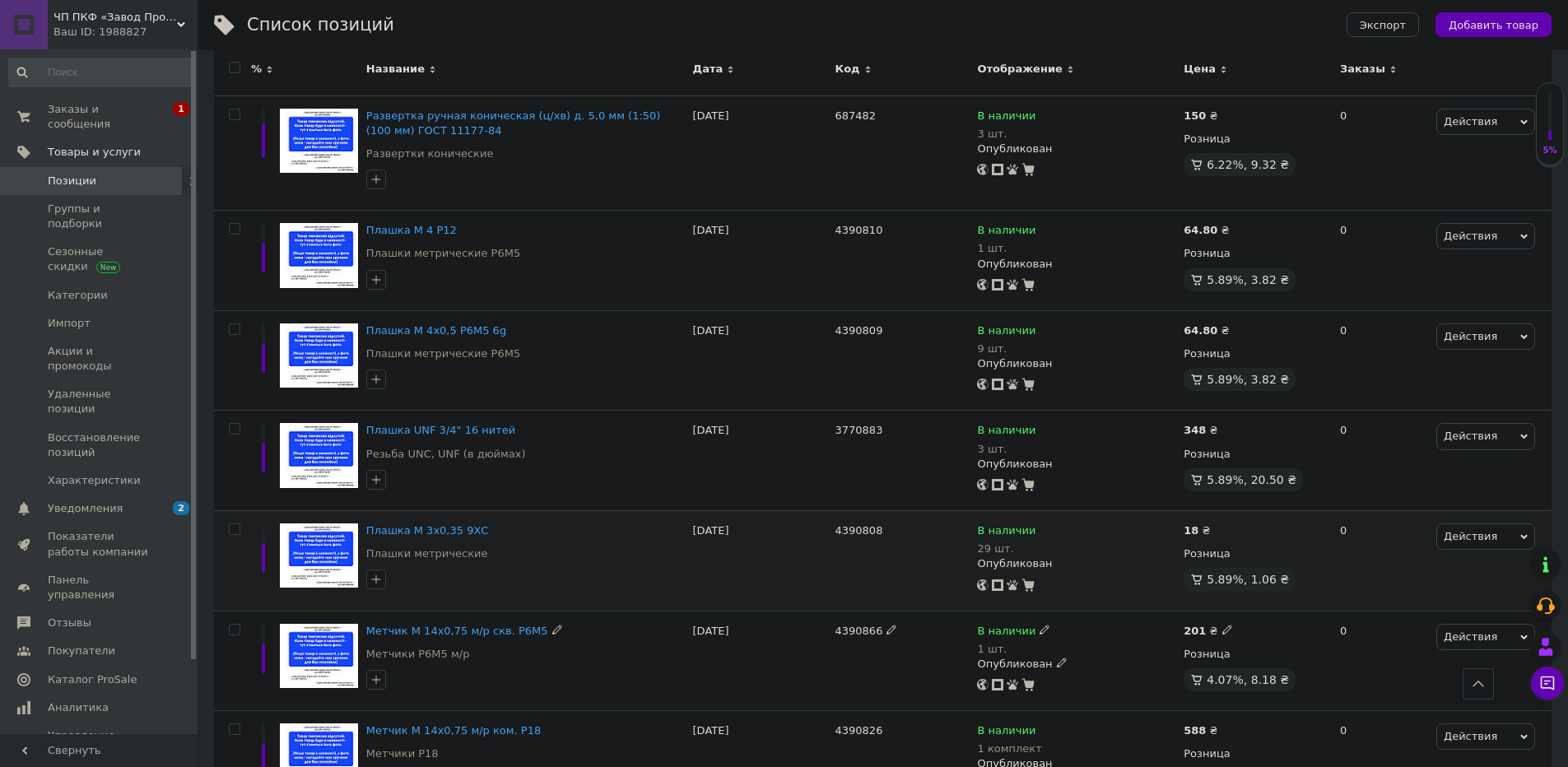
scroll to position [1716, 0]
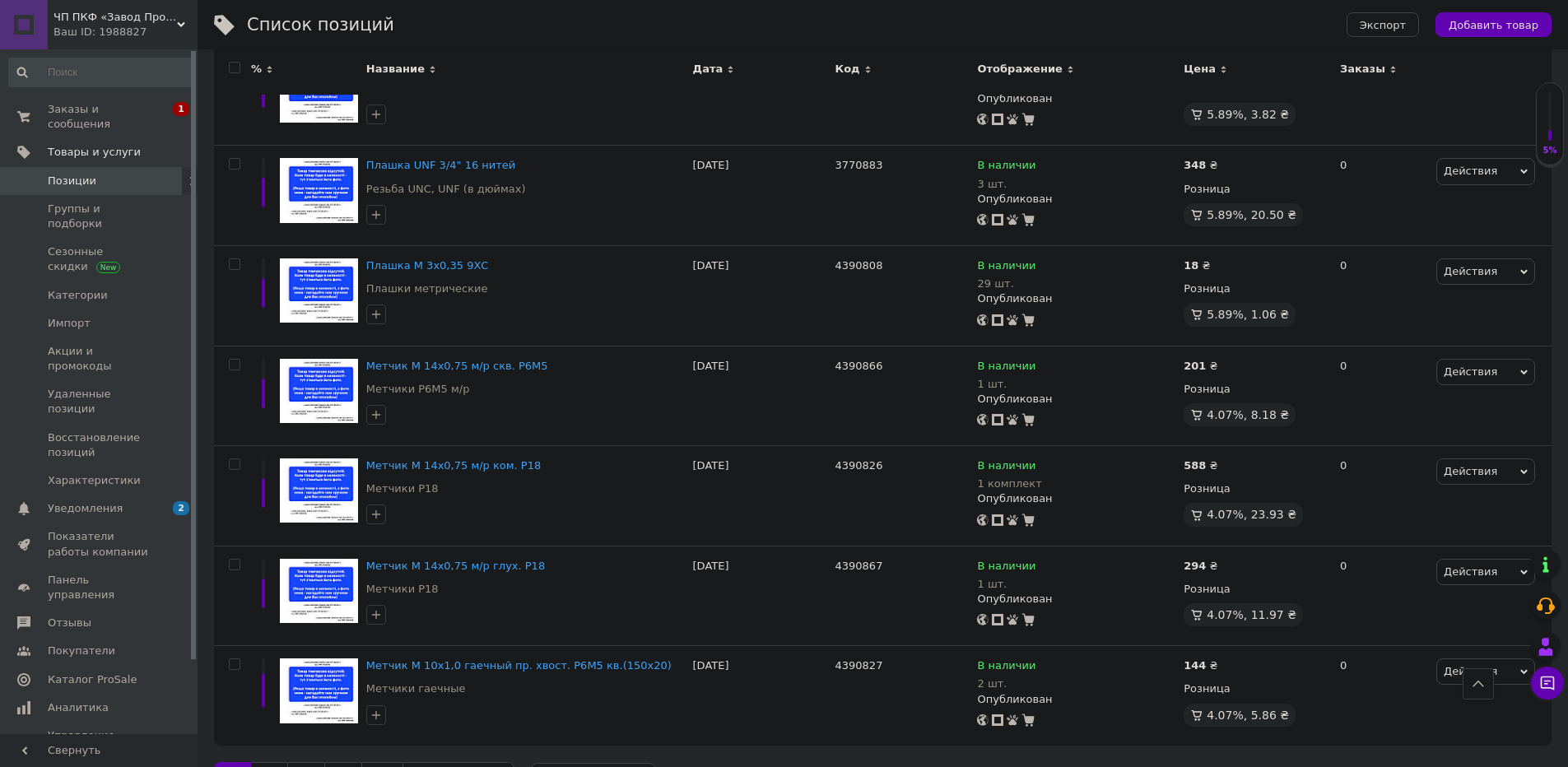
click at [311, 762] on link "3" at bounding box center [306, 779] width 38 height 35
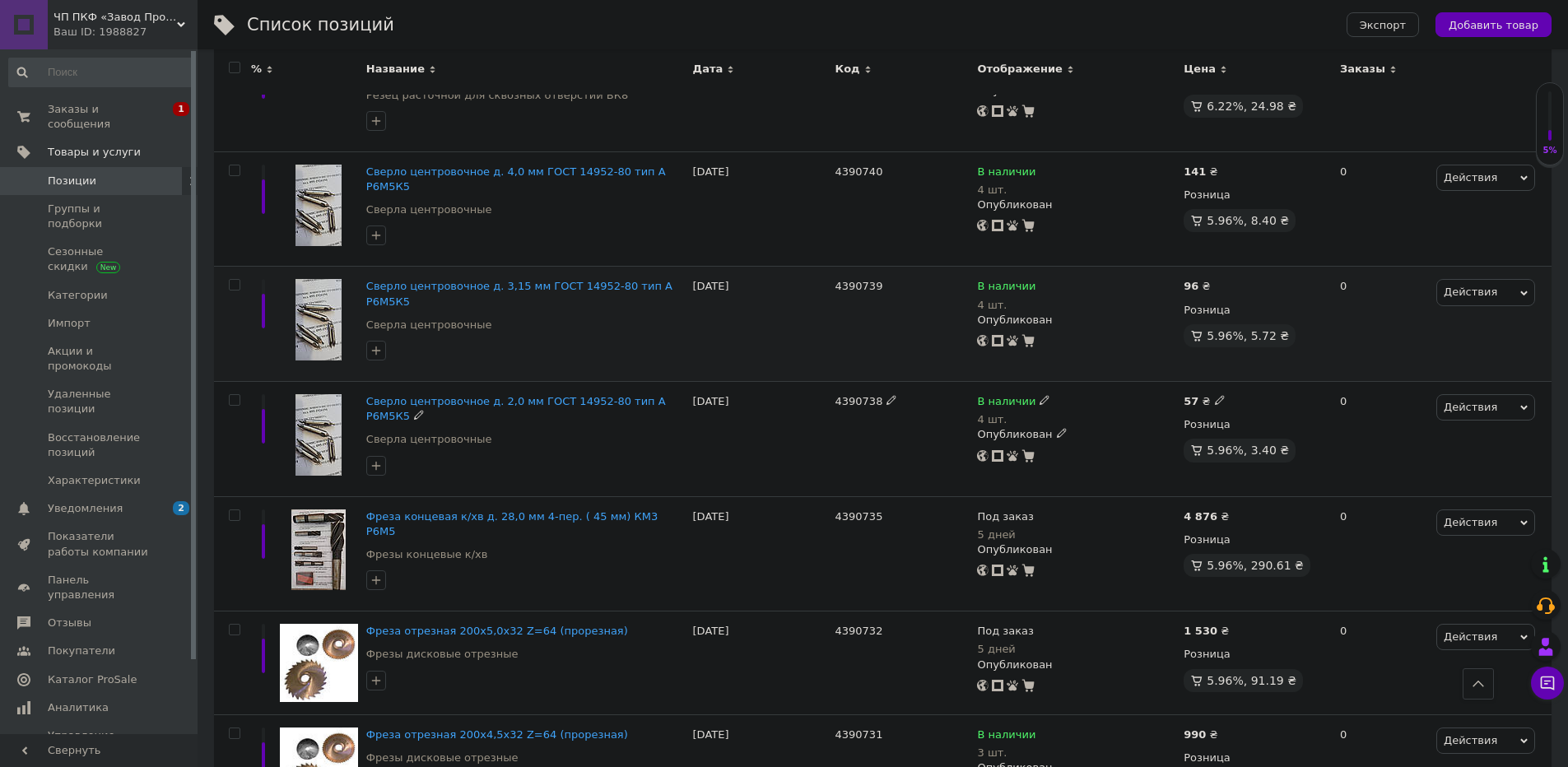
scroll to position [1797, 0]
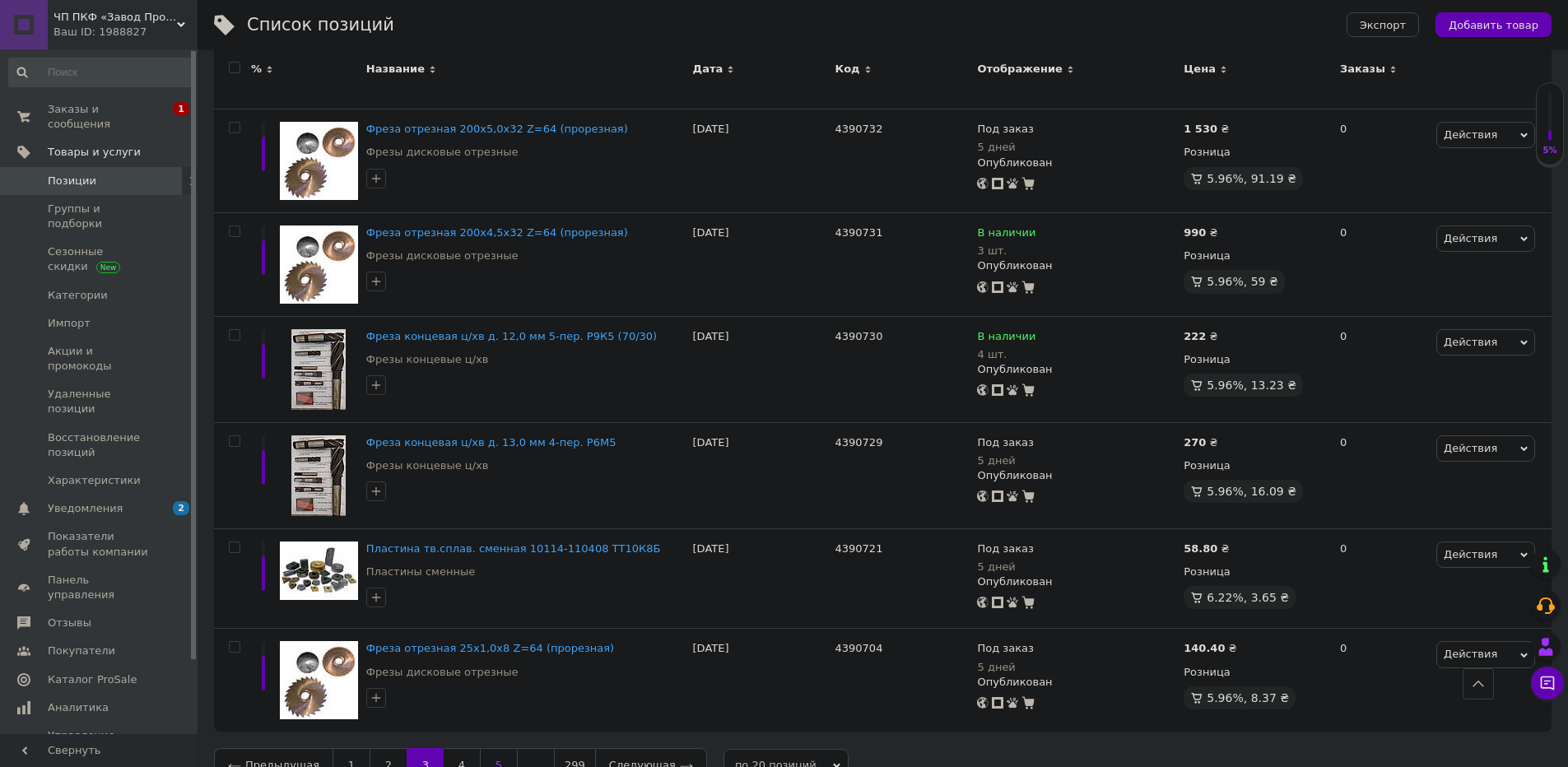
click at [496, 748] on link "5" at bounding box center [499, 765] width 38 height 35
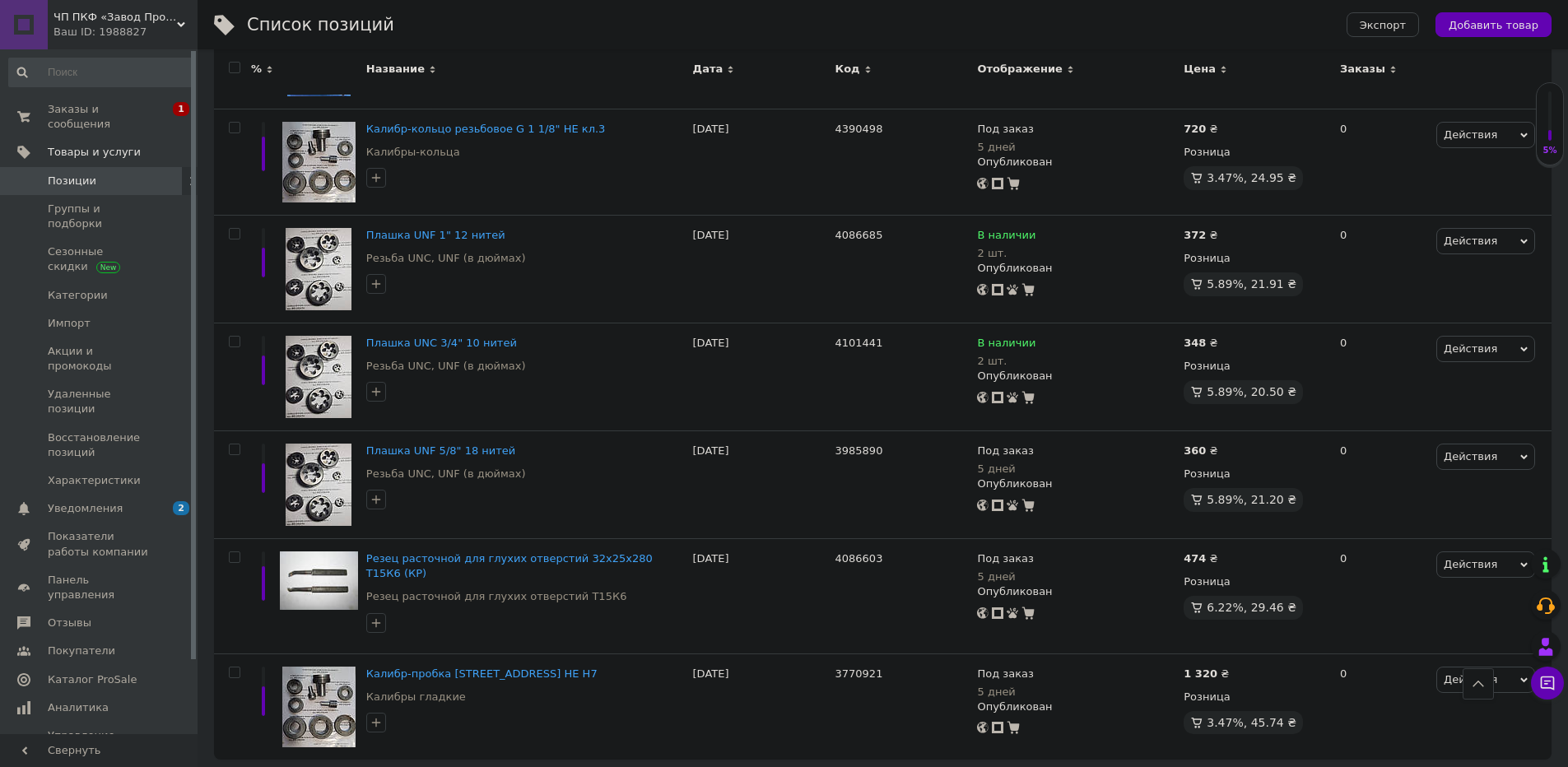
scroll to position [1797, 0]
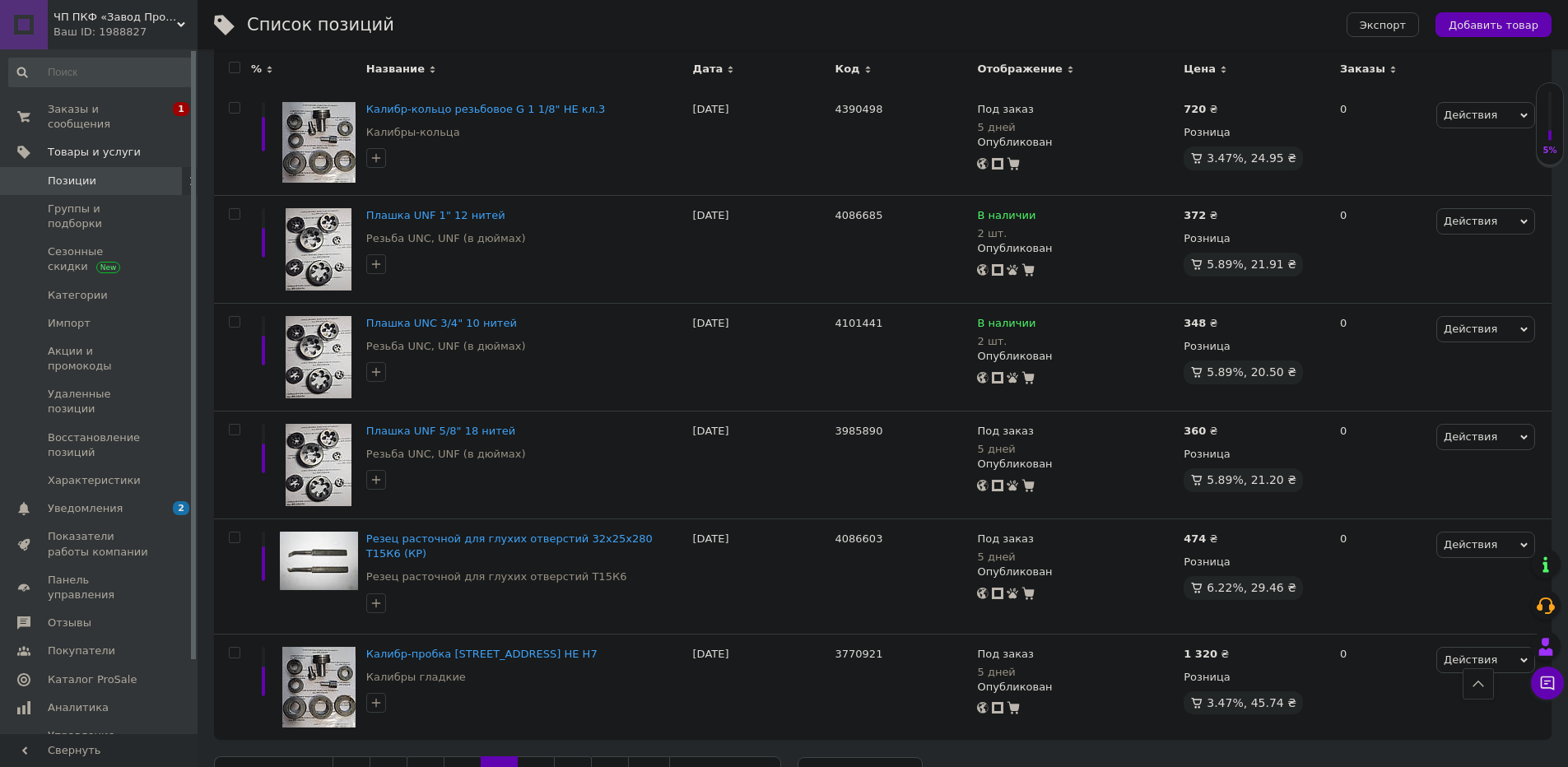
click at [574, 757] on link "7" at bounding box center [573, 774] width 38 height 35
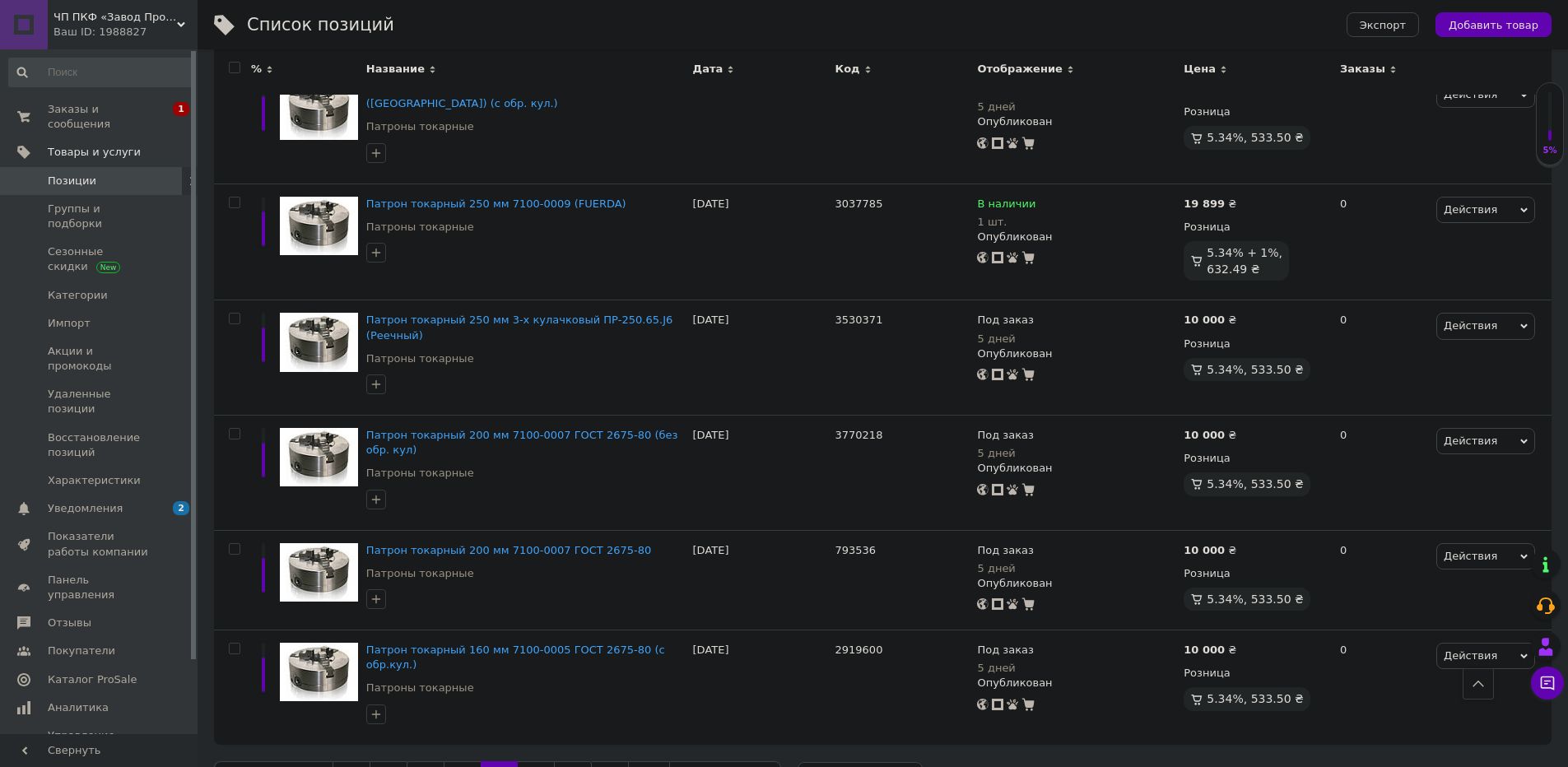
scroll to position [1749, 0]
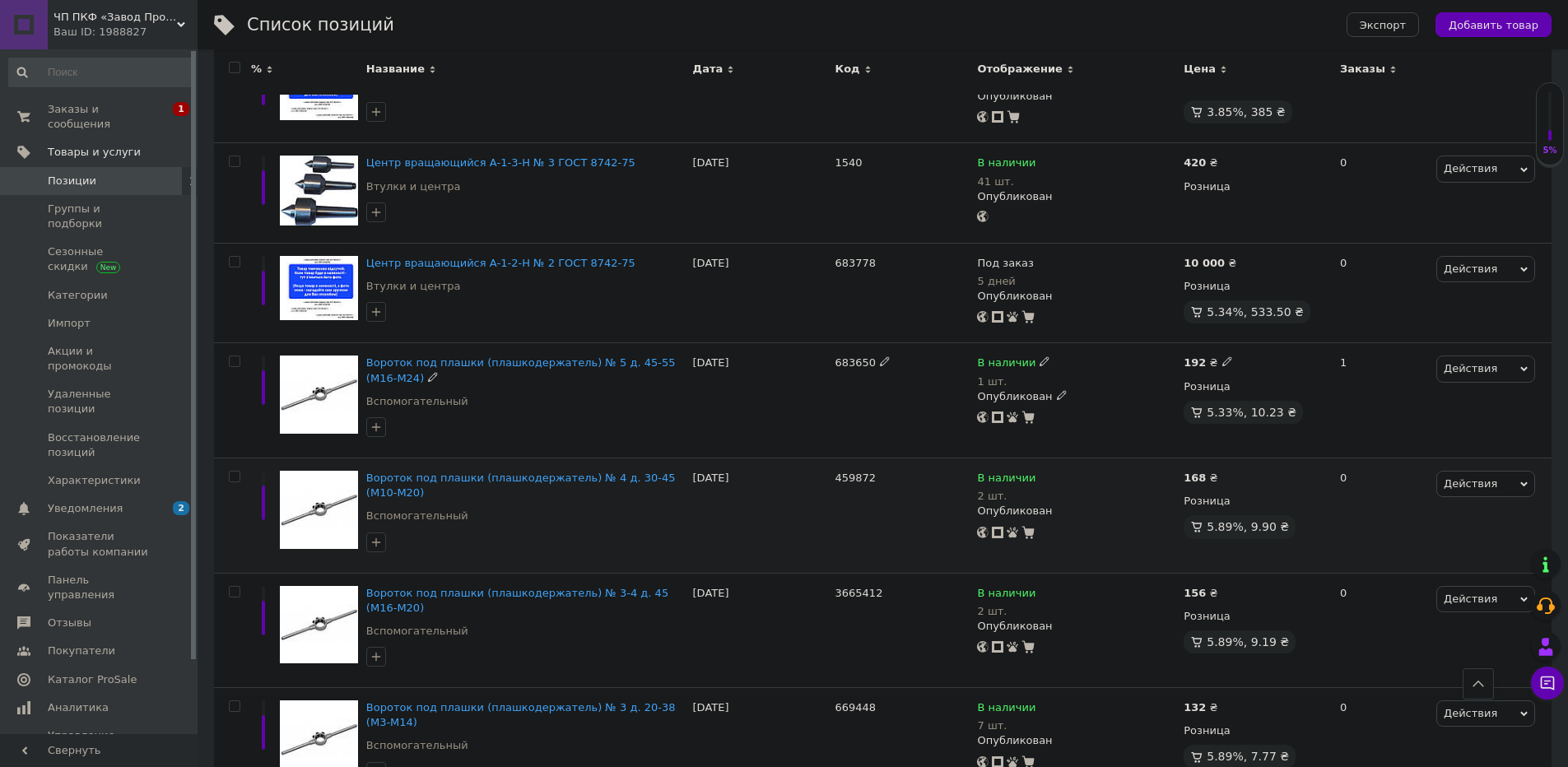
scroll to position [1756, 0]
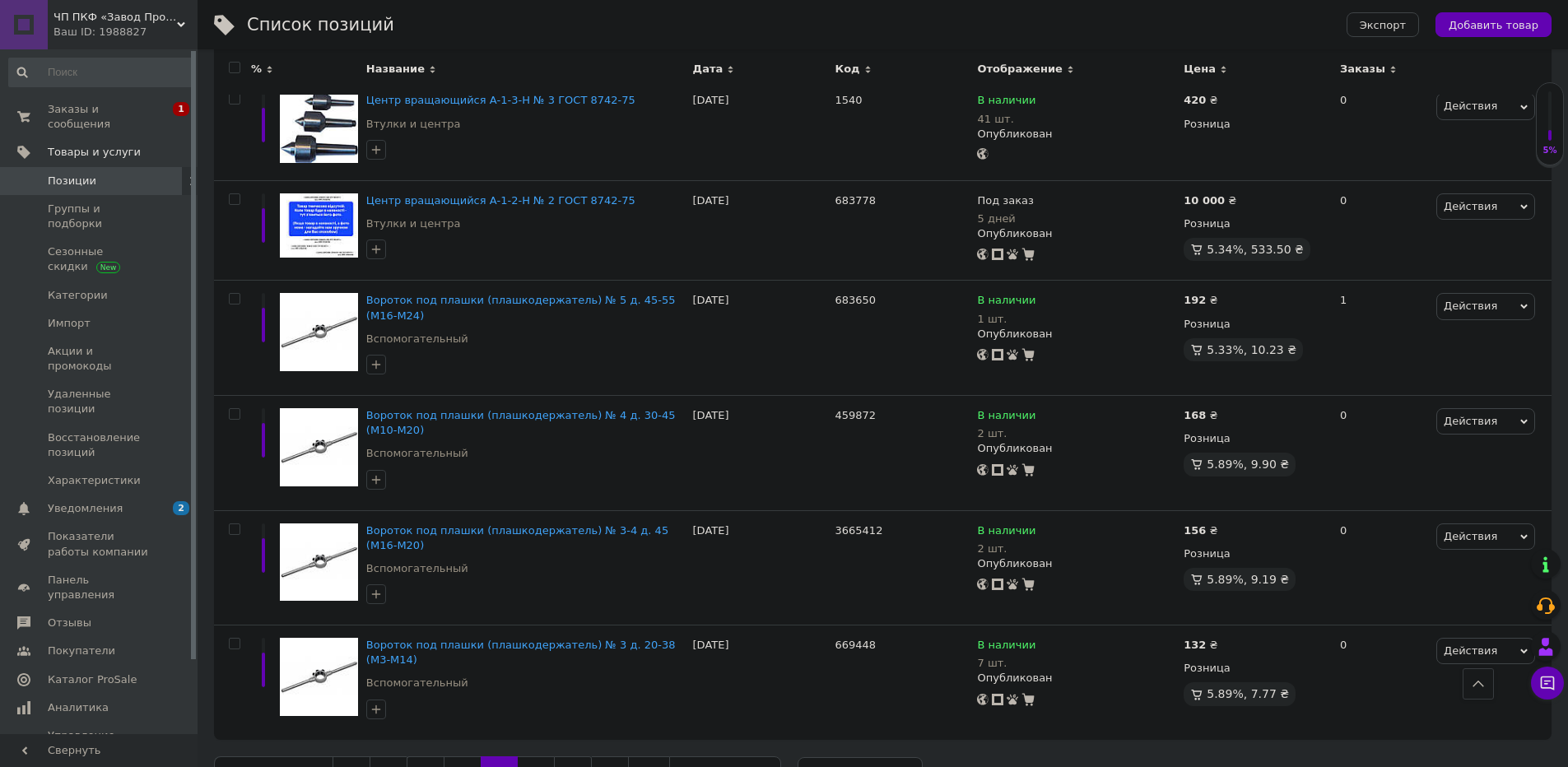
click at [570, 757] on link "15" at bounding box center [573, 774] width 38 height 35
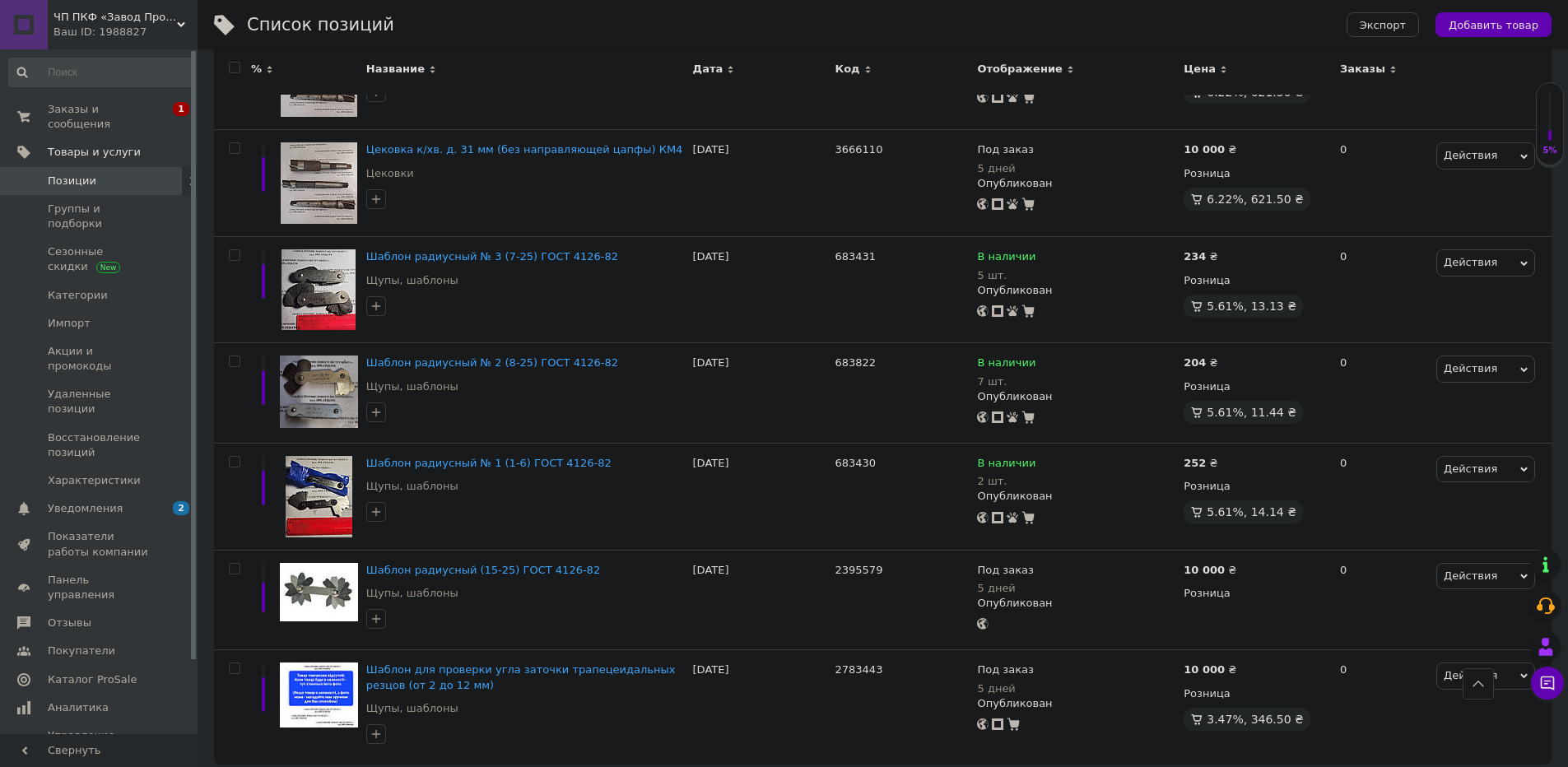
scroll to position [1756, 0]
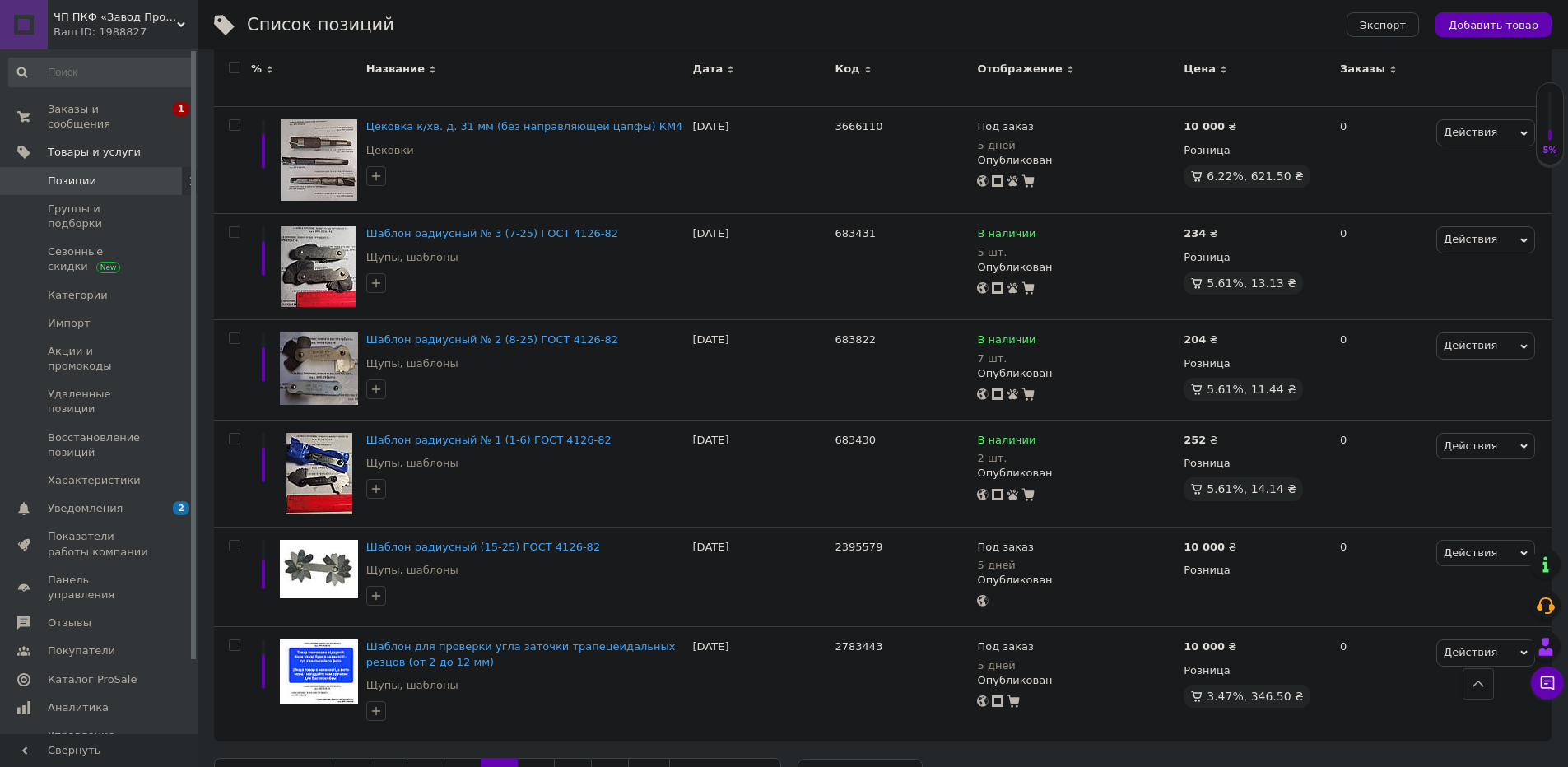
click at [569, 759] on link "17" at bounding box center [573, 775] width 38 height 35
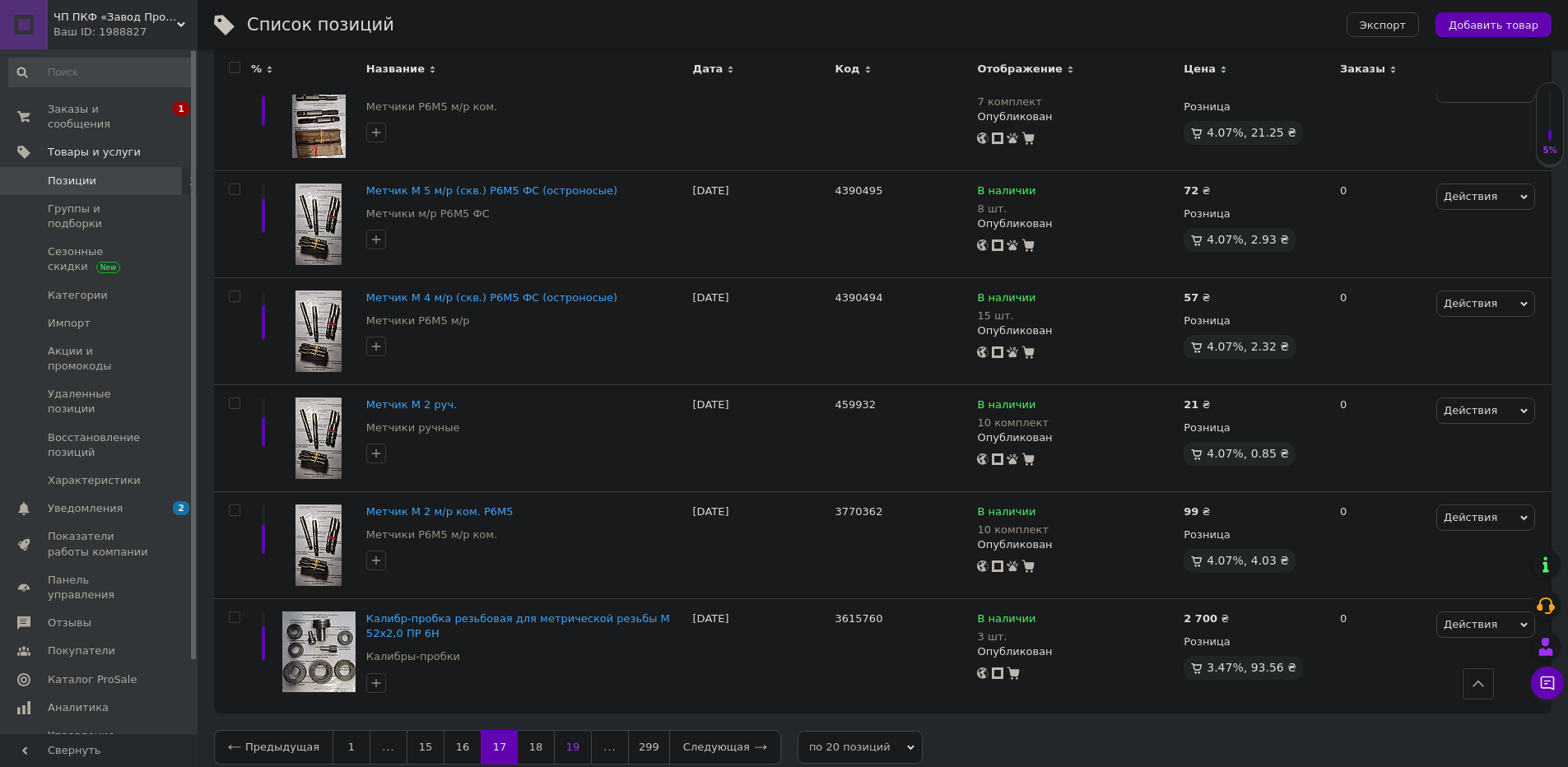
click at [561, 731] on link "19" at bounding box center [573, 747] width 38 height 35
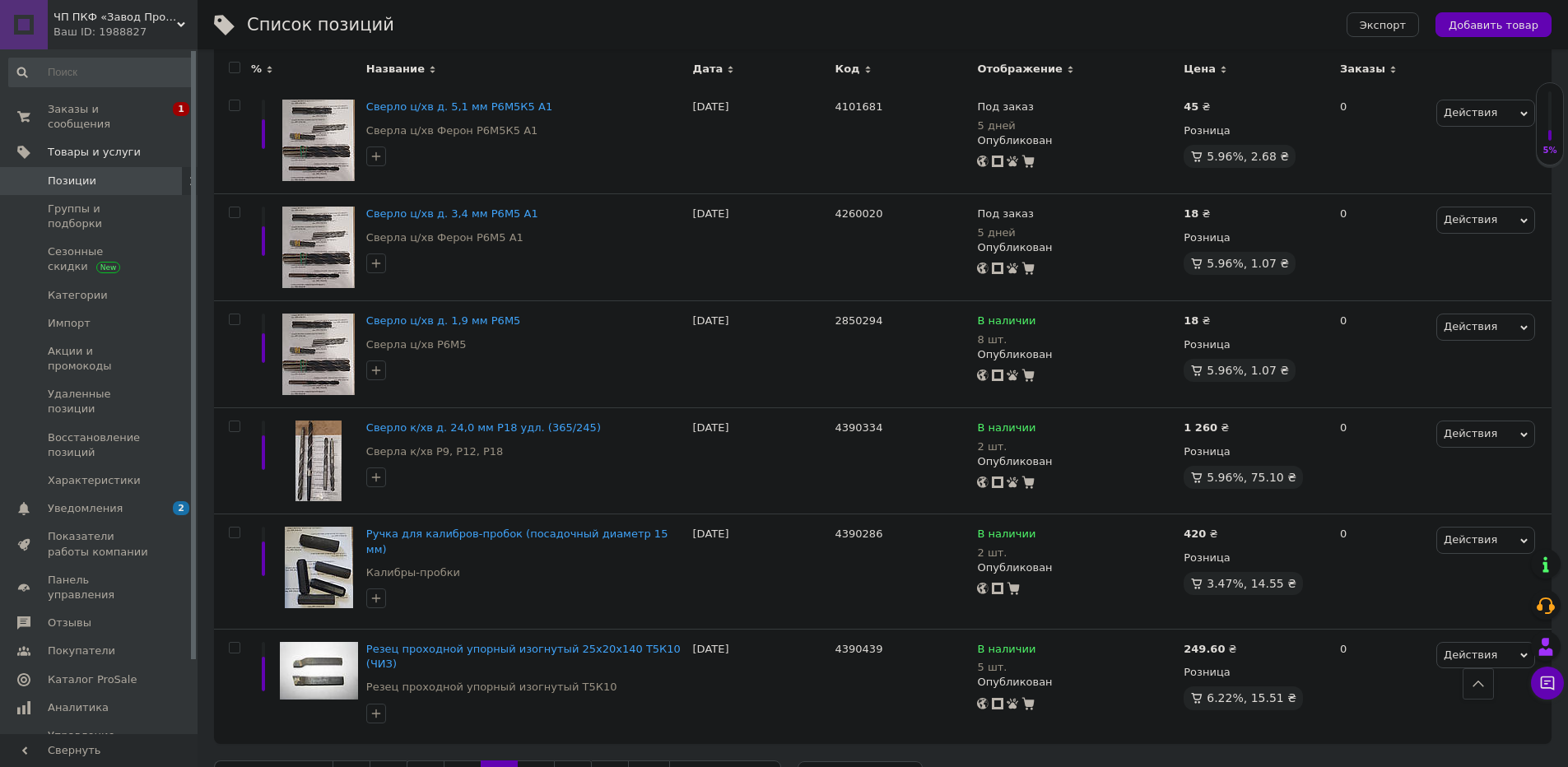
scroll to position [1775, 0]
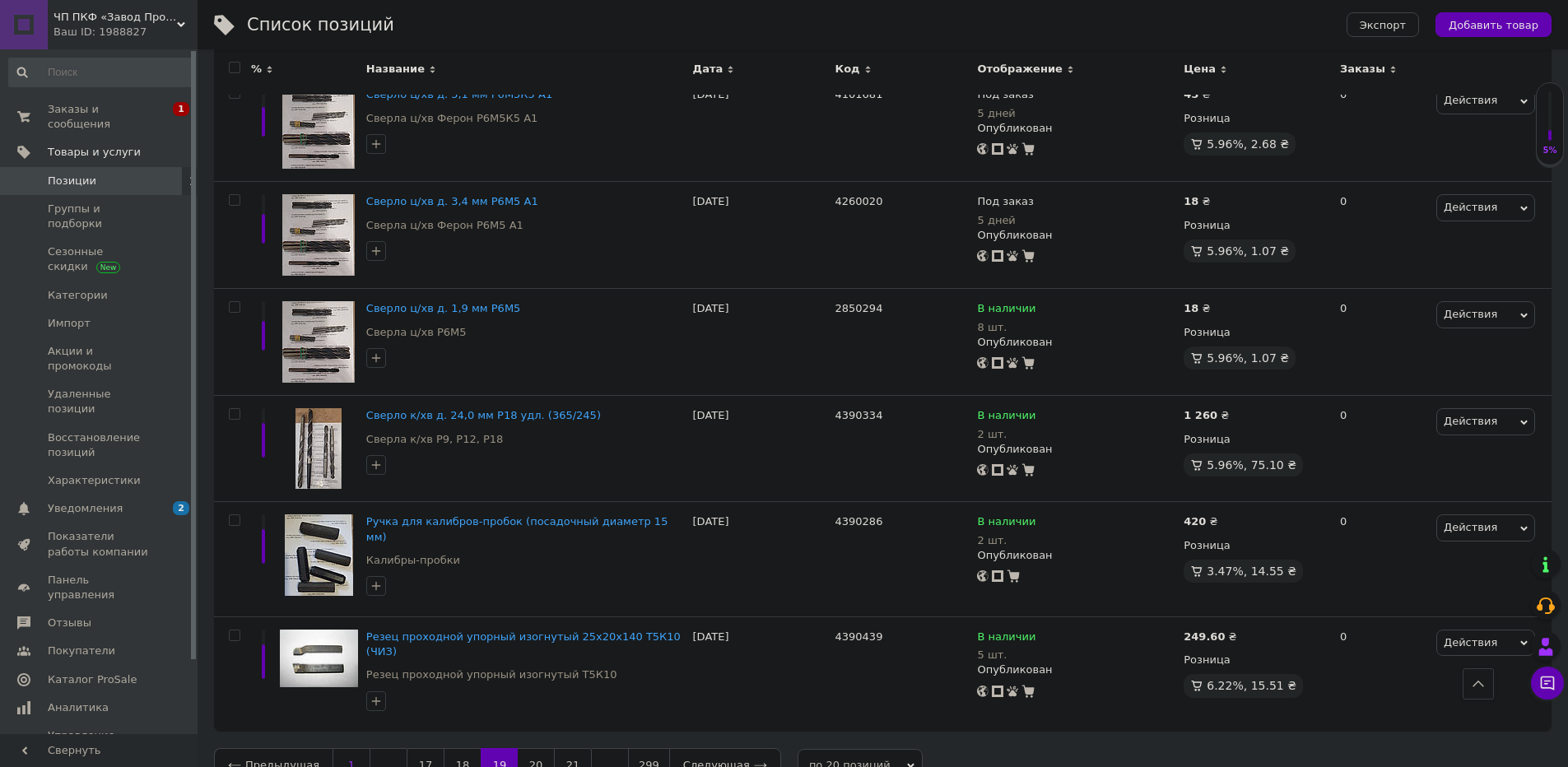
click at [339, 748] on link "1" at bounding box center [351, 765] width 38 height 35
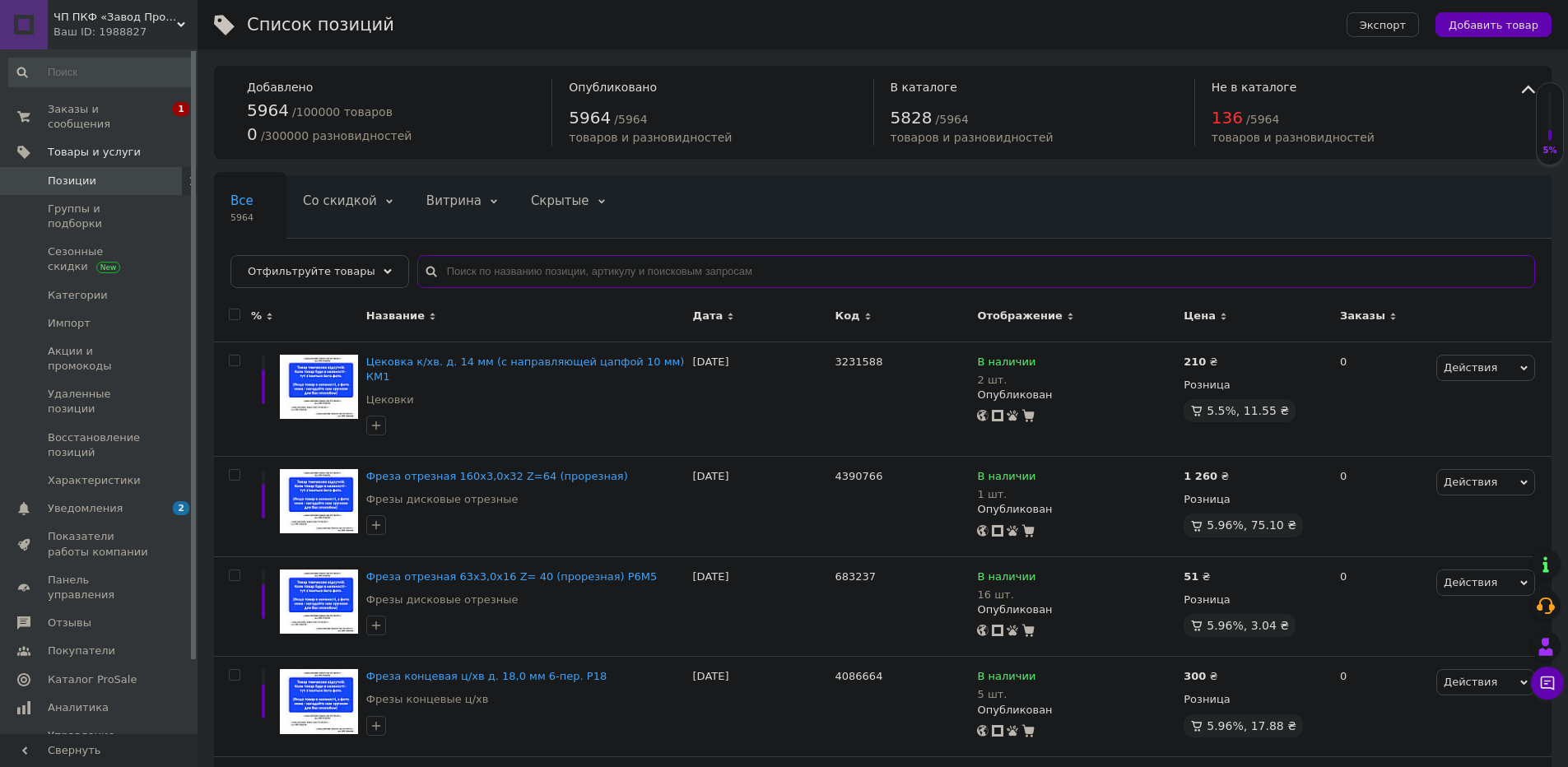
click at [667, 276] on input "text" at bounding box center [977, 272] width 1118 height 33
click at [860, 220] on div "Все 5964 Со скидкой 0 Удалить Редактировать Витрина 0 Удалить Редактировать Скр…" at bounding box center [557, 238] width 686 height 125
click at [844, 222] on div "Все 5964 Со скидкой 0 Удалить Редактировать Витрина 0 Удалить Редактировать Скр…" at bounding box center [557, 238] width 686 height 125
click at [788, 259] on input "text" at bounding box center [977, 272] width 1118 height 33
click at [855, 225] on div "Все 5964 Со скидкой 0 Удалить Редактировать Витрина 0 Удалить Редактировать Скр…" at bounding box center [557, 238] width 686 height 125
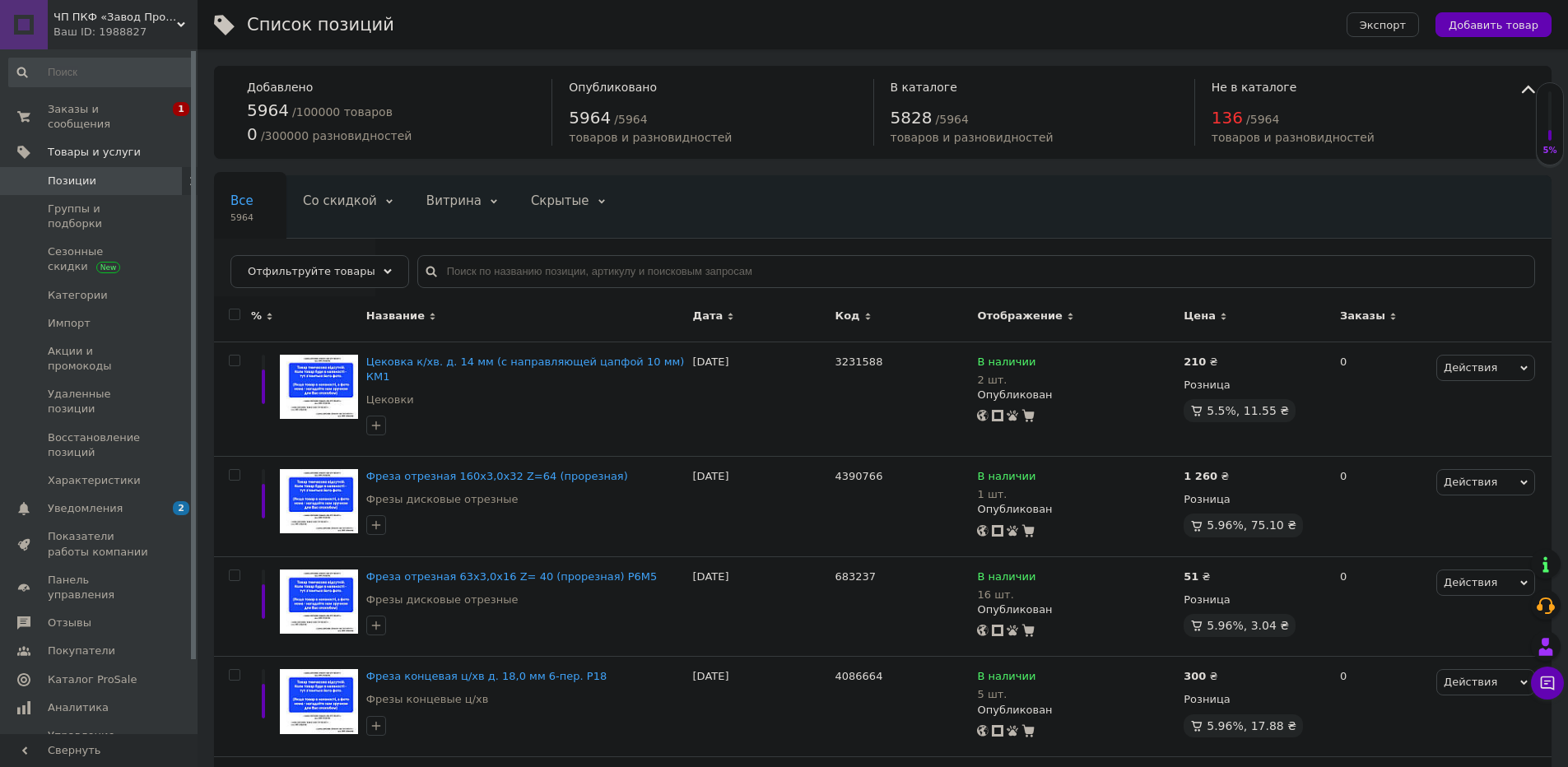
click at [343, 274] on span "5964" at bounding box center [287, 280] width 112 height 13
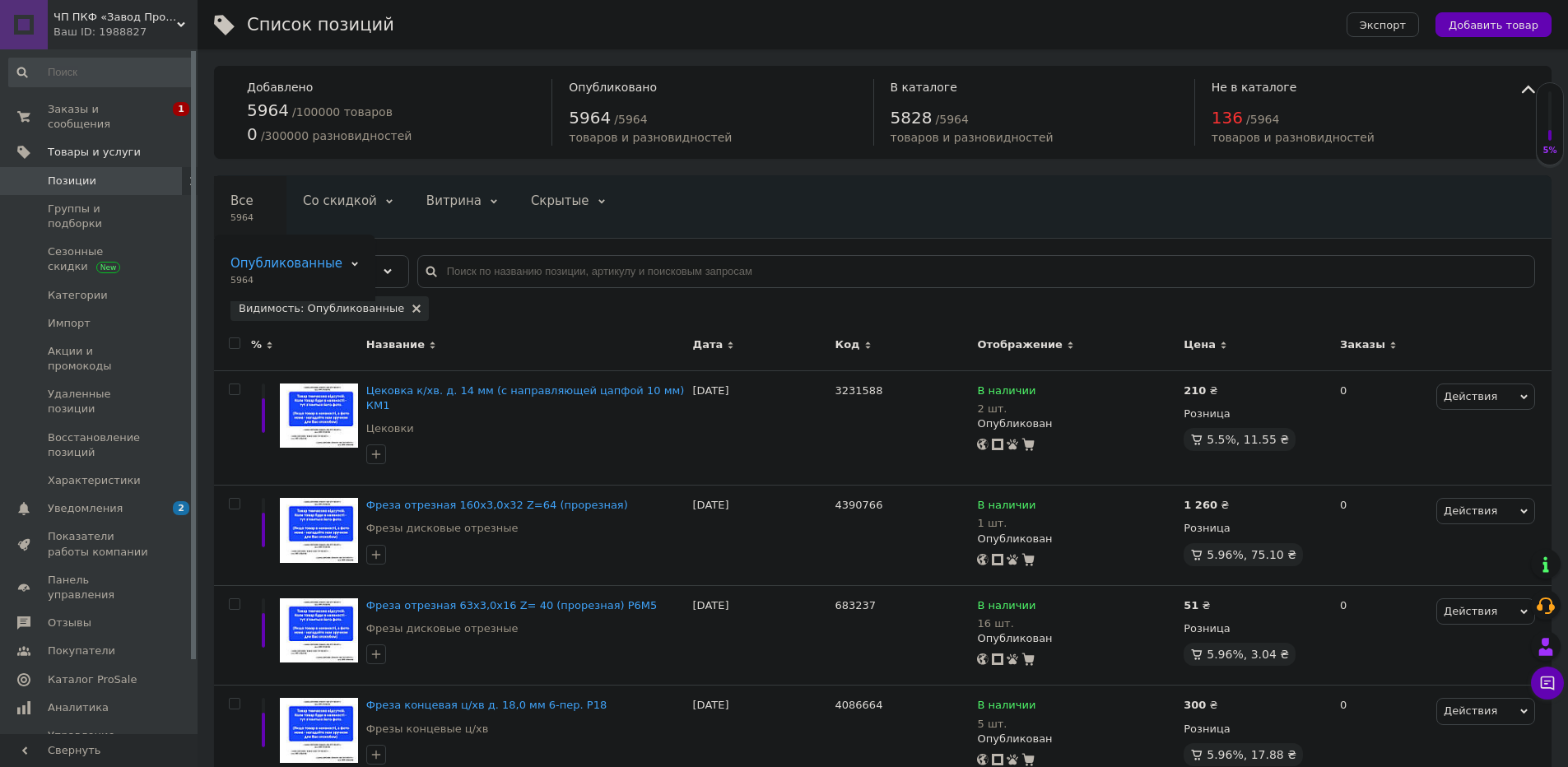
click at [246, 211] on span "5964" at bounding box center [242, 217] width 23 height 13
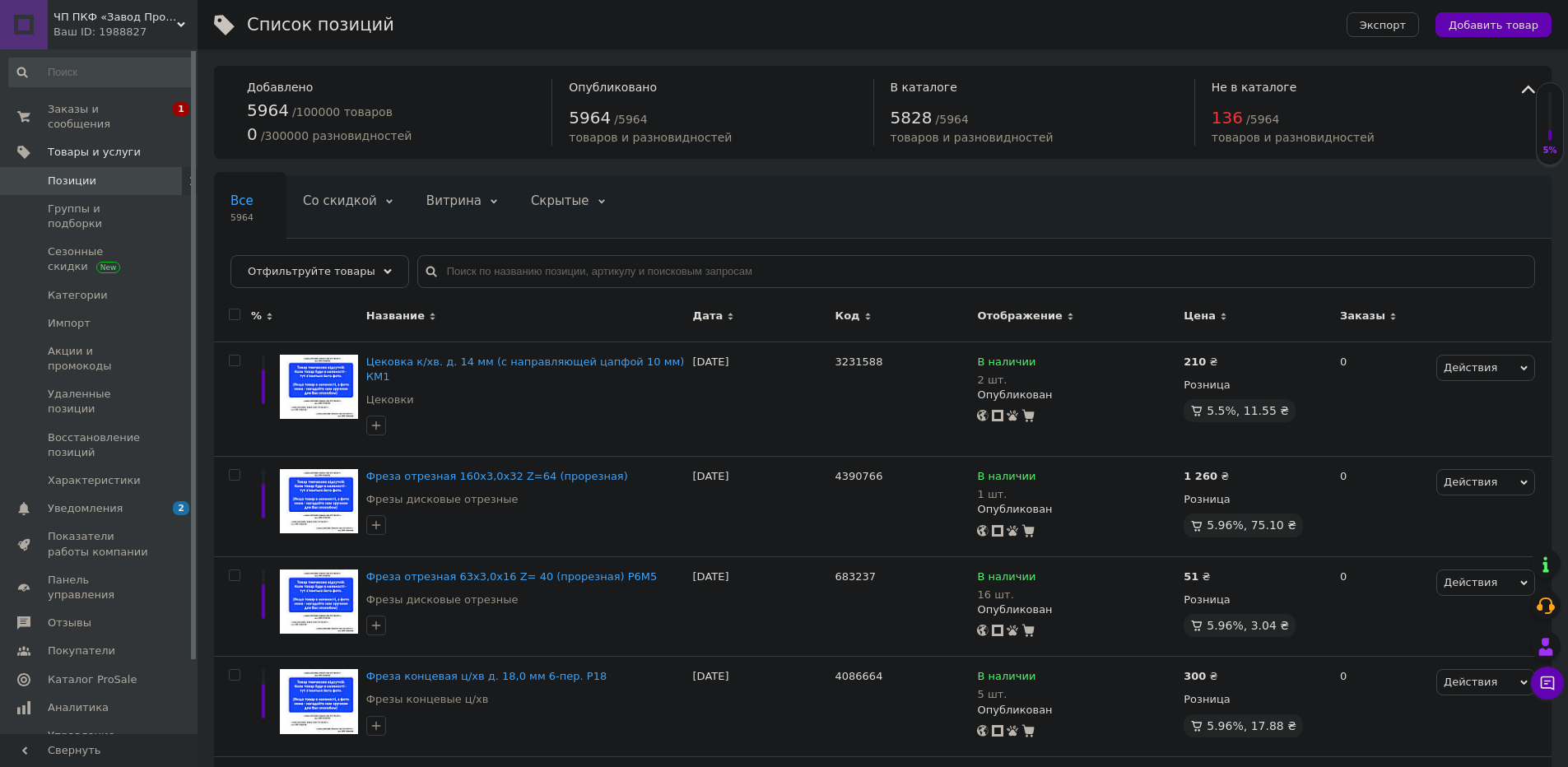
click at [111, 36] on div "Ваш ID: 1988827" at bounding box center [126, 31] width 144 height 14
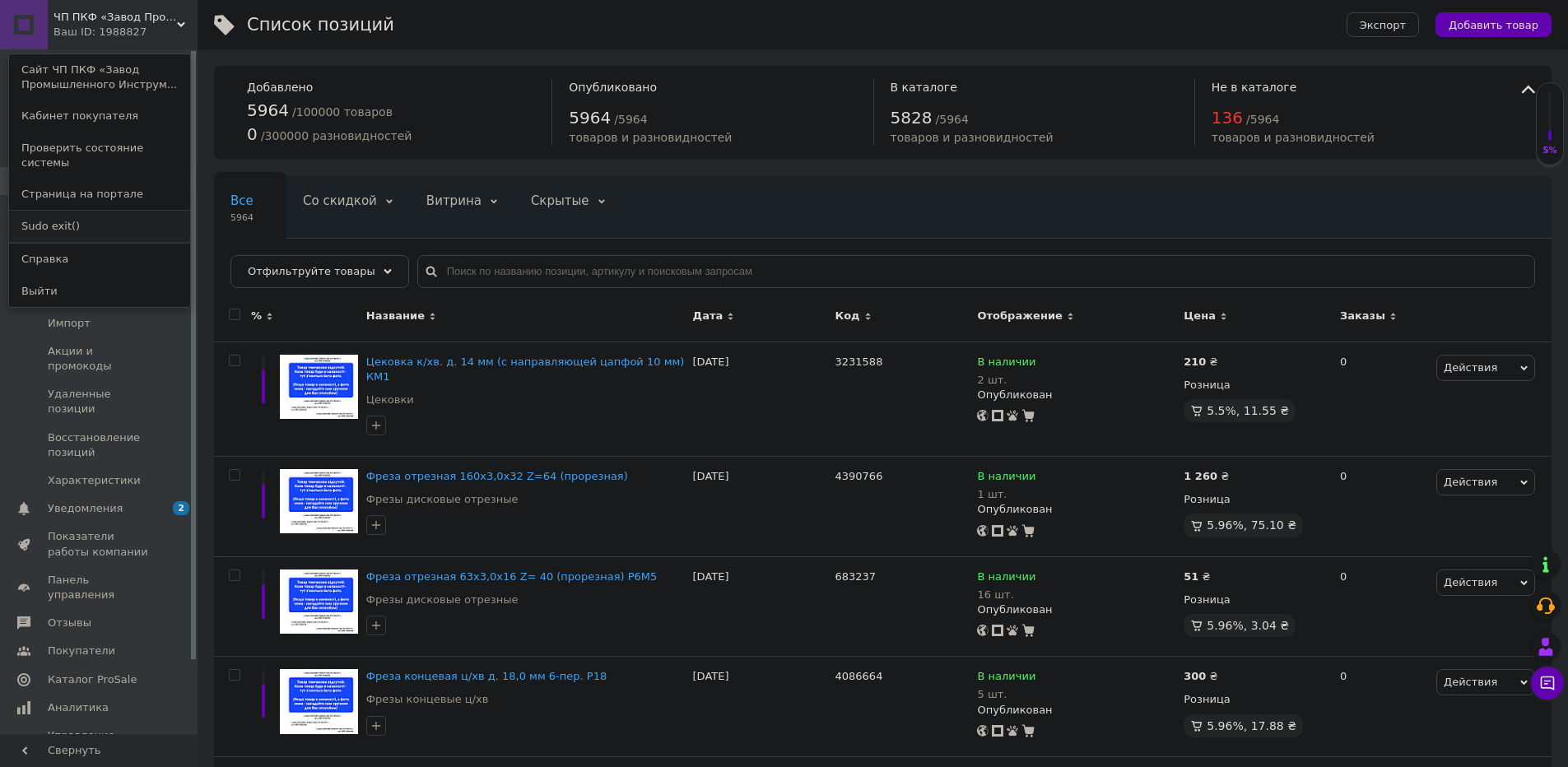
click at [63, 215] on link "Sudo exit()" at bounding box center [99, 226] width 181 height 31
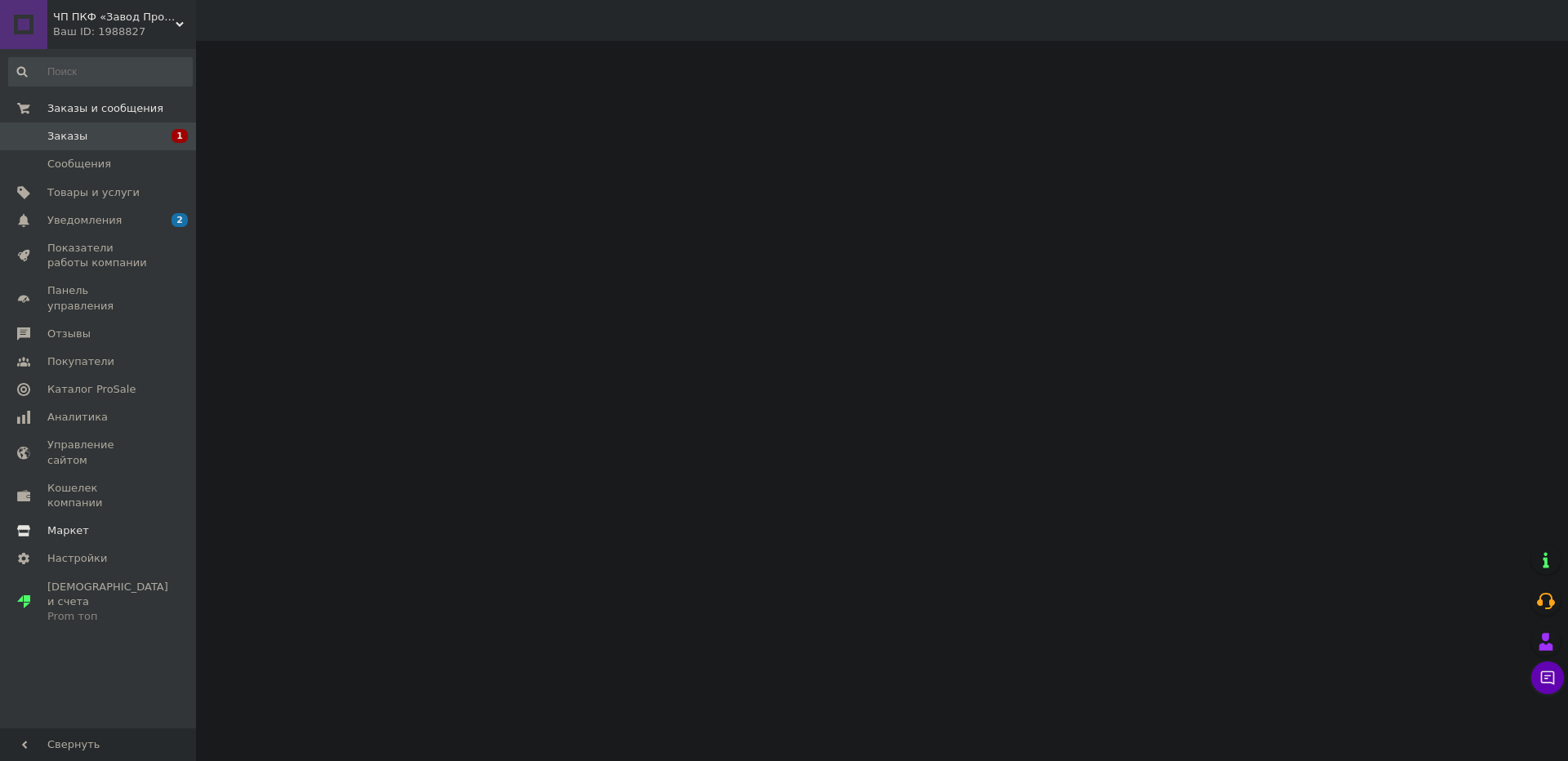
click at [114, 524] on span "Маркет" at bounding box center [98, 530] width 104 height 14
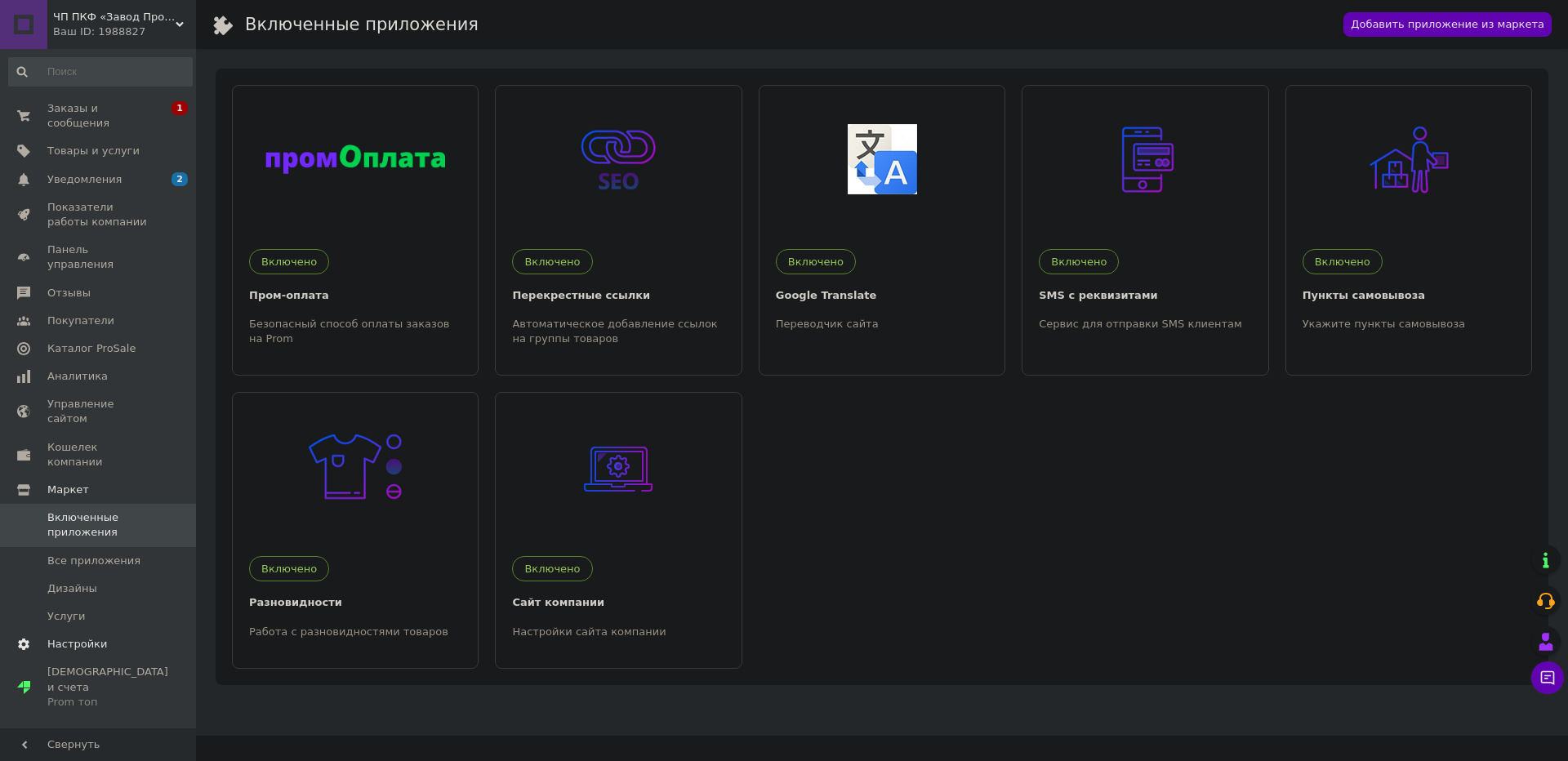
click at [89, 637] on span "Настройки" at bounding box center [77, 644] width 60 height 14
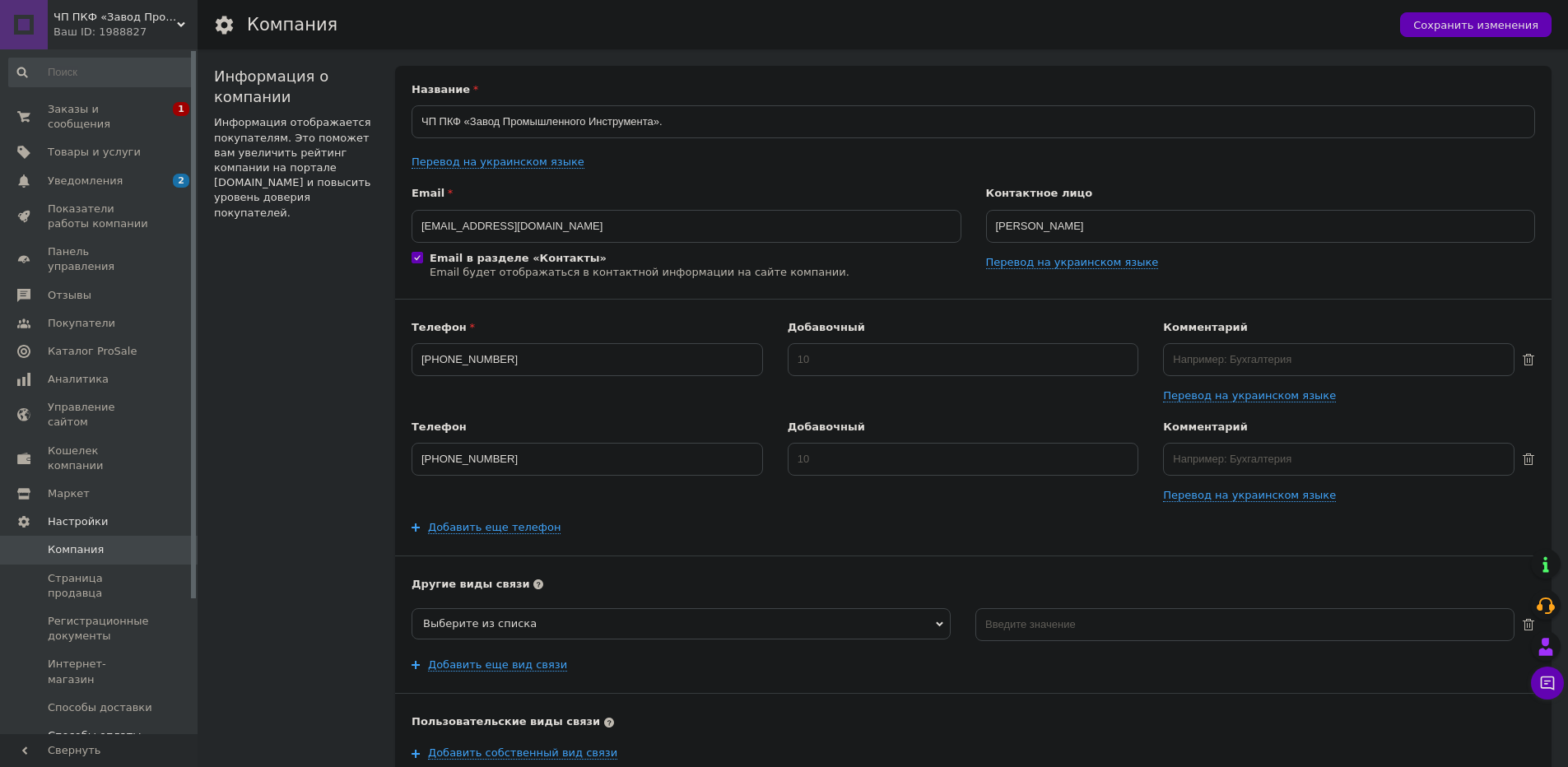
click at [121, 729] on span "Способы оплаты" at bounding box center [94, 736] width 94 height 14
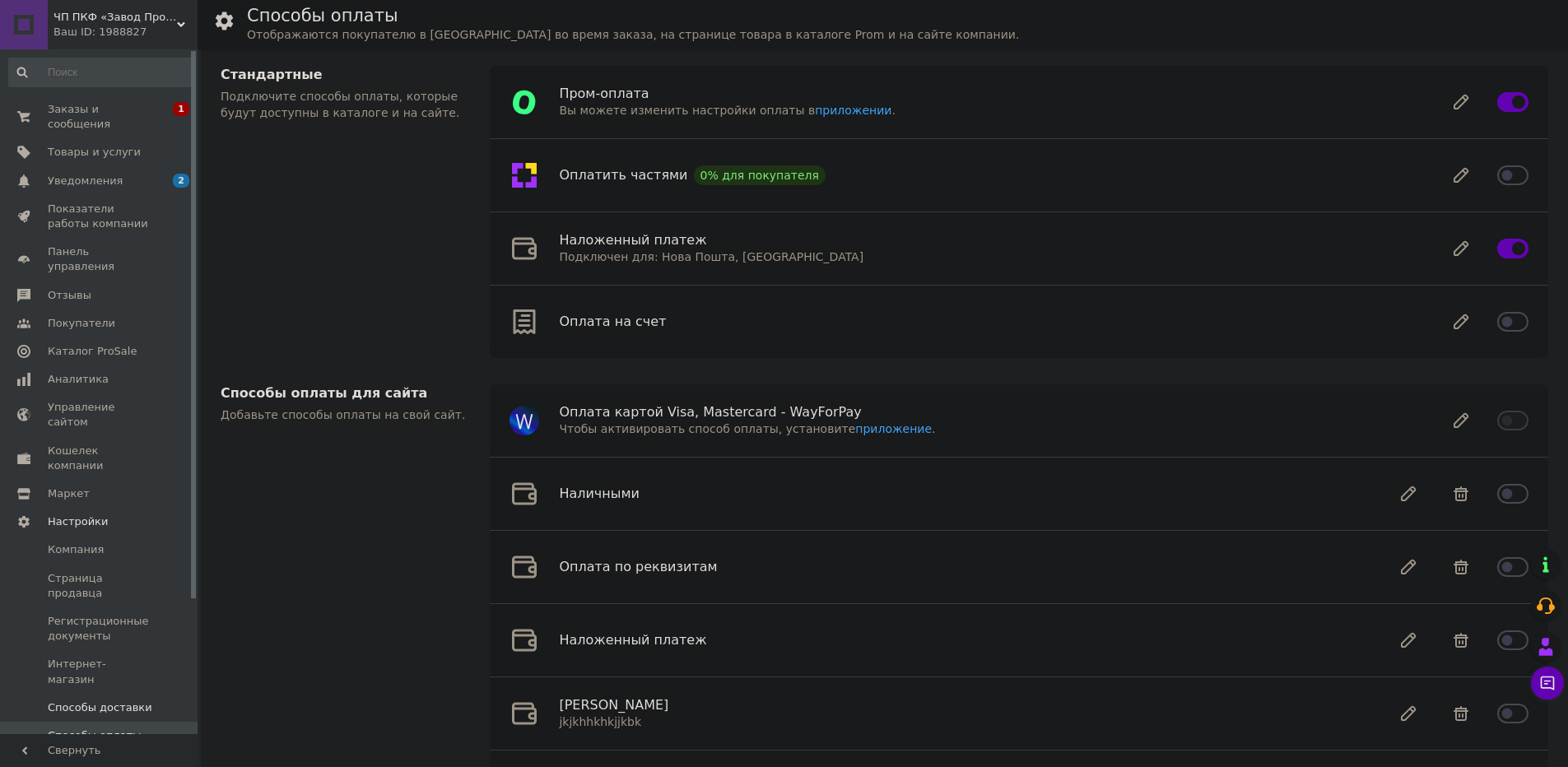
click at [120, 701] on span "Способы доставки" at bounding box center [99, 708] width 104 height 14
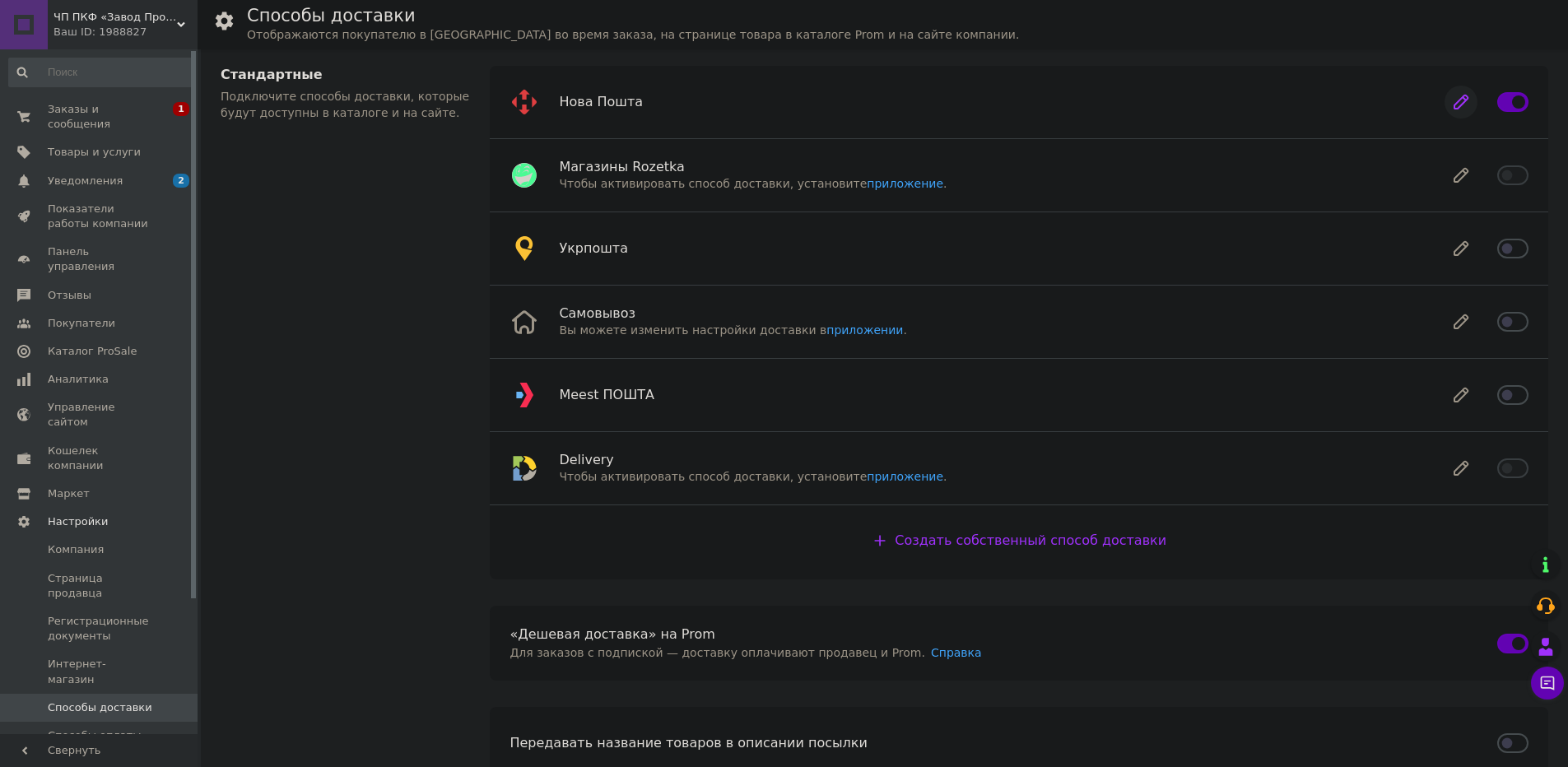
click at [1453, 111] on icon at bounding box center [1461, 102] width 33 height 33
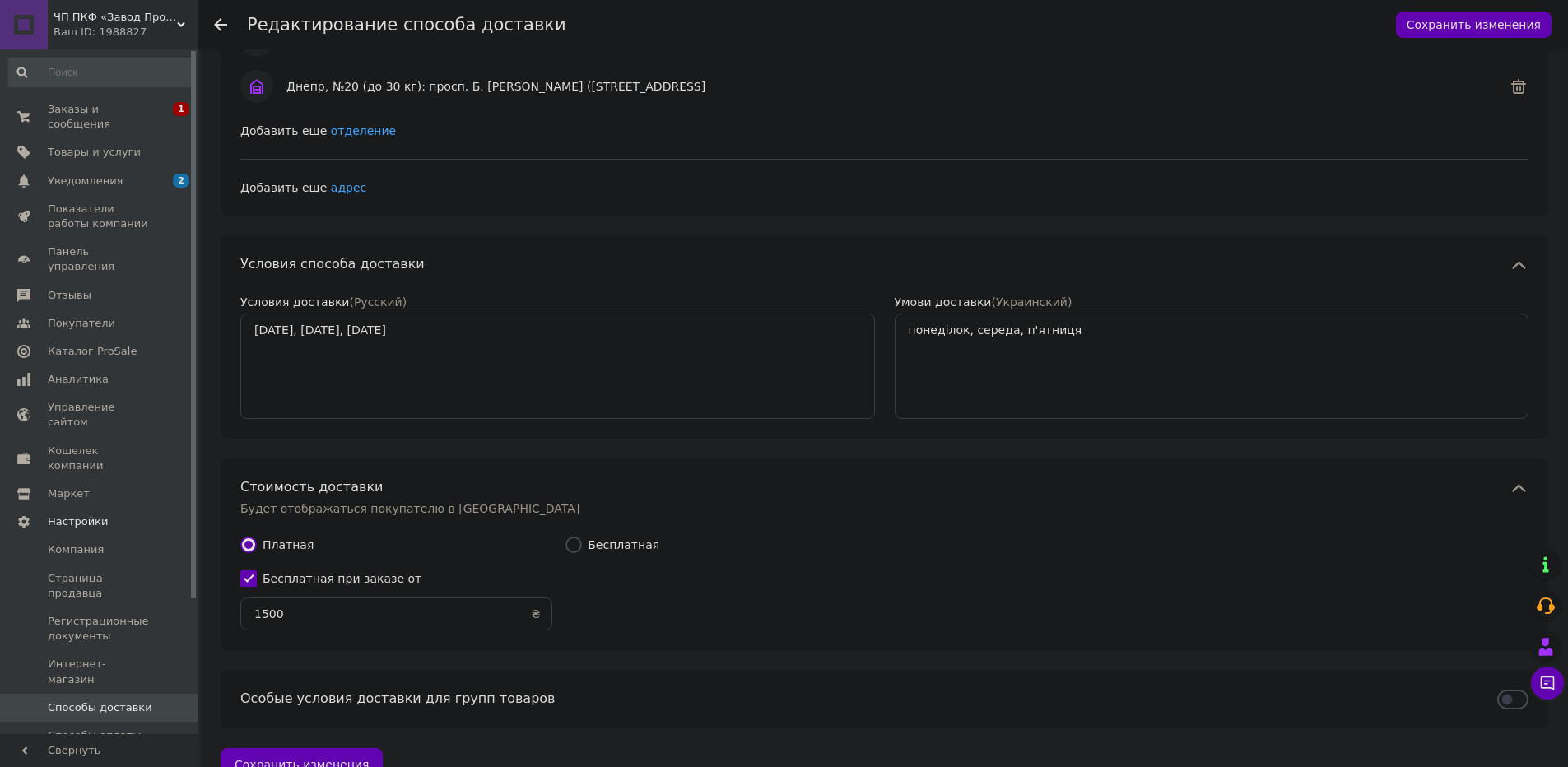
scroll to position [605, 0]
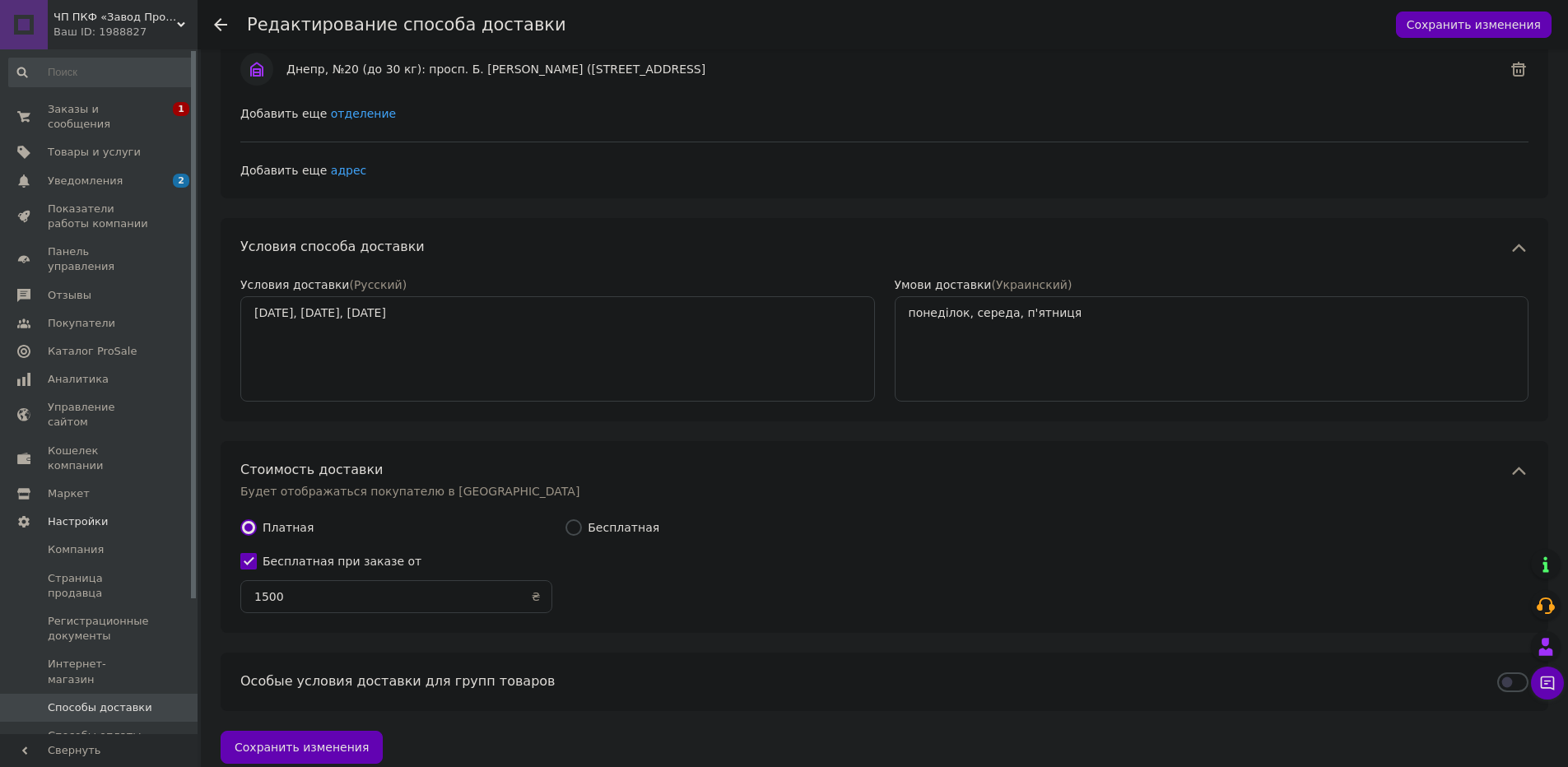
click at [104, 31] on div "Ваш ID: 1988827" at bounding box center [126, 31] width 144 height 14
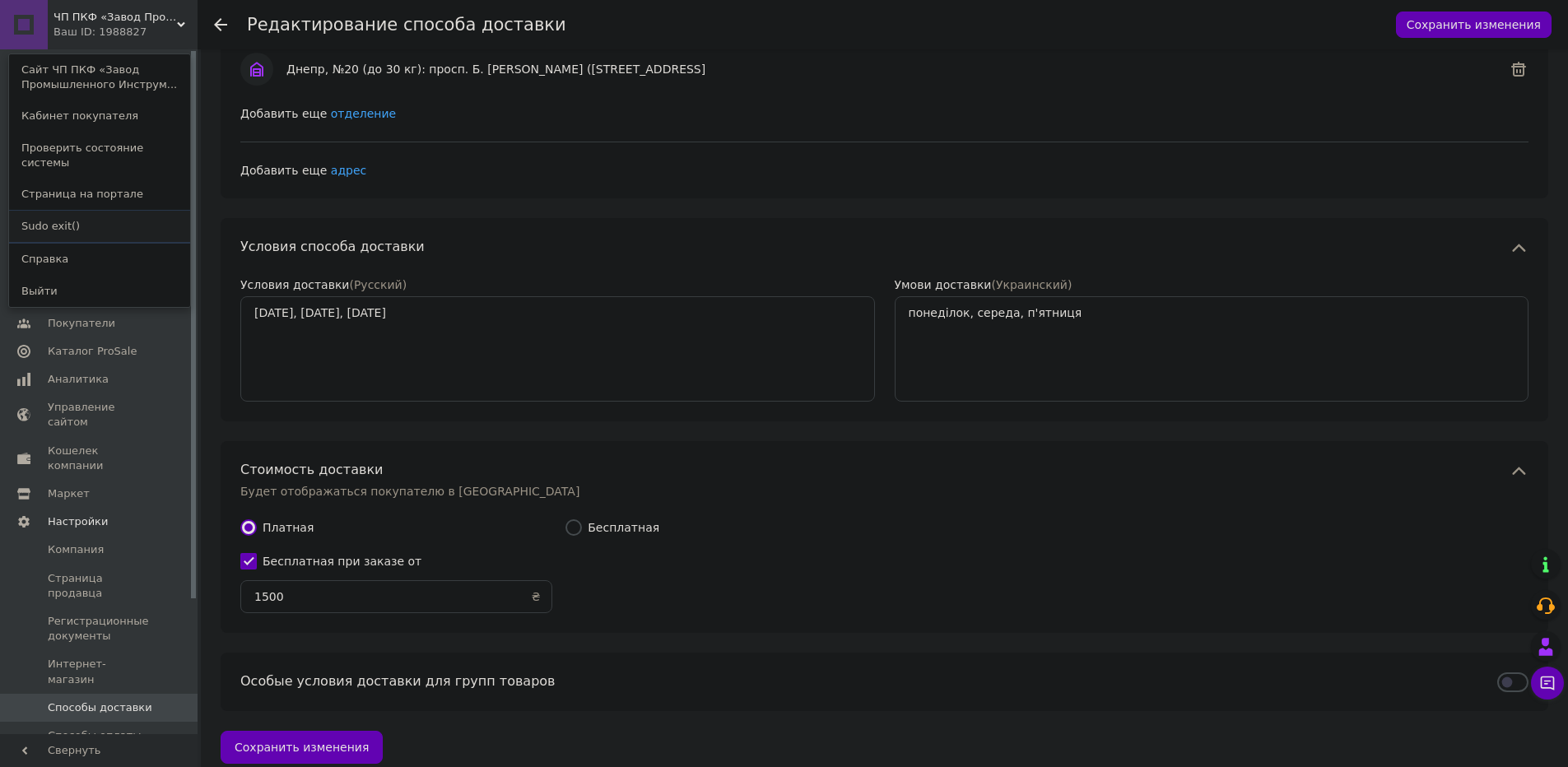
click at [68, 210] on link "Sudo exit()" at bounding box center [99, 226] width 181 height 31
